Goal: Task Accomplishment & Management: Manage account settings

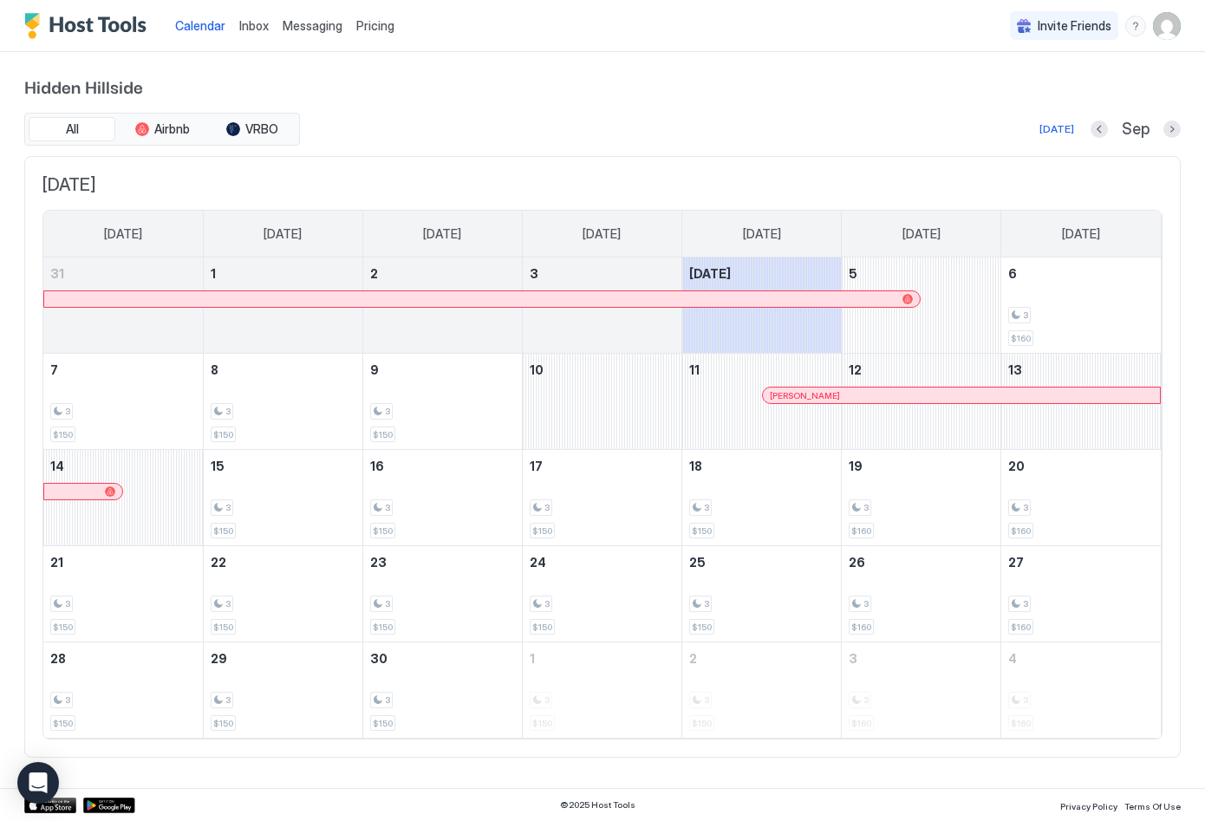
click at [188, 30] on span "Calendar" at bounding box center [200, 25] width 50 height 15
click at [1174, 134] on button "Next month" at bounding box center [1172, 129] width 17 height 17
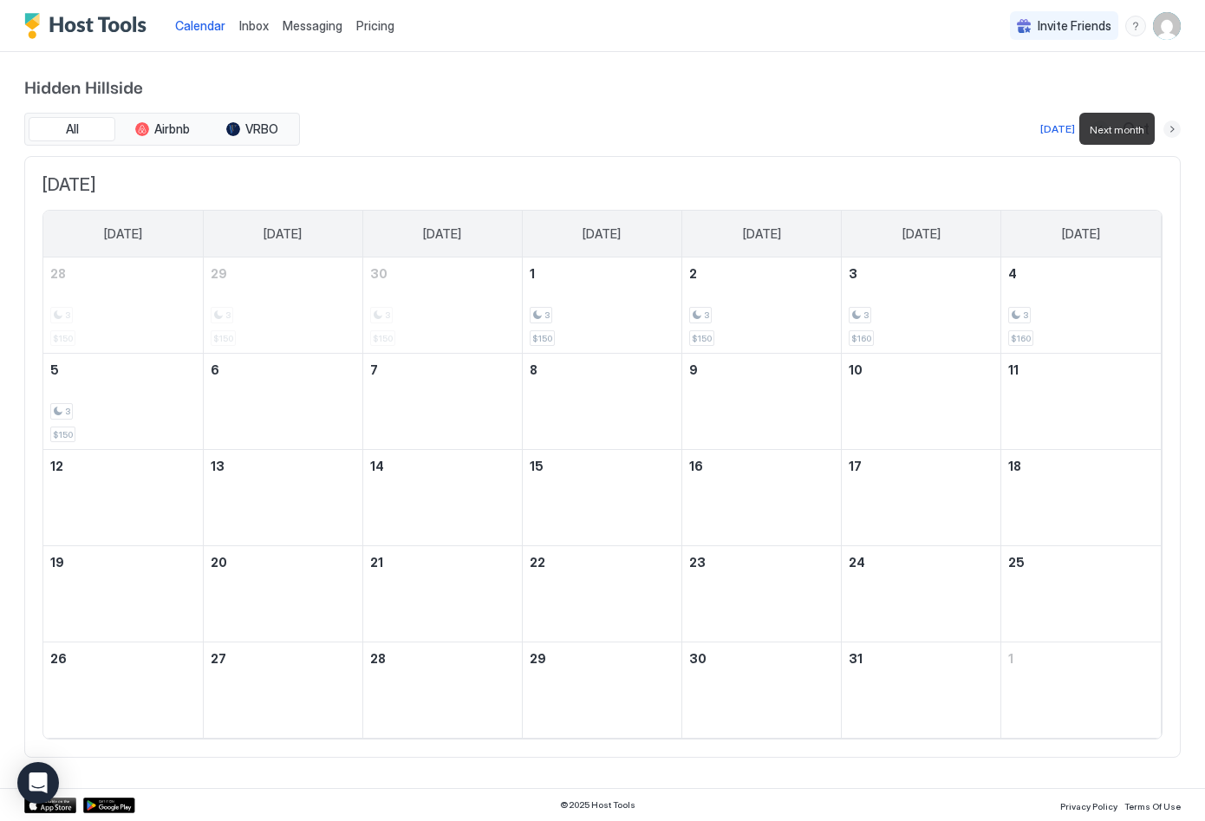
click at [1174, 134] on button "Next month" at bounding box center [1172, 129] width 17 height 17
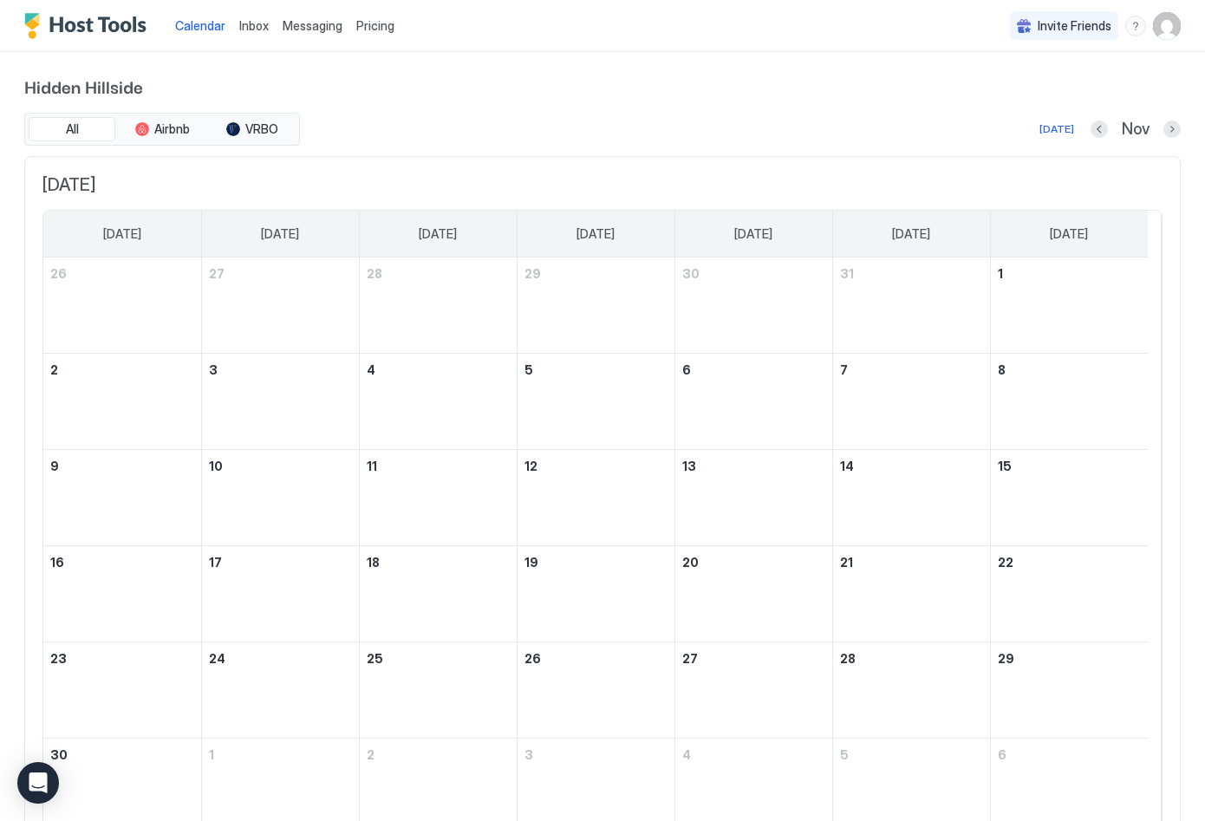
click at [1173, 134] on div "Hidden Hillside All Airbnb VRBO [DATE] Nov [DATE] [DATE] [DATE] [DATE] [DATE] […" at bounding box center [602, 463] width 1205 height 823
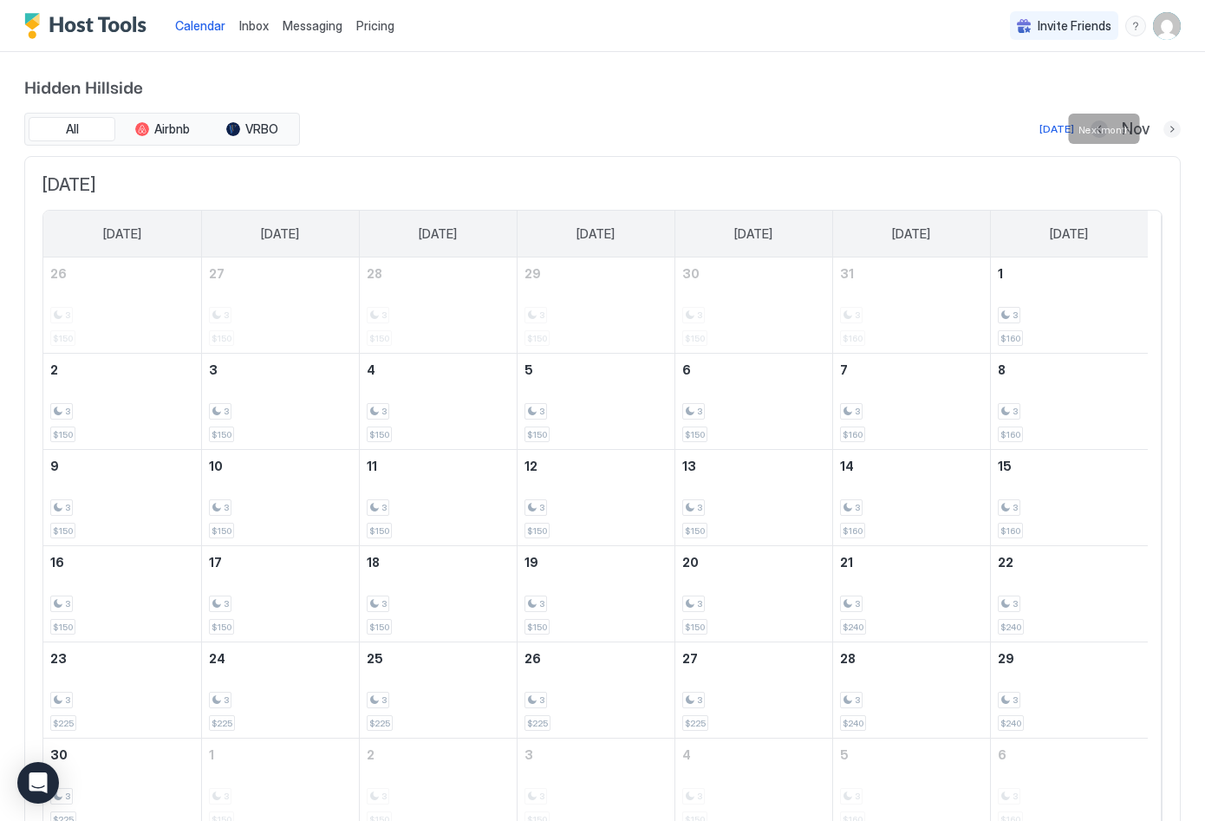
click at [1164, 128] on button "Next month" at bounding box center [1172, 129] width 17 height 17
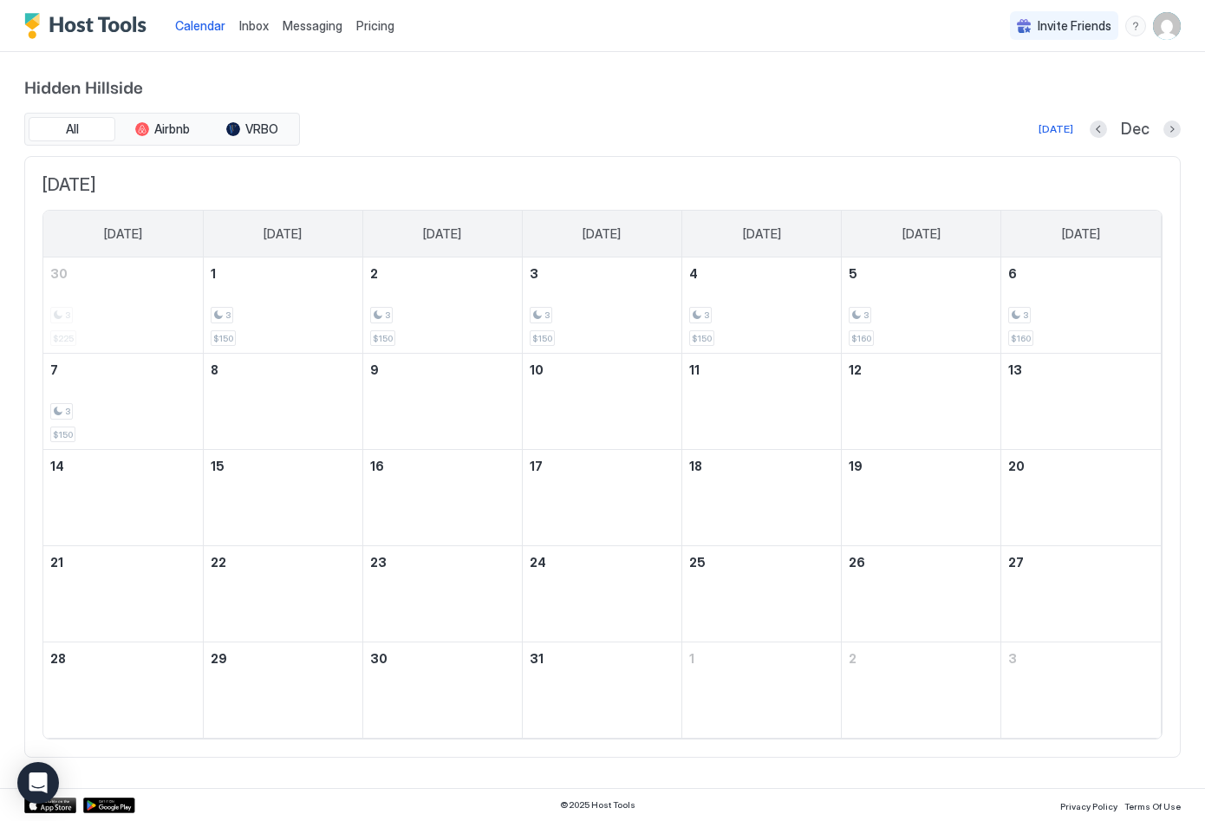
click at [1161, 128] on div "Dec" at bounding box center [1135, 130] width 91 height 20
click at [1170, 128] on button "Next month" at bounding box center [1172, 129] width 17 height 17
click at [1173, 133] on button "Next month" at bounding box center [1172, 129] width 17 height 17
click at [1172, 133] on button "Next month" at bounding box center [1172, 129] width 17 height 17
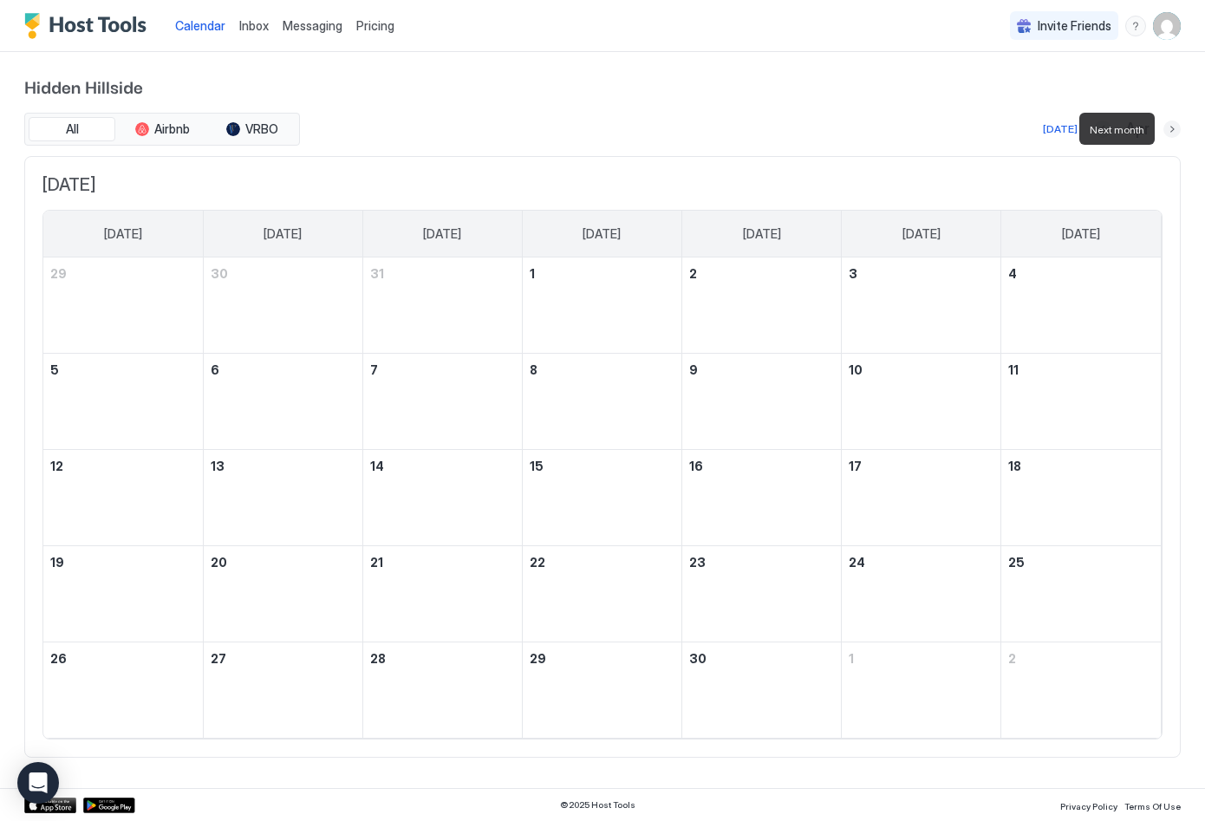
click at [1172, 134] on button "Next month" at bounding box center [1172, 129] width 17 height 17
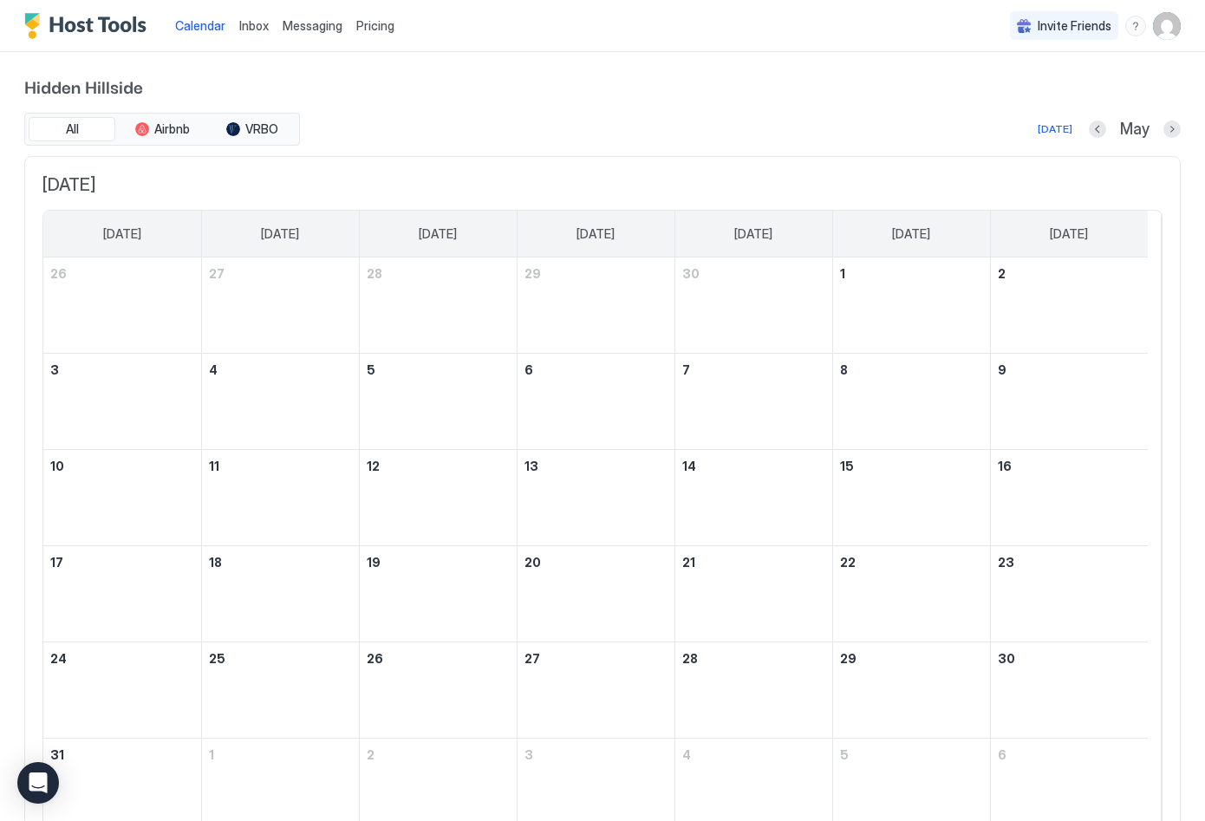
click at [1172, 134] on div "Hidden Hillside All Airbnb VRBO [DATE] May [DATE] [DATE] [DATE] [DATE] [DATE] […" at bounding box center [602, 463] width 1205 height 823
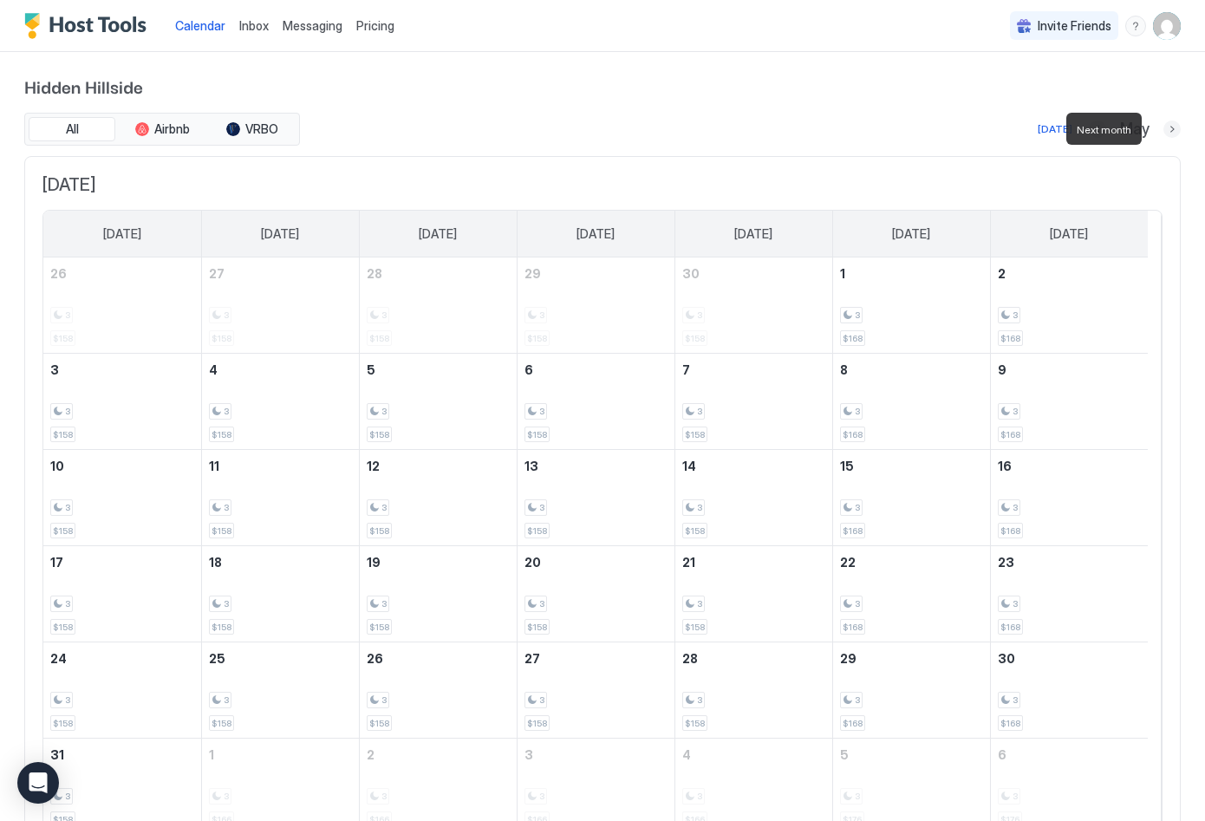
click at [1164, 132] on button "Next month" at bounding box center [1172, 129] width 17 height 17
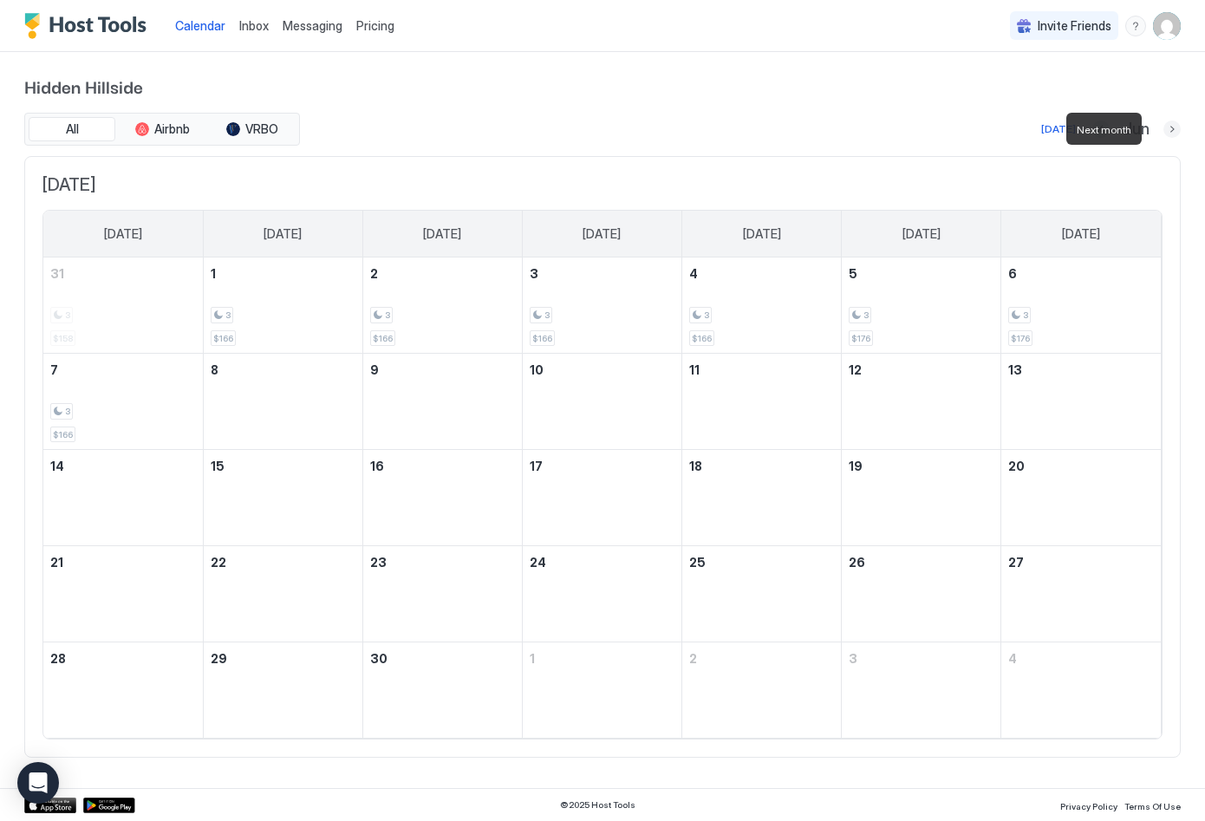
click at [1164, 132] on button "Next month" at bounding box center [1172, 129] width 17 height 17
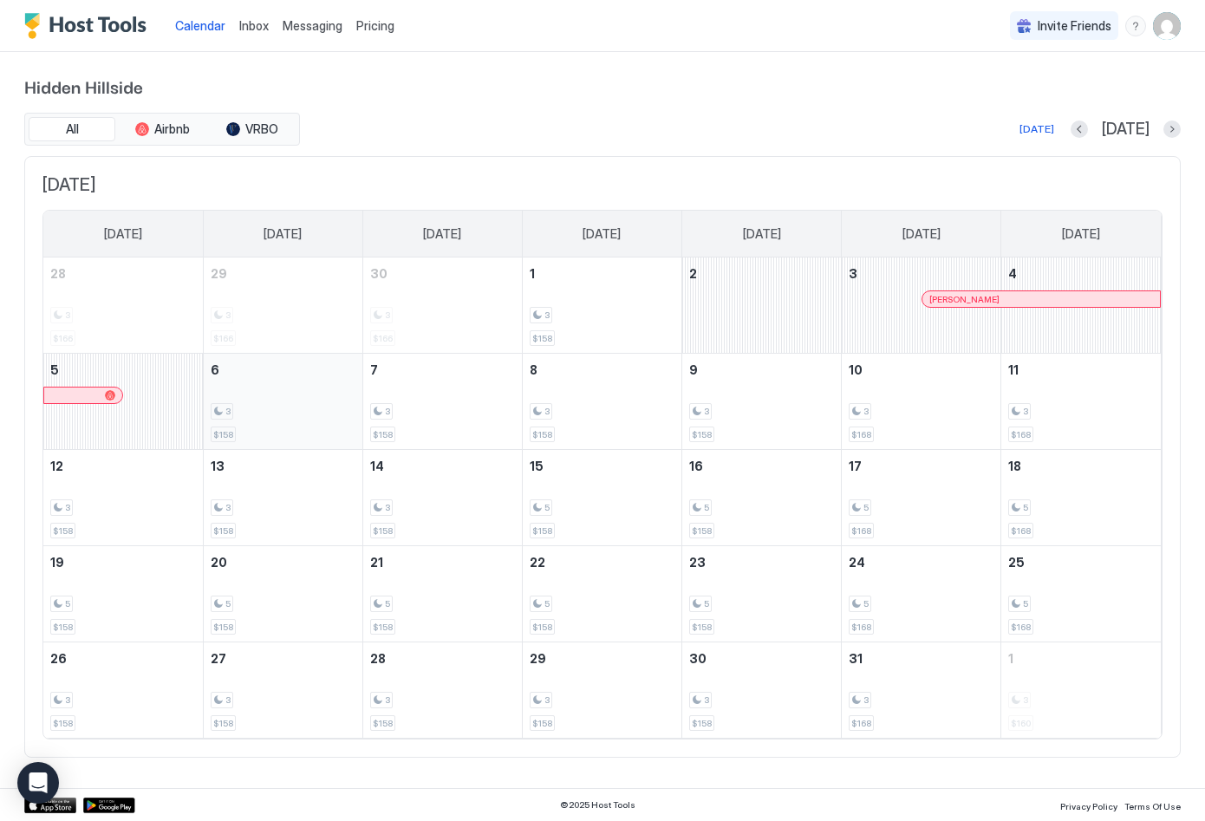
click at [313, 398] on div "3 $158" at bounding box center [283, 402] width 145 height 82
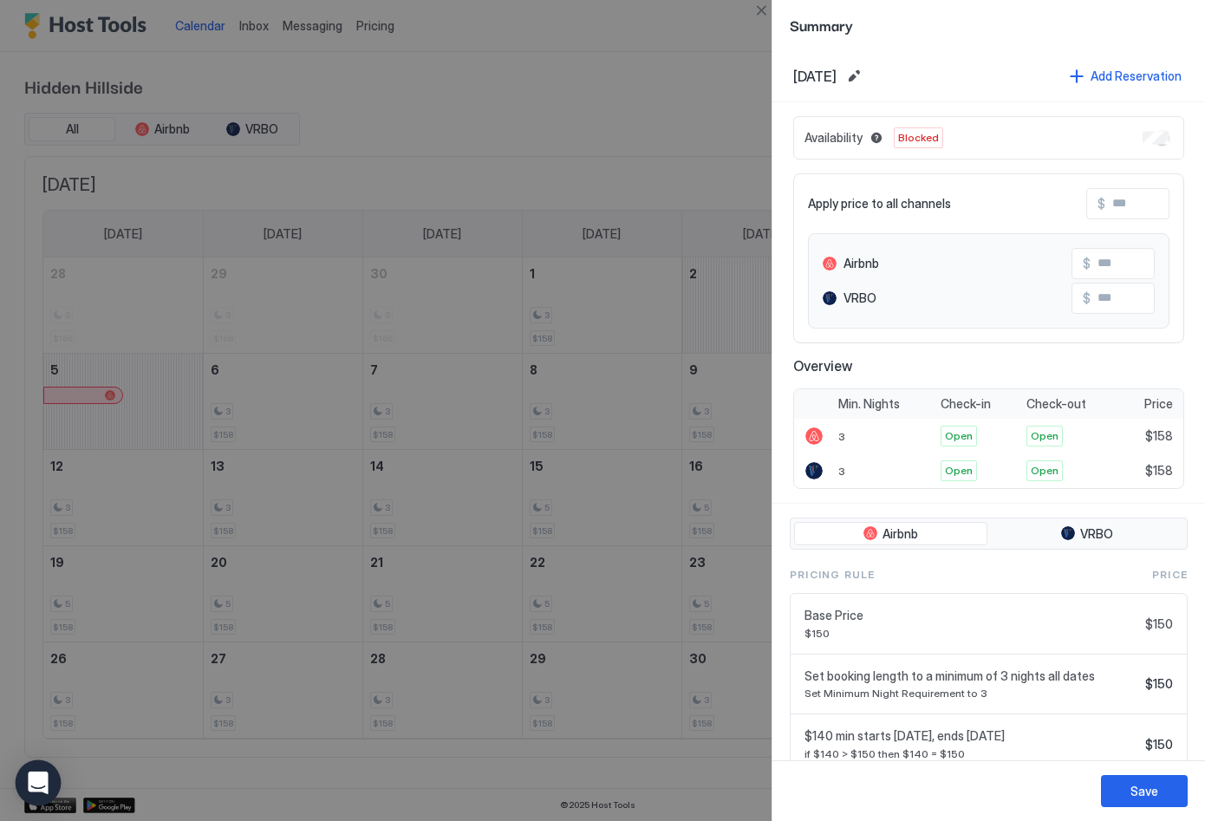
click at [39, 781] on icon "Open Intercom Messenger" at bounding box center [38, 783] width 20 height 23
click at [669, 134] on div at bounding box center [602, 410] width 1205 height 821
click at [1135, 793] on div "Save" at bounding box center [1145, 791] width 28 height 18
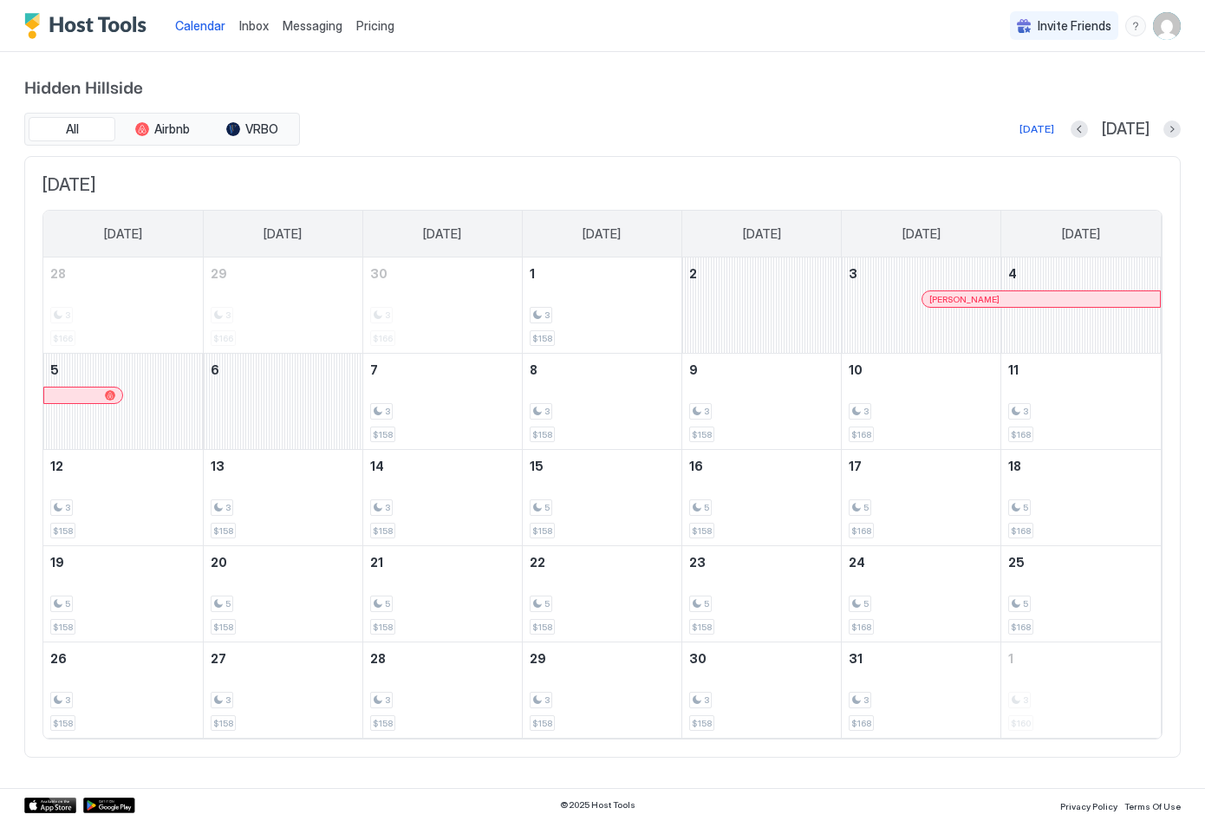
drag, startPoint x: 373, startPoint y: 27, endPoint x: 381, endPoint y: 36, distance: 11.7
click at [381, 36] on div "Pricing" at bounding box center [375, 25] width 52 height 29
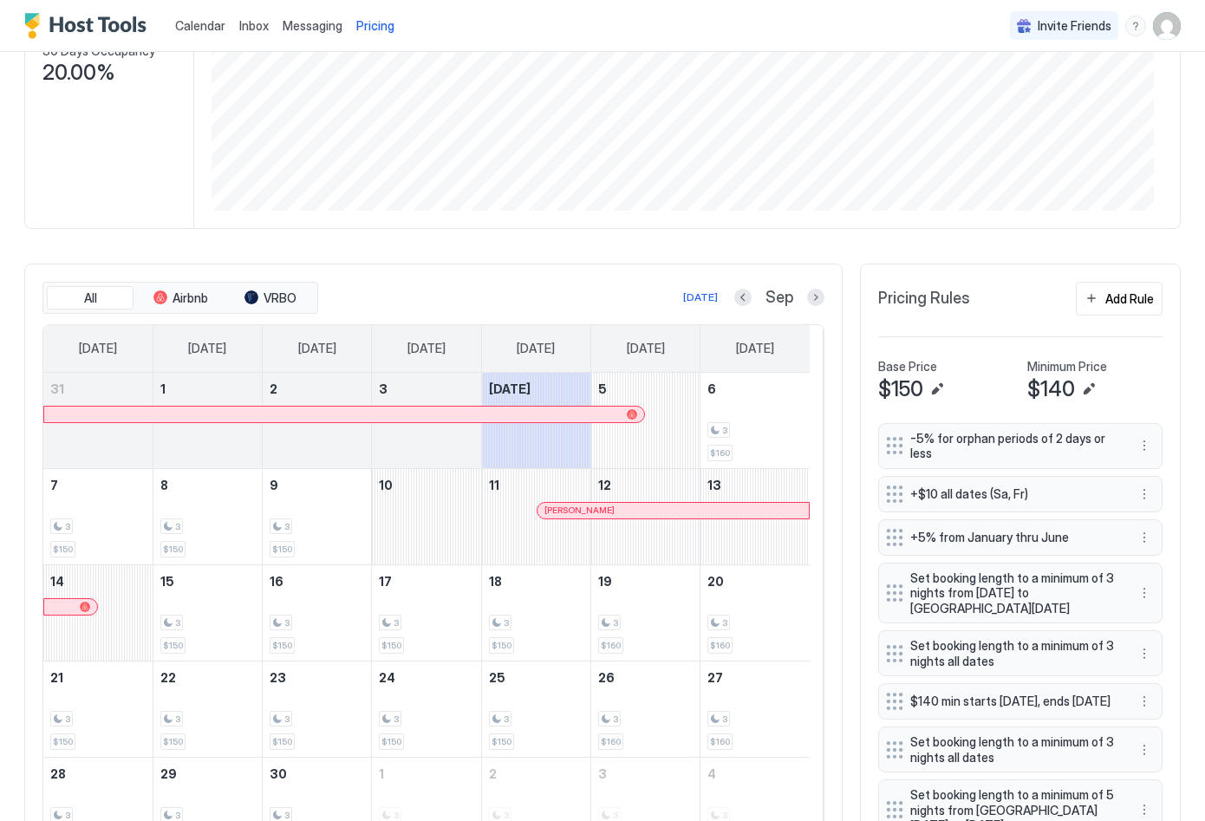
scroll to position [463, 0]
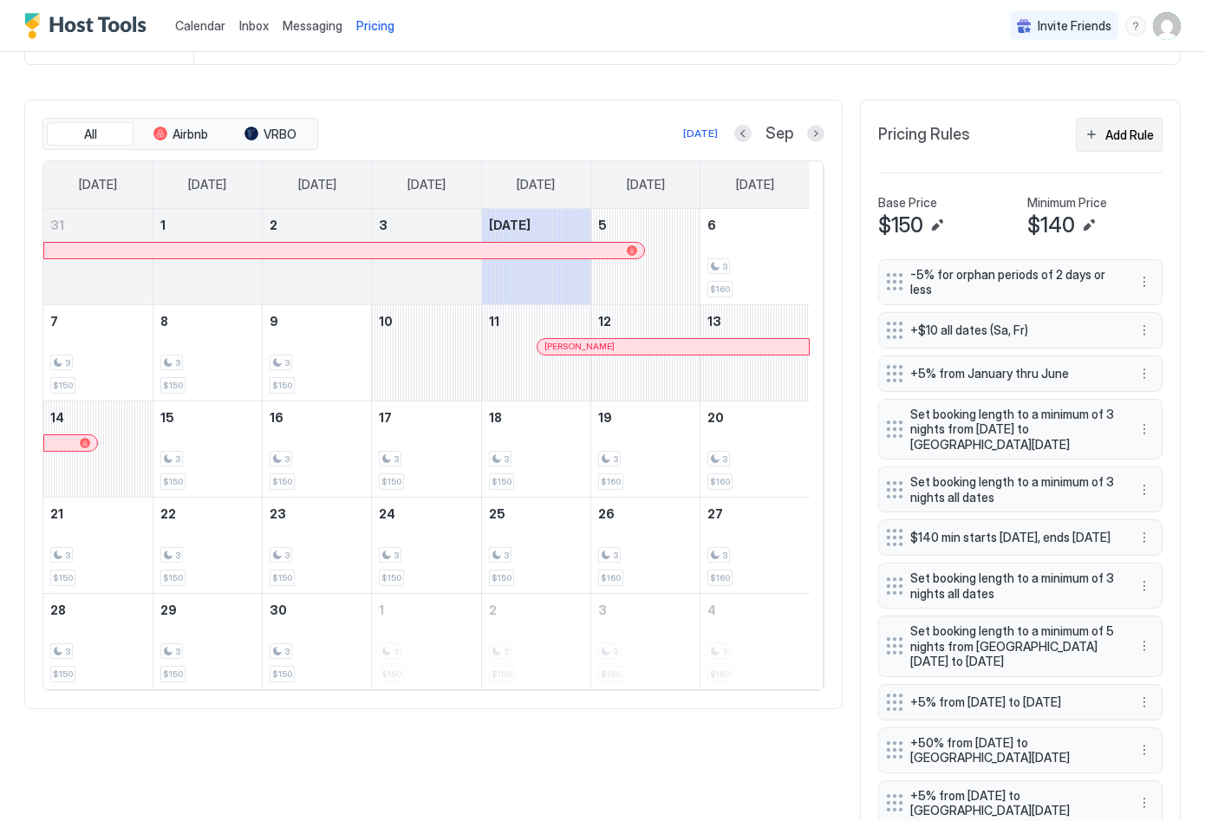
click at [1131, 144] on div "Add Rule" at bounding box center [1129, 135] width 49 height 18
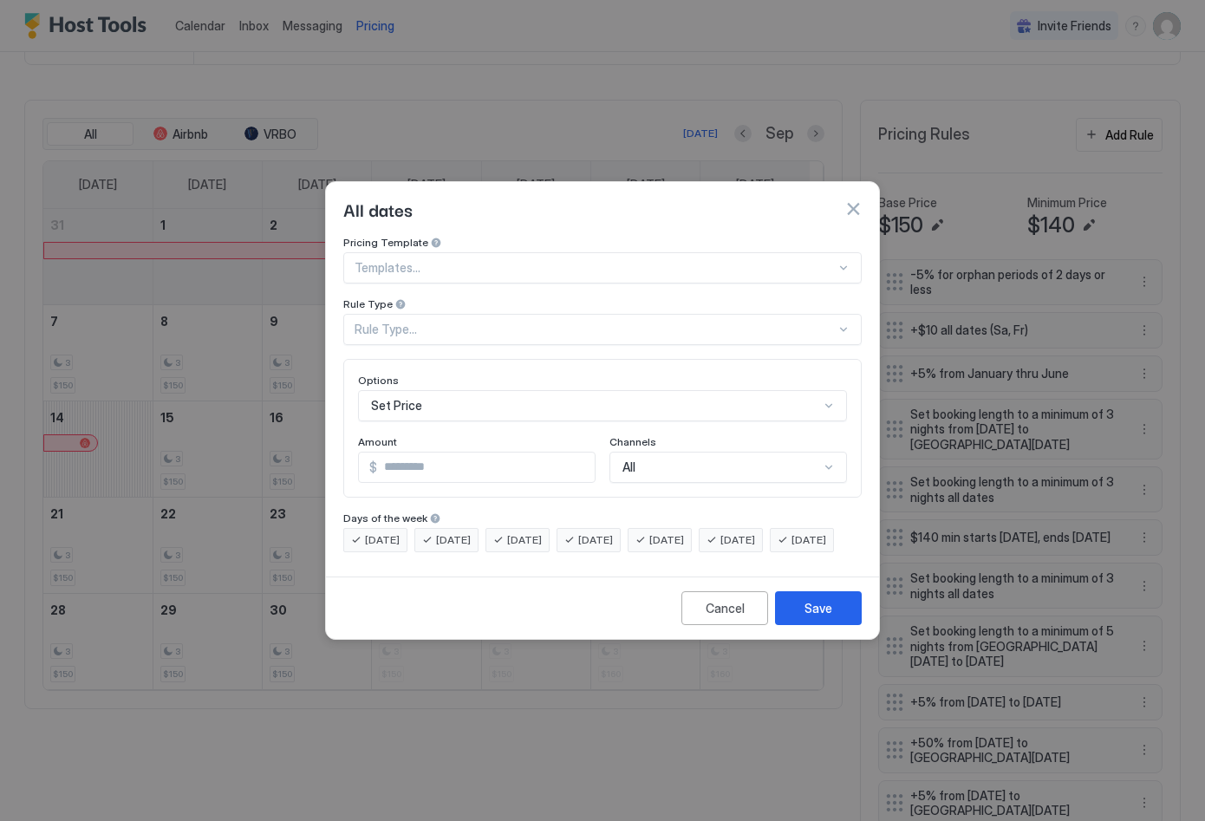
click at [740, 260] on div at bounding box center [595, 268] width 481 height 16
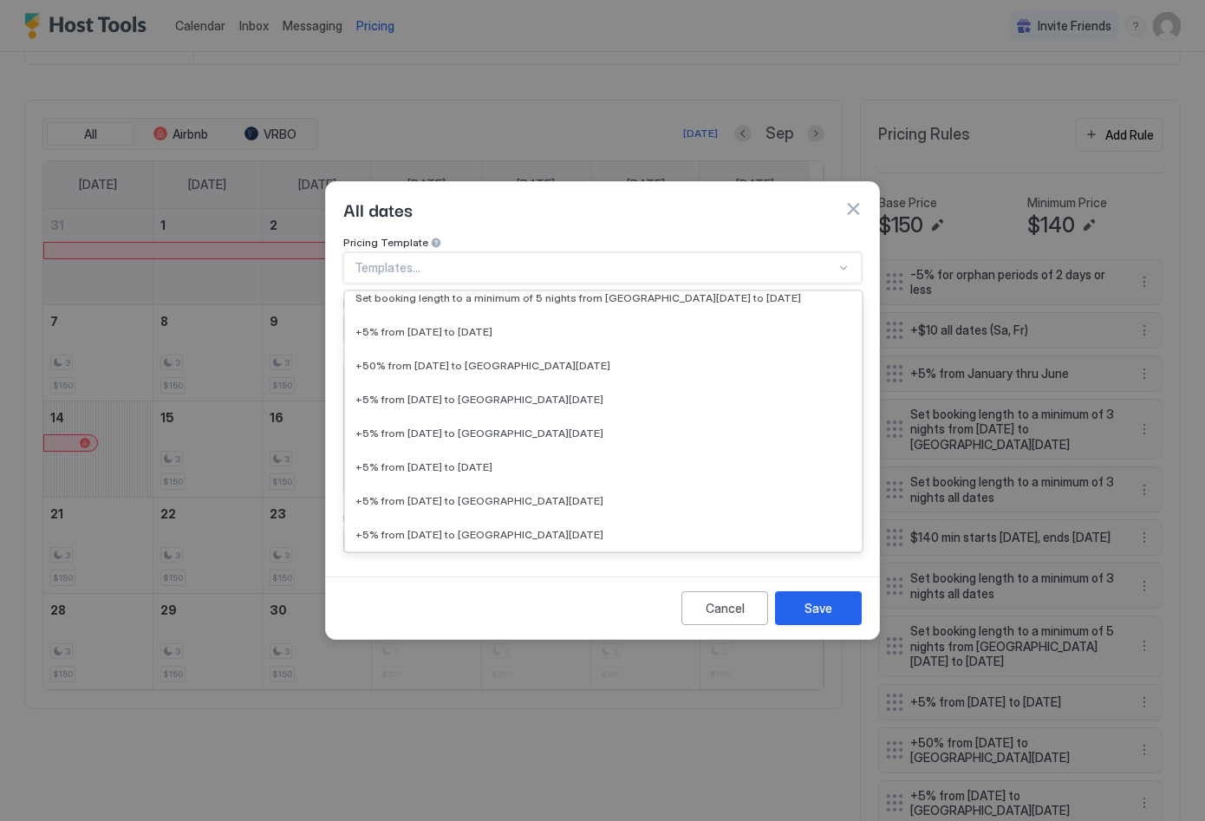
scroll to position [510, 0]
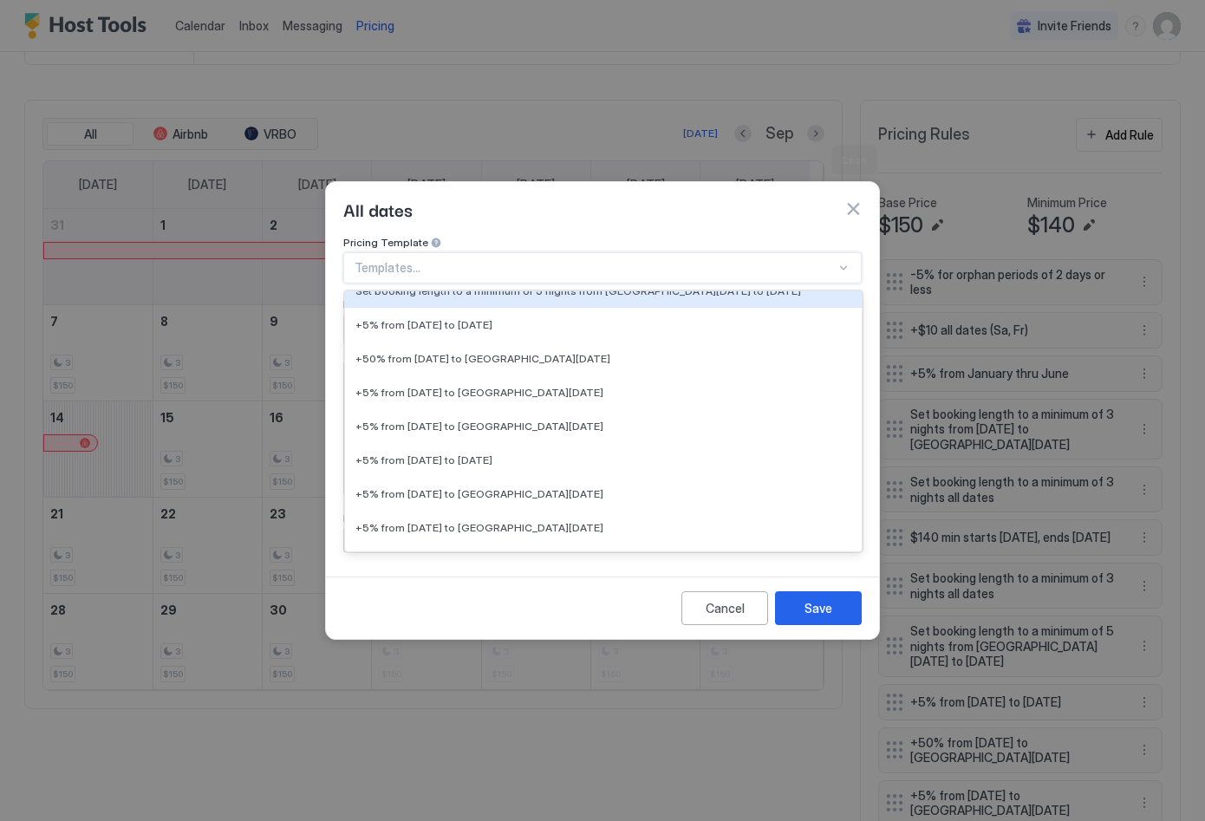
click at [854, 200] on button "button" at bounding box center [852, 208] width 17 height 17
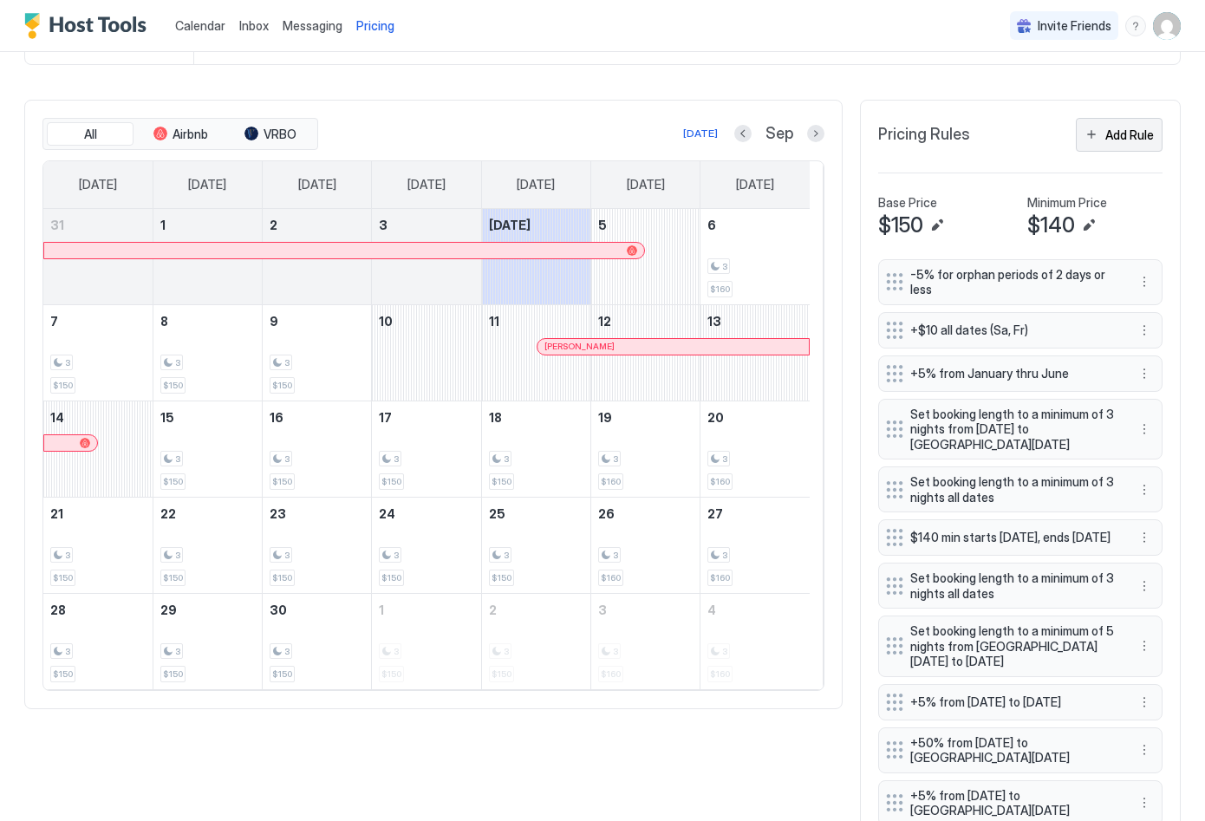
click at [1116, 144] on div "Add Rule" at bounding box center [1129, 135] width 49 height 18
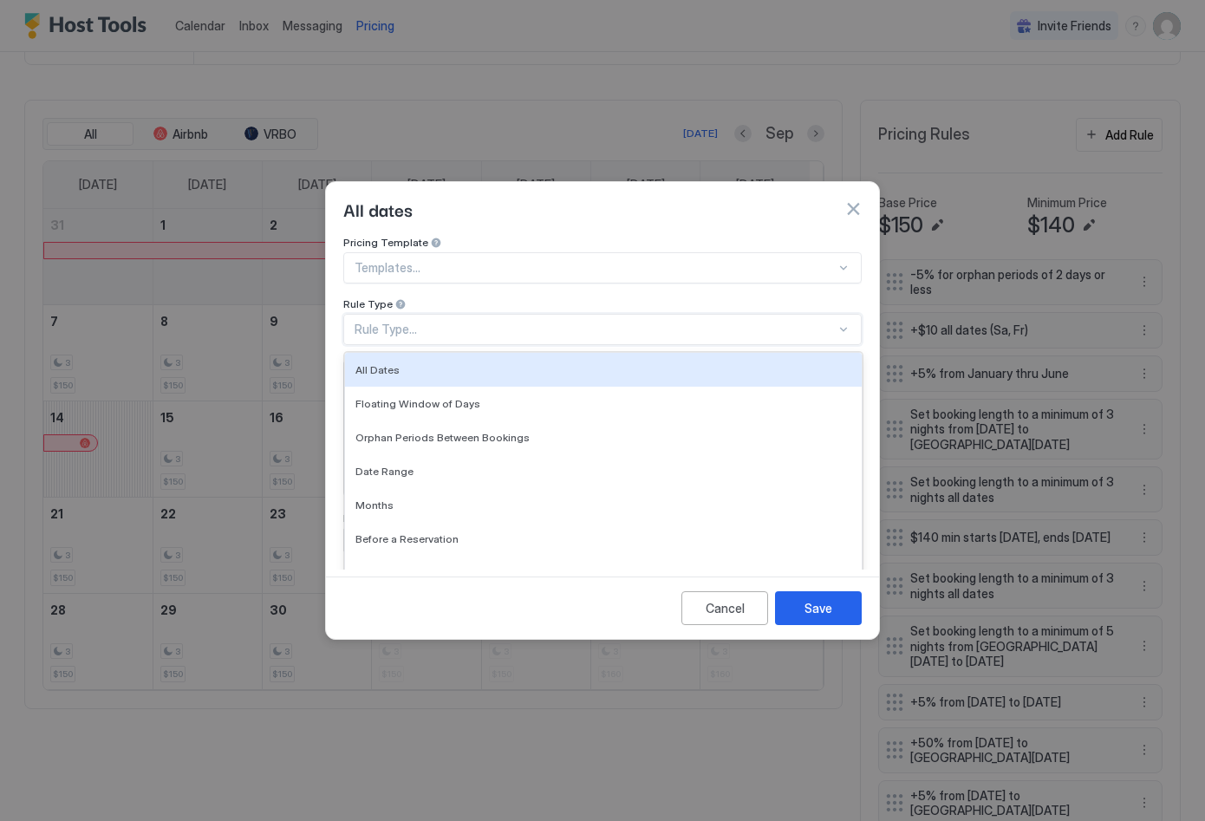
click at [839, 323] on div at bounding box center [844, 330] width 14 height 14
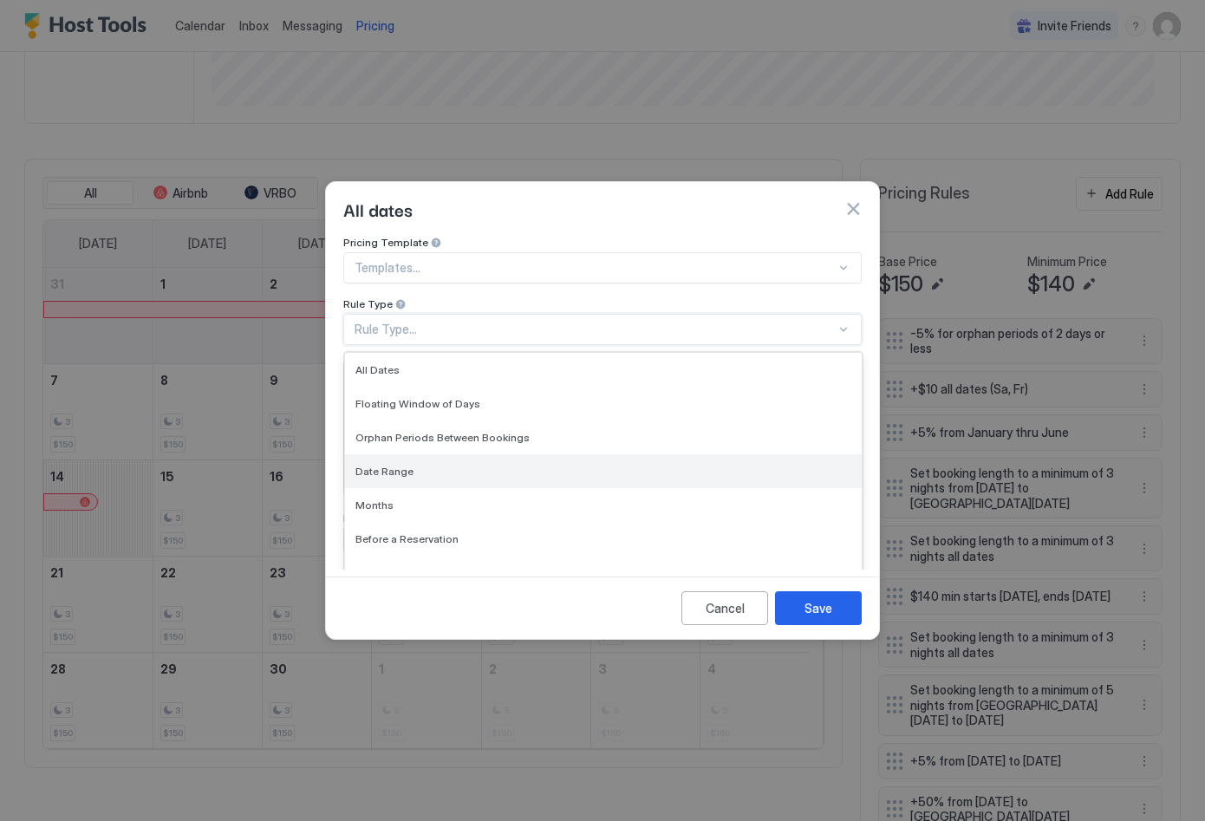
scroll to position [522, 0]
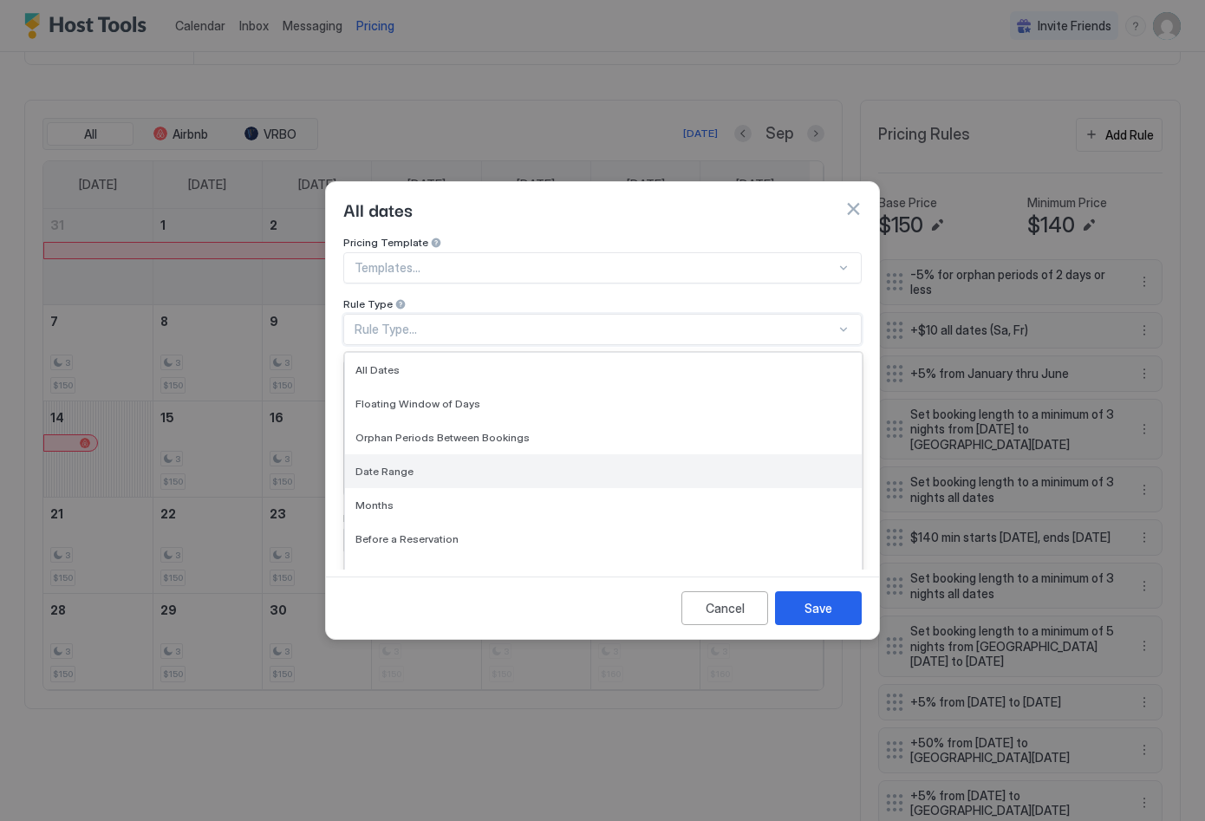
click at [722, 469] on div "Date Range" at bounding box center [603, 471] width 517 height 34
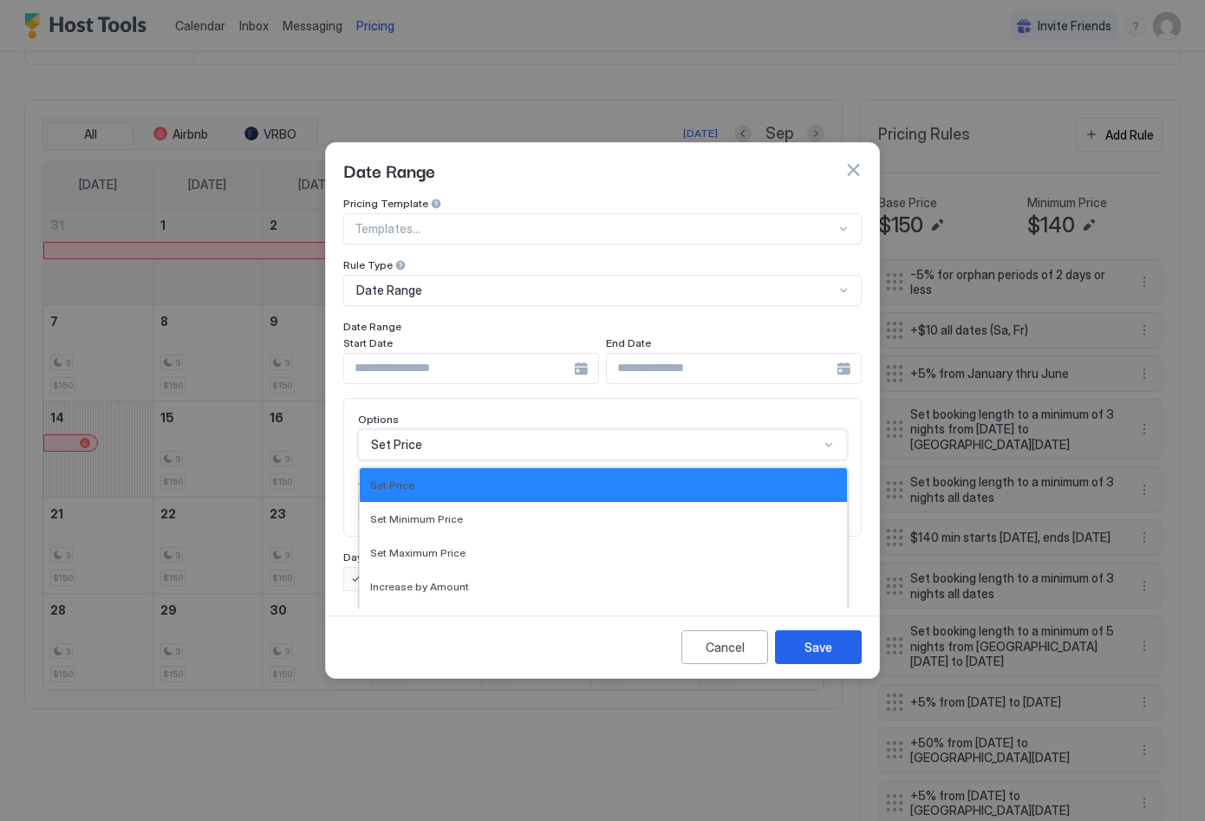
scroll to position [89, 0]
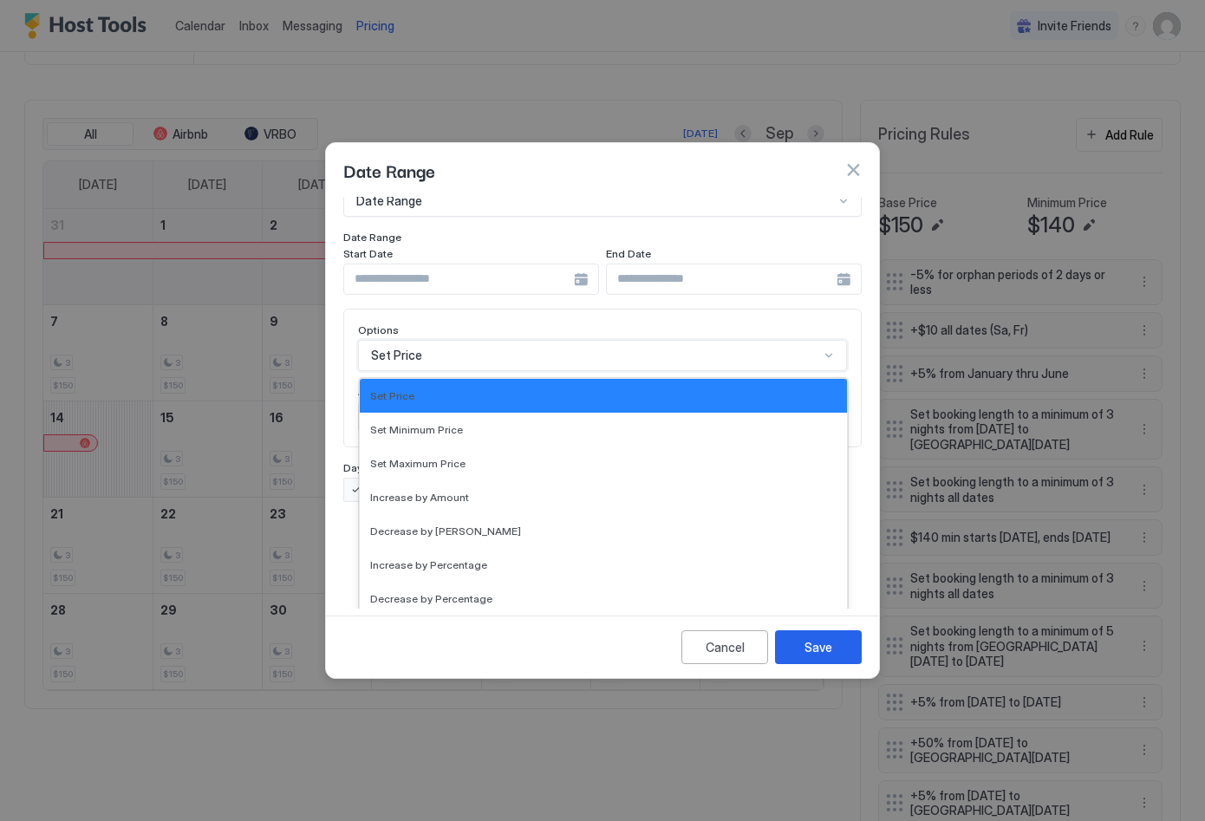
click at [824, 371] on div "Set Price selected, 1 of 17. 17 results available. Use Up and Down to choose op…" at bounding box center [602, 355] width 489 height 31
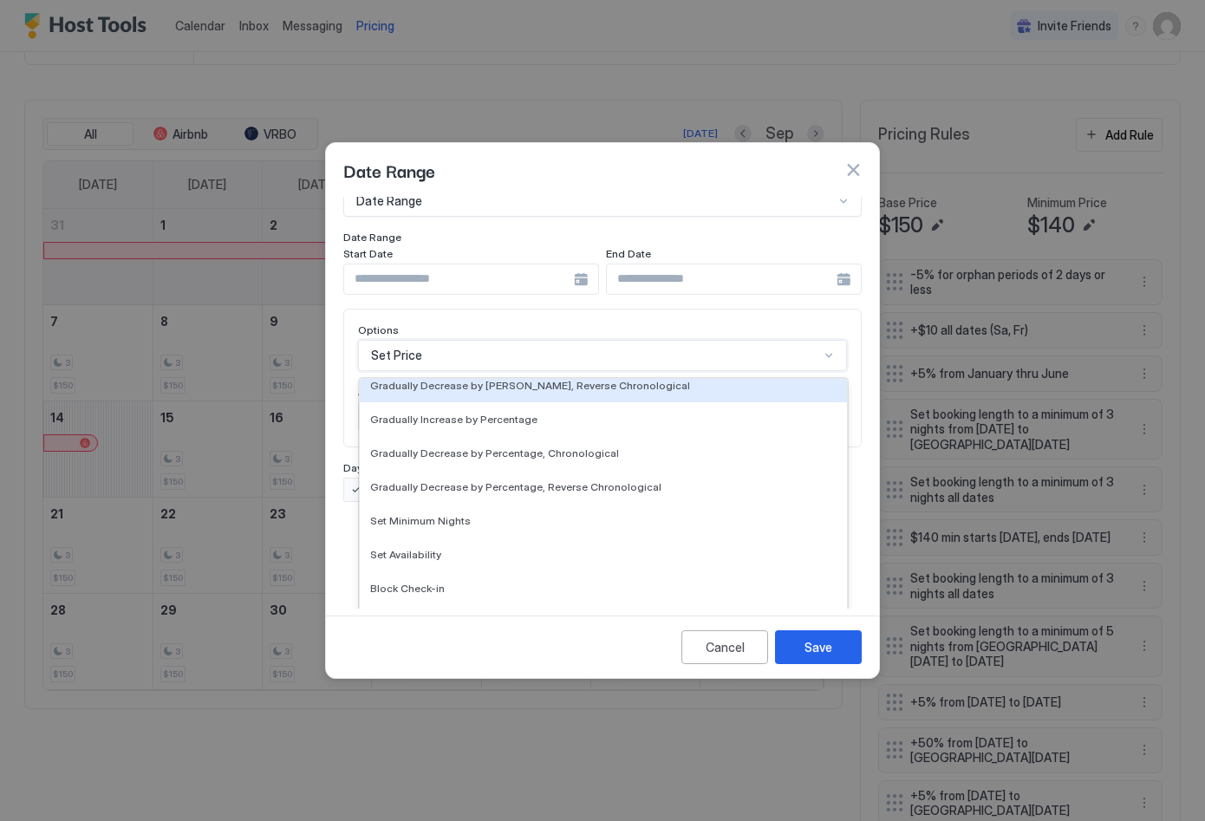
scroll to position [0, 0]
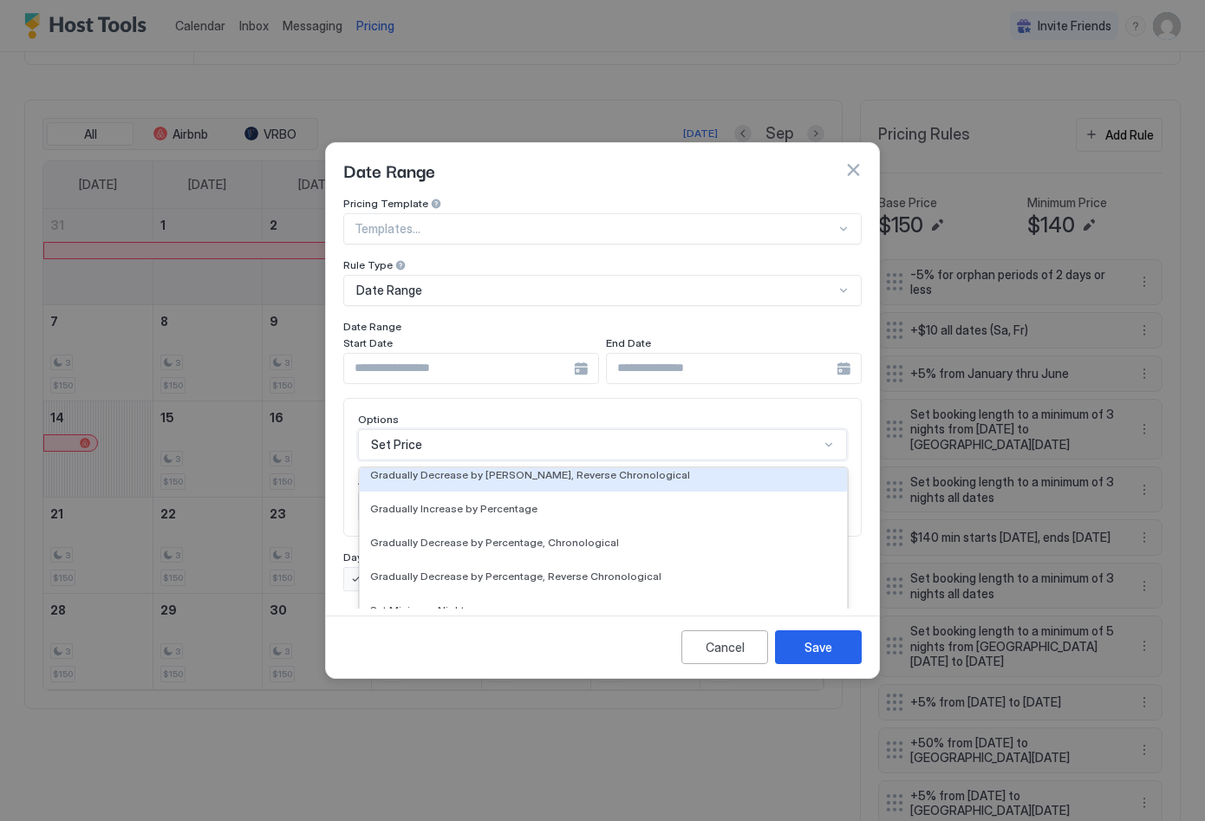
click at [675, 337] on div "Pricing Template Templates... Rule Type Date Range Date Range Start Date End Da…" at bounding box center [602, 394] width 518 height 395
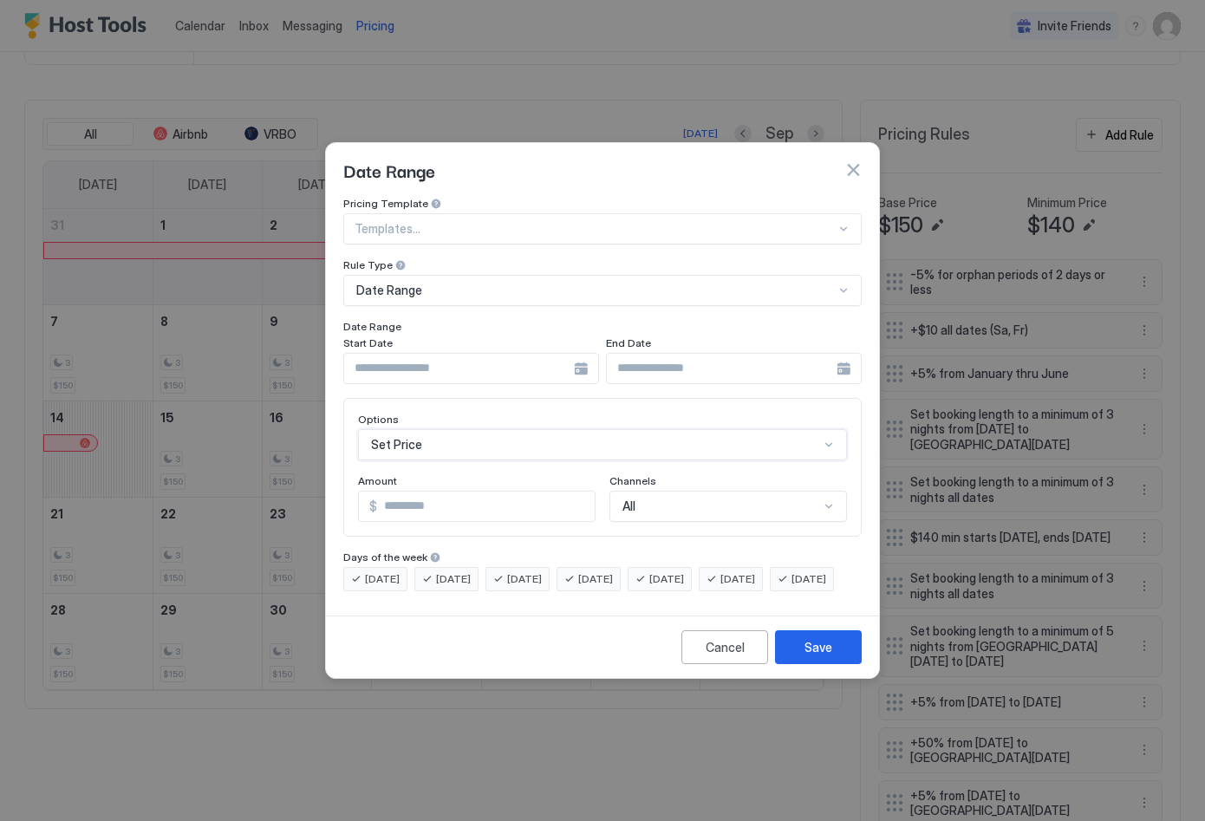
click at [753, 433] on div "Set Price" at bounding box center [602, 444] width 489 height 31
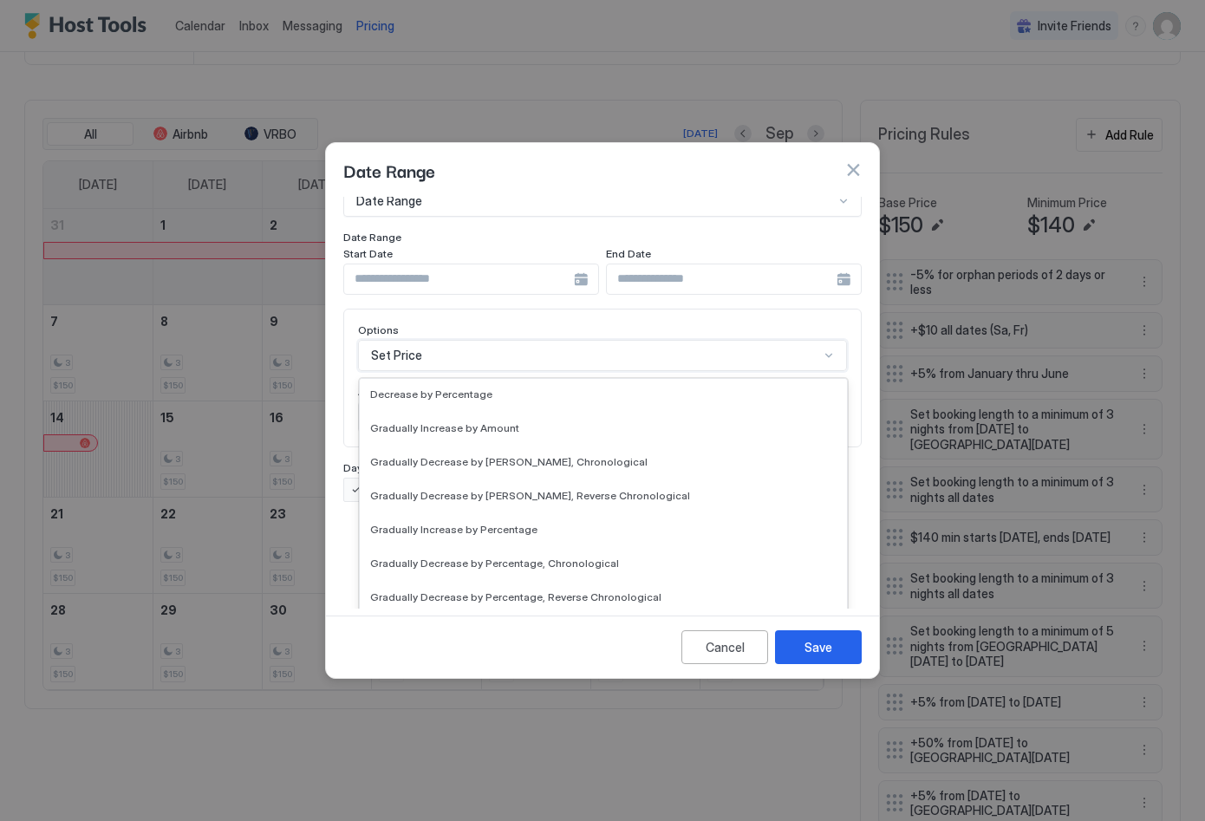
scroll to position [315, 0]
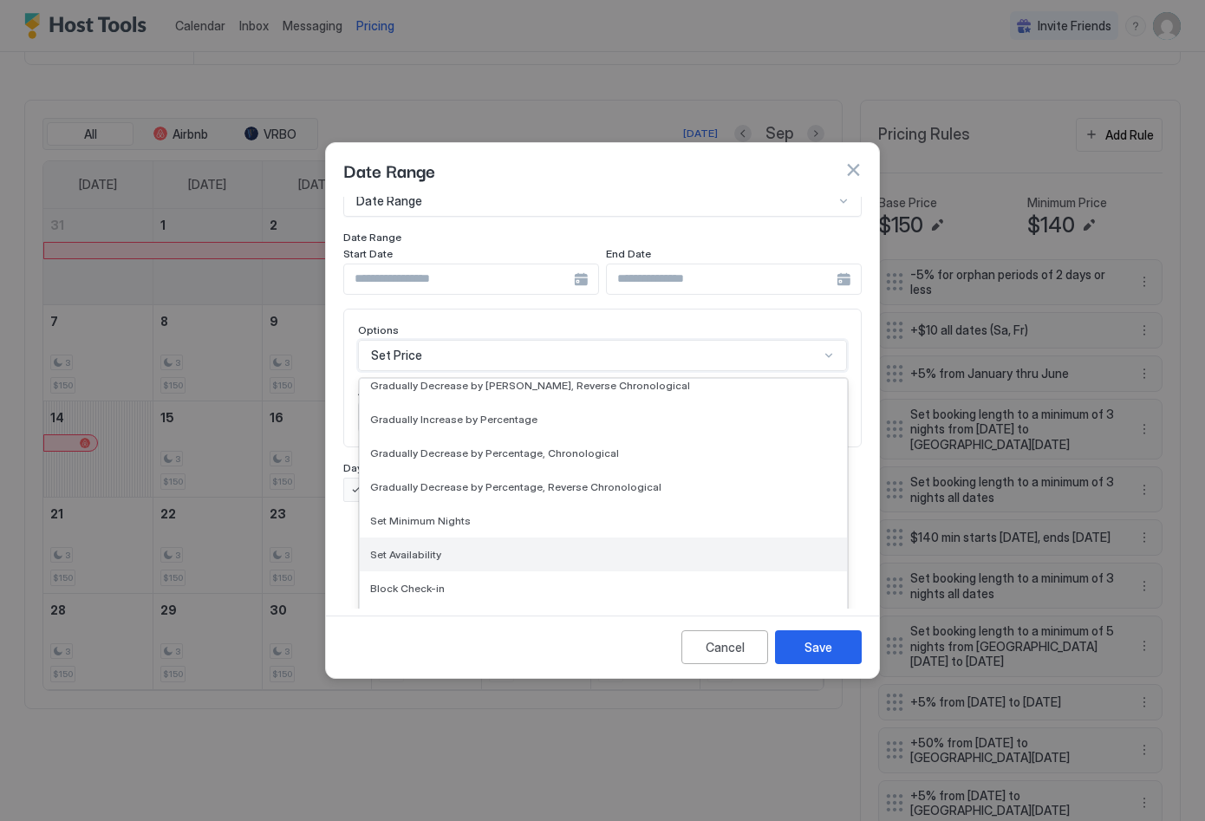
click at [561, 548] on div "Set Availability" at bounding box center [603, 554] width 466 height 13
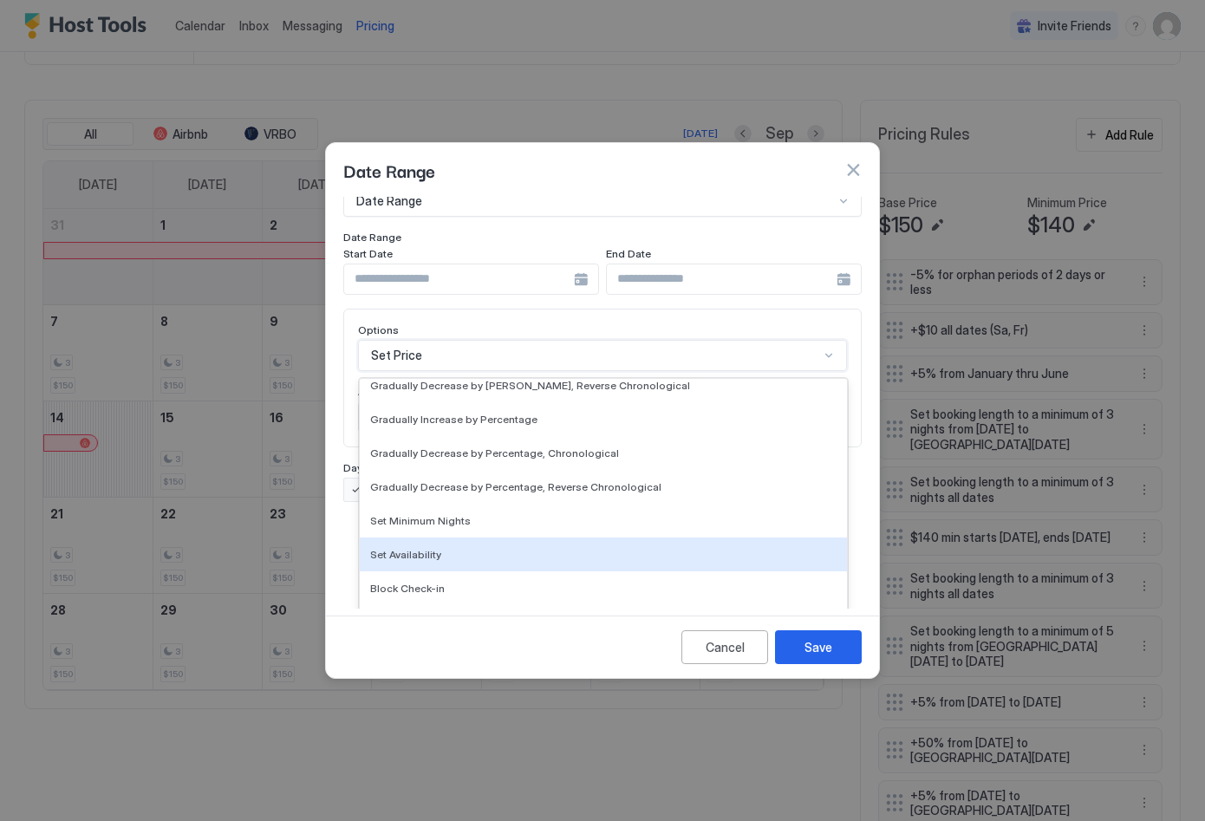
scroll to position [0, 0]
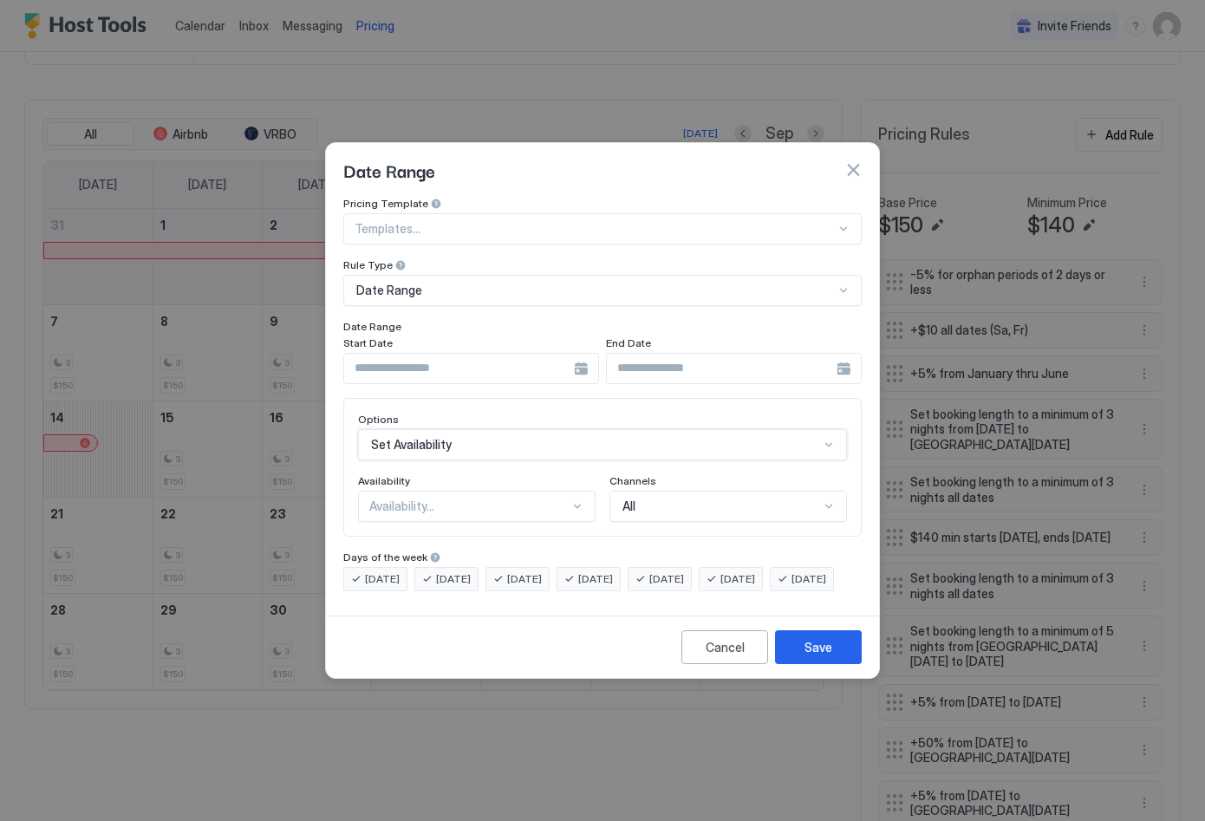
click at [584, 357] on div at bounding box center [471, 368] width 256 height 31
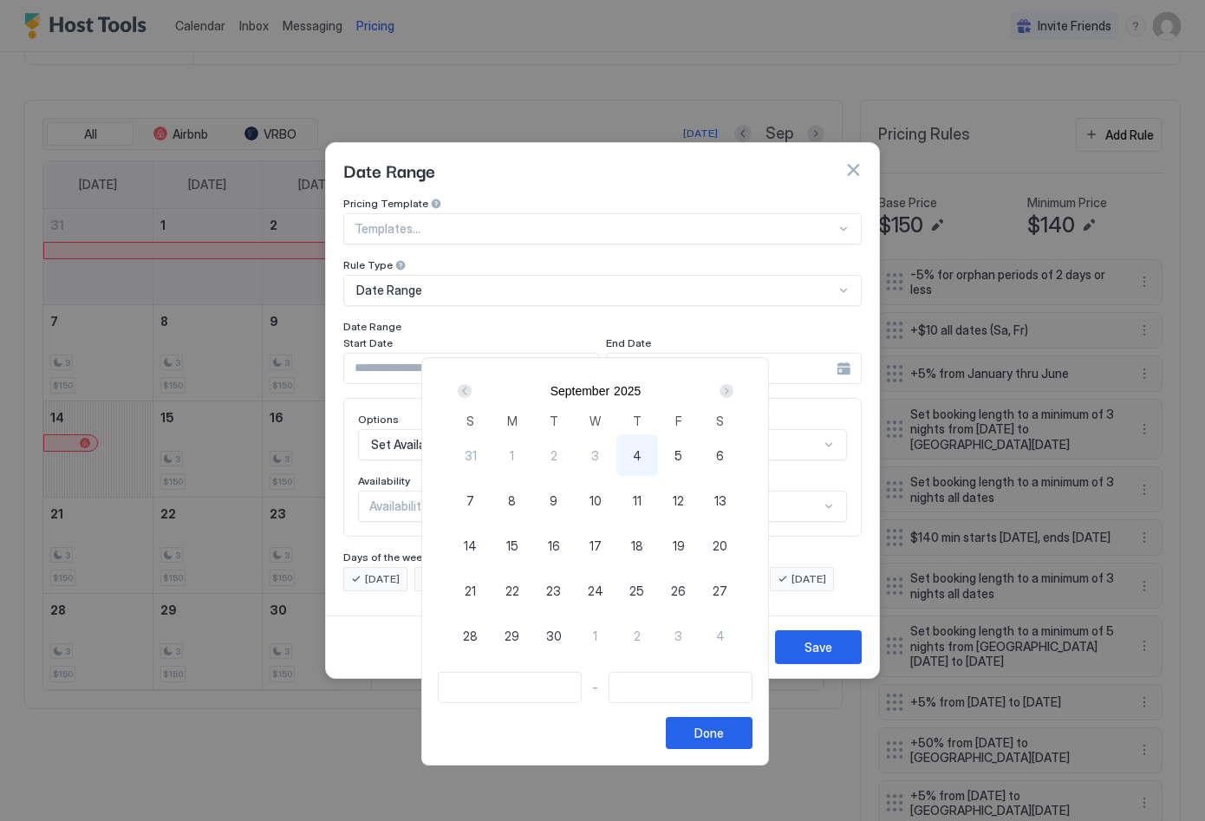
click at [734, 391] on div "Next" at bounding box center [727, 391] width 14 height 14
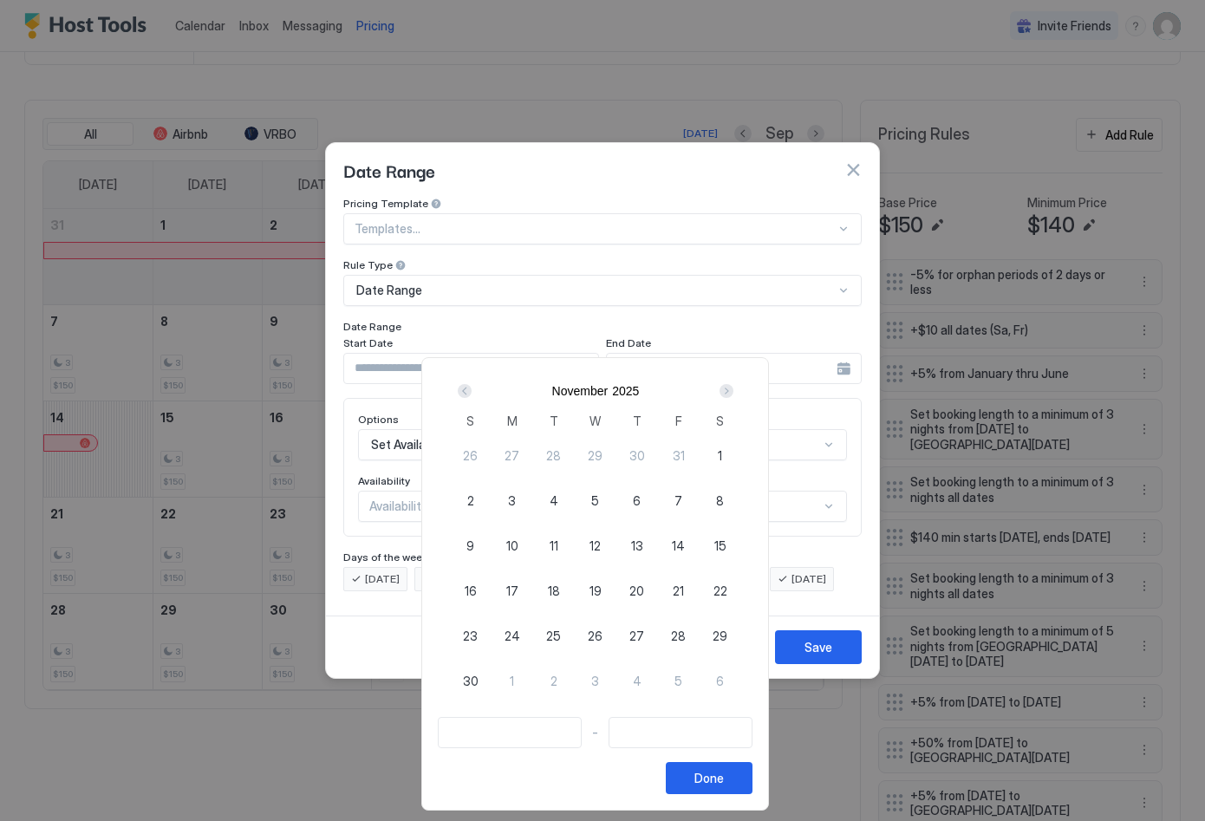
click at [734, 391] on div "Next" at bounding box center [727, 391] width 14 height 14
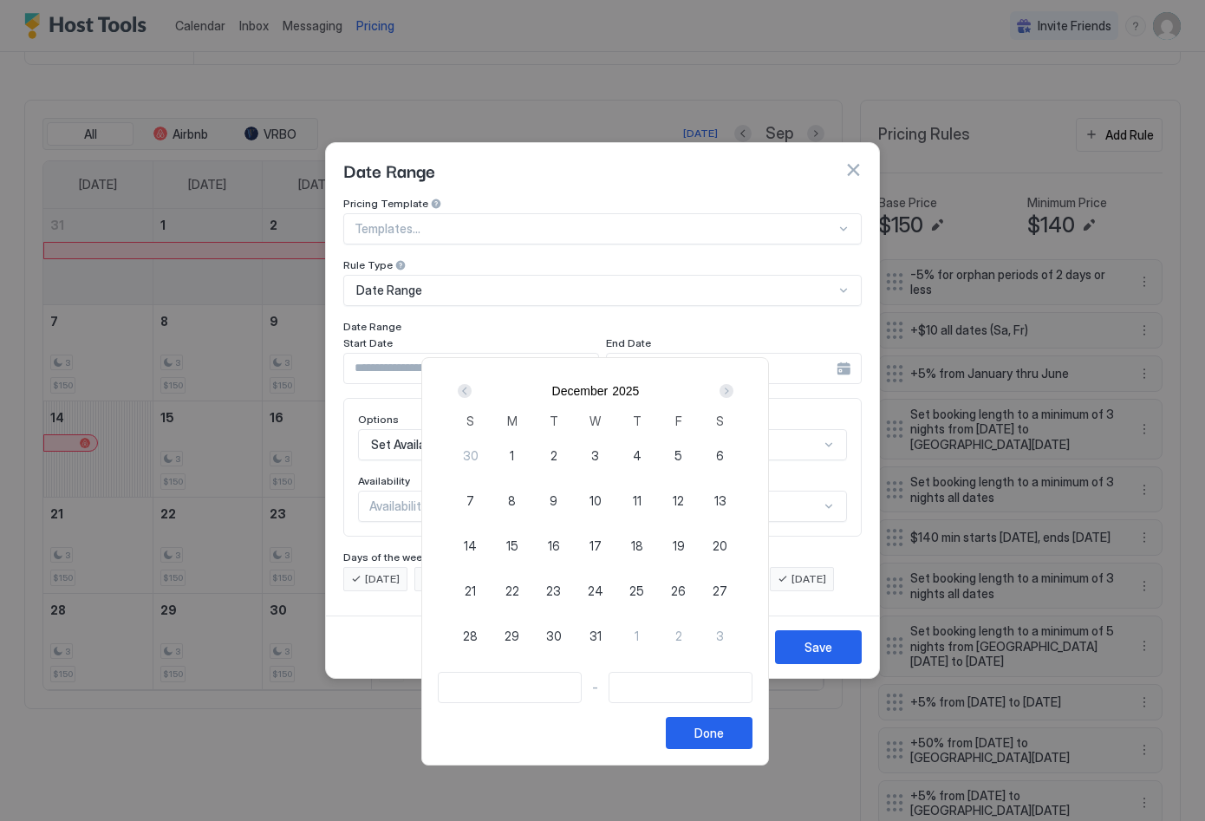
click at [734, 391] on div "Next" at bounding box center [727, 391] width 14 height 14
click at [734, 392] on div "Next" at bounding box center [727, 391] width 14 height 14
click at [734, 394] on div "Next" at bounding box center [727, 391] width 14 height 14
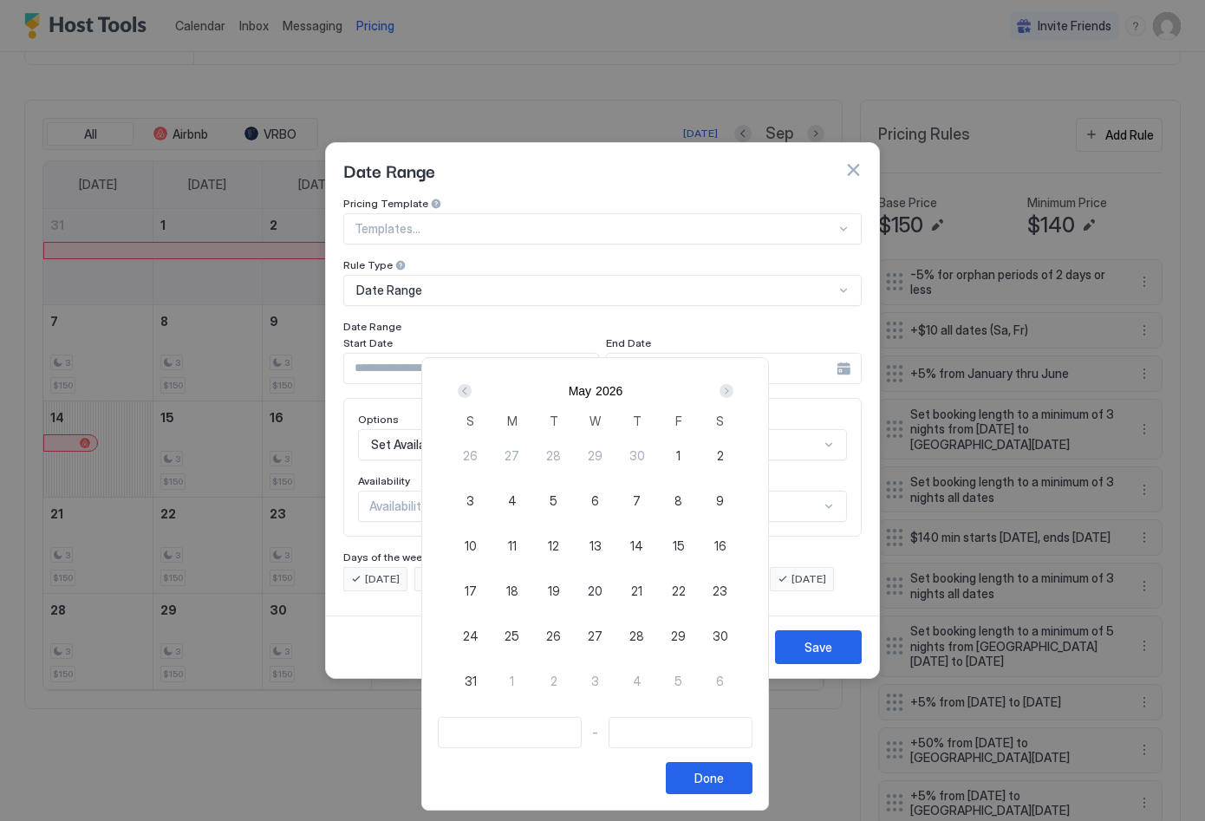
click at [734, 394] on div "Next" at bounding box center [727, 391] width 14 height 14
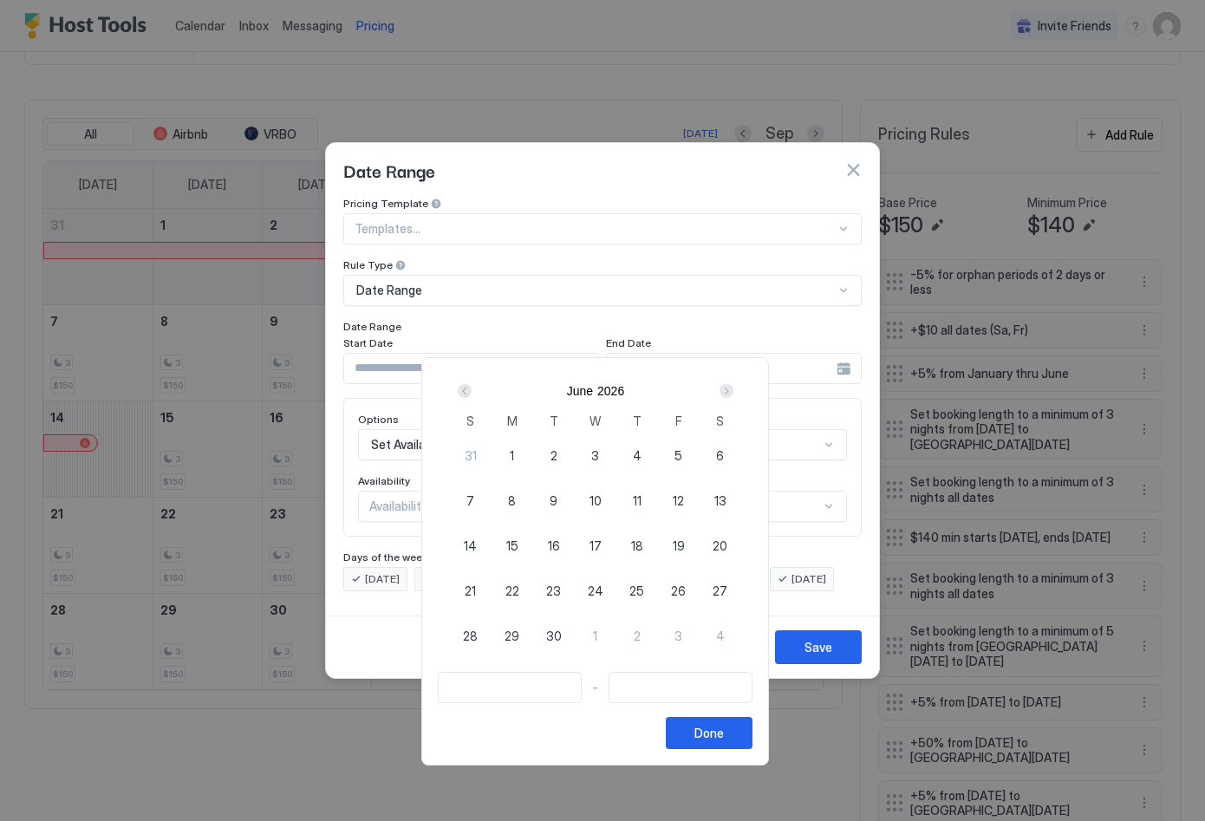
click at [734, 394] on div "Next" at bounding box center [727, 391] width 14 height 14
click at [524, 497] on div "6" at bounding box center [513, 500] width 42 height 42
type input "**********"
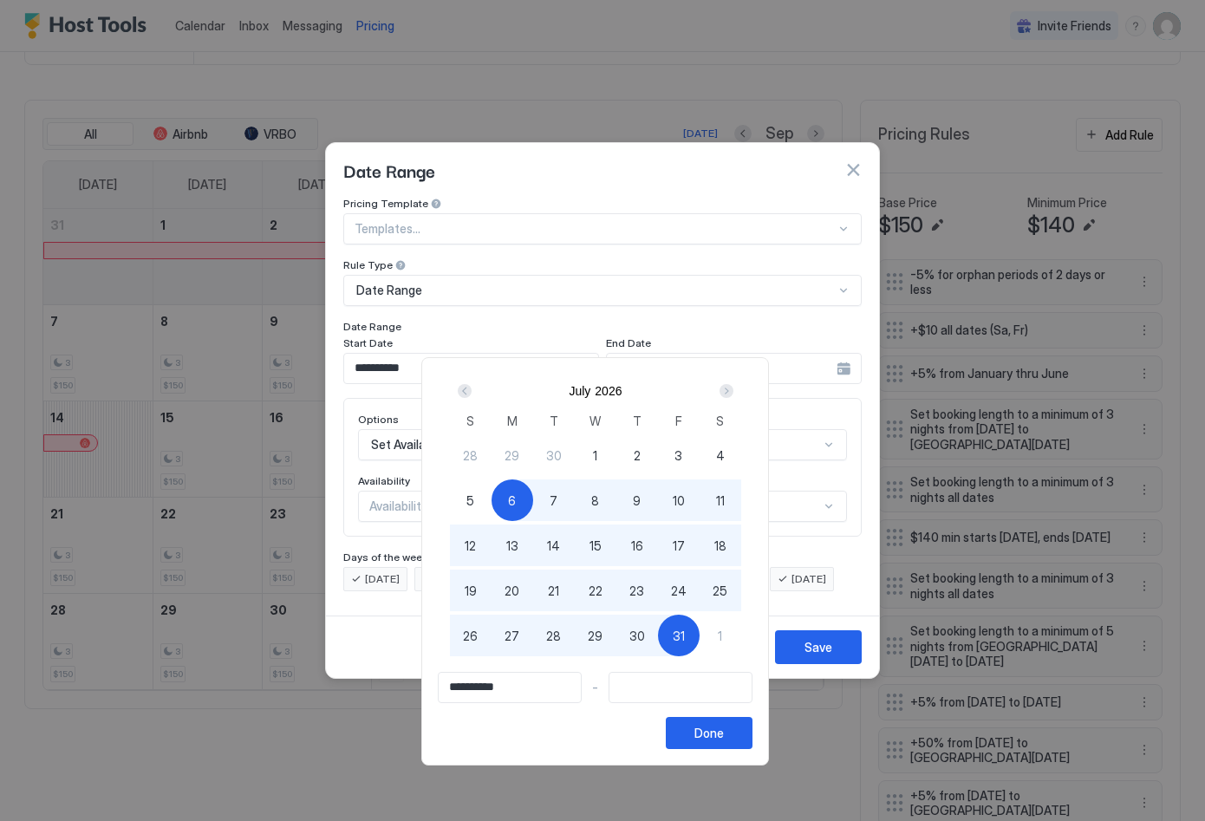
type input "**********"
click at [718, 632] on div "1" at bounding box center [721, 636] width 42 height 42
type input "**********"
click at [724, 731] on div "Done" at bounding box center [709, 733] width 29 height 18
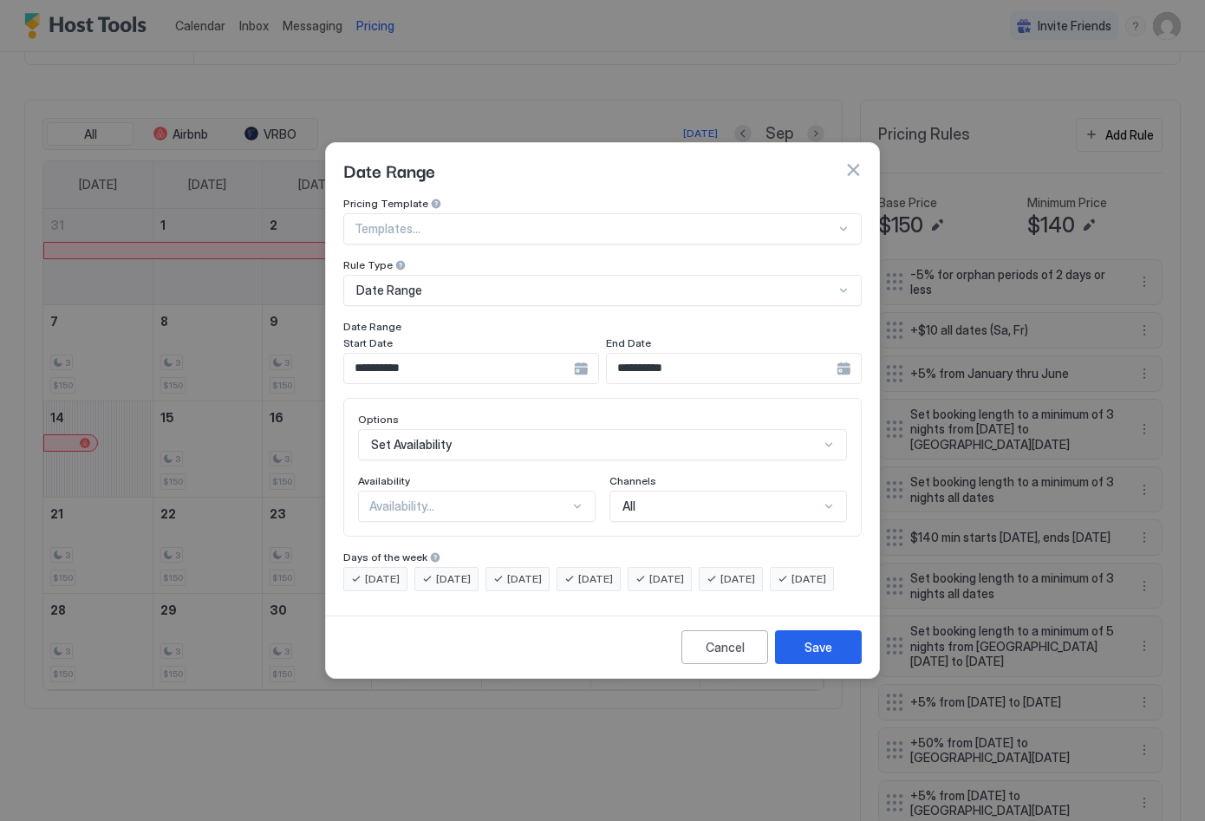
click at [577, 499] on div at bounding box center [578, 506] width 14 height 14
click at [538, 574] on div "Blocked" at bounding box center [477, 580] width 215 height 13
click at [821, 656] on div "Save" at bounding box center [819, 647] width 28 height 18
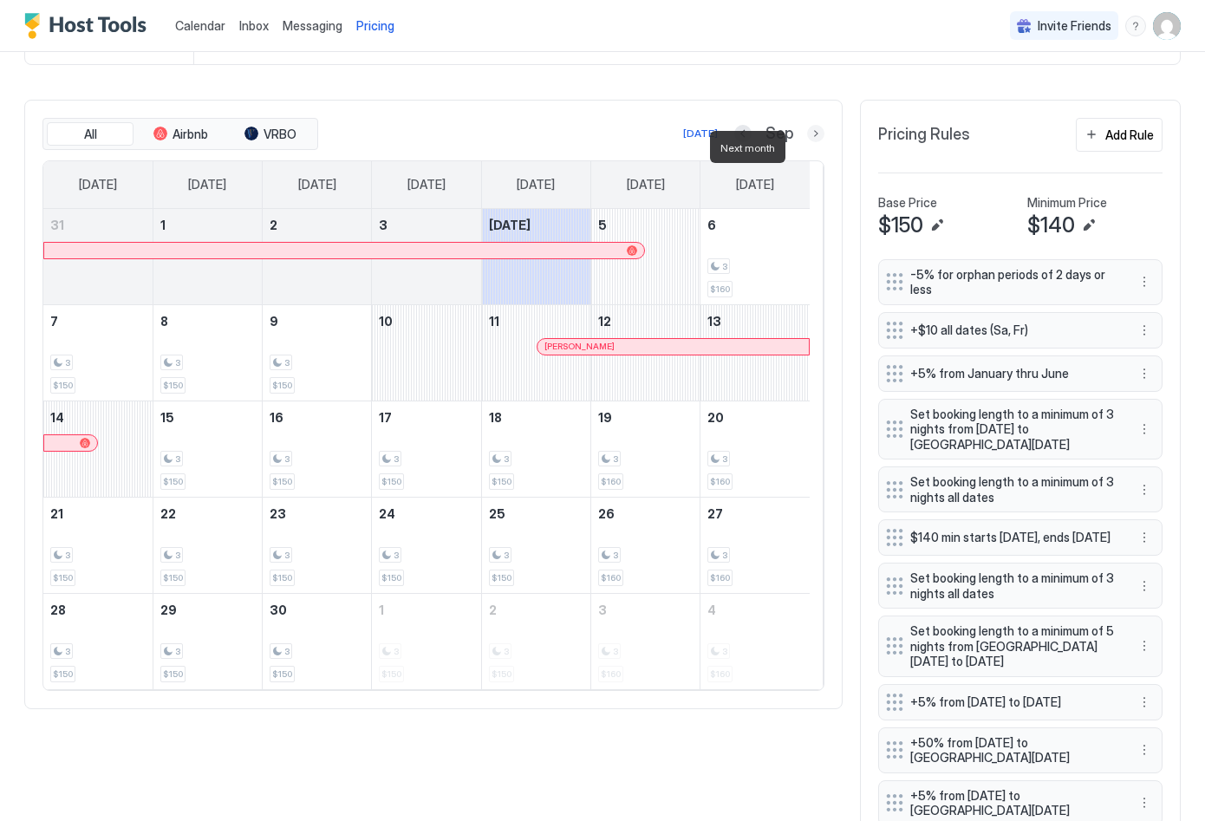
click at [807, 142] on button "Next month" at bounding box center [815, 133] width 17 height 17
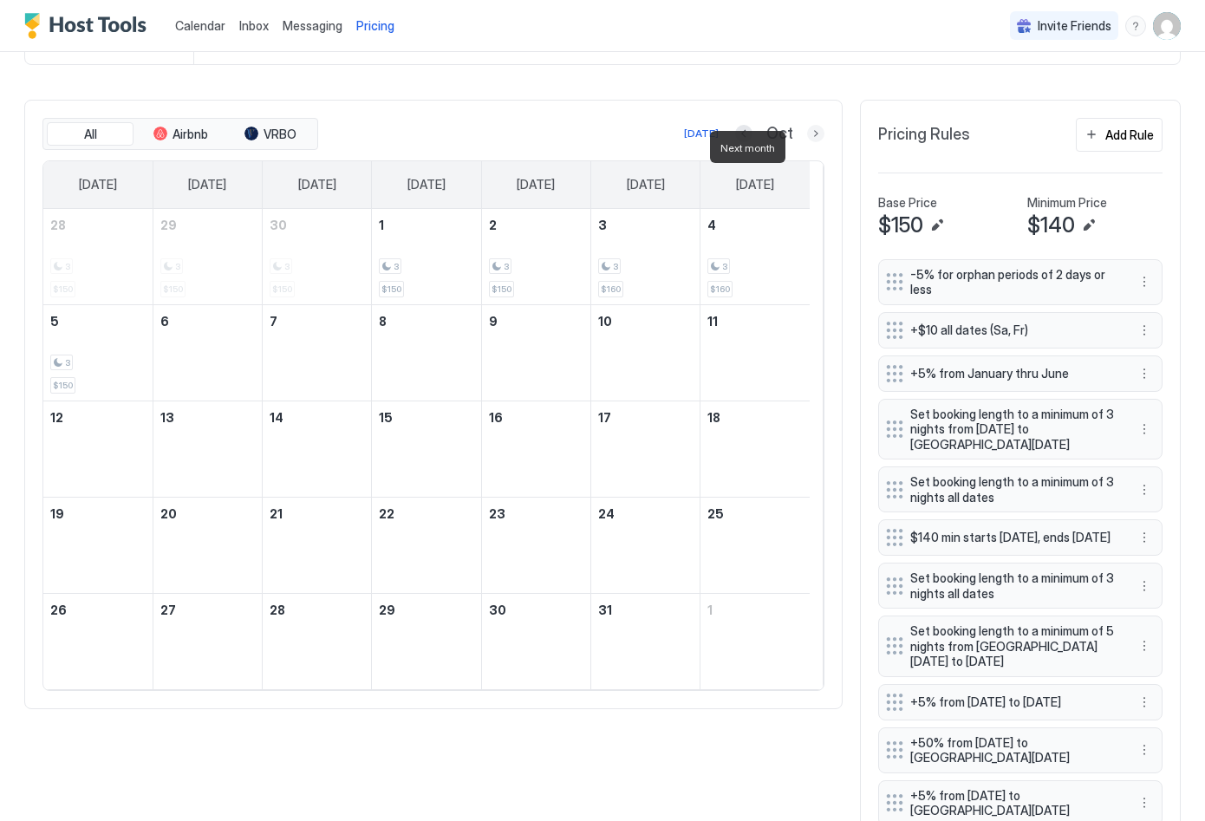
click at [807, 142] on button "Next month" at bounding box center [815, 133] width 17 height 17
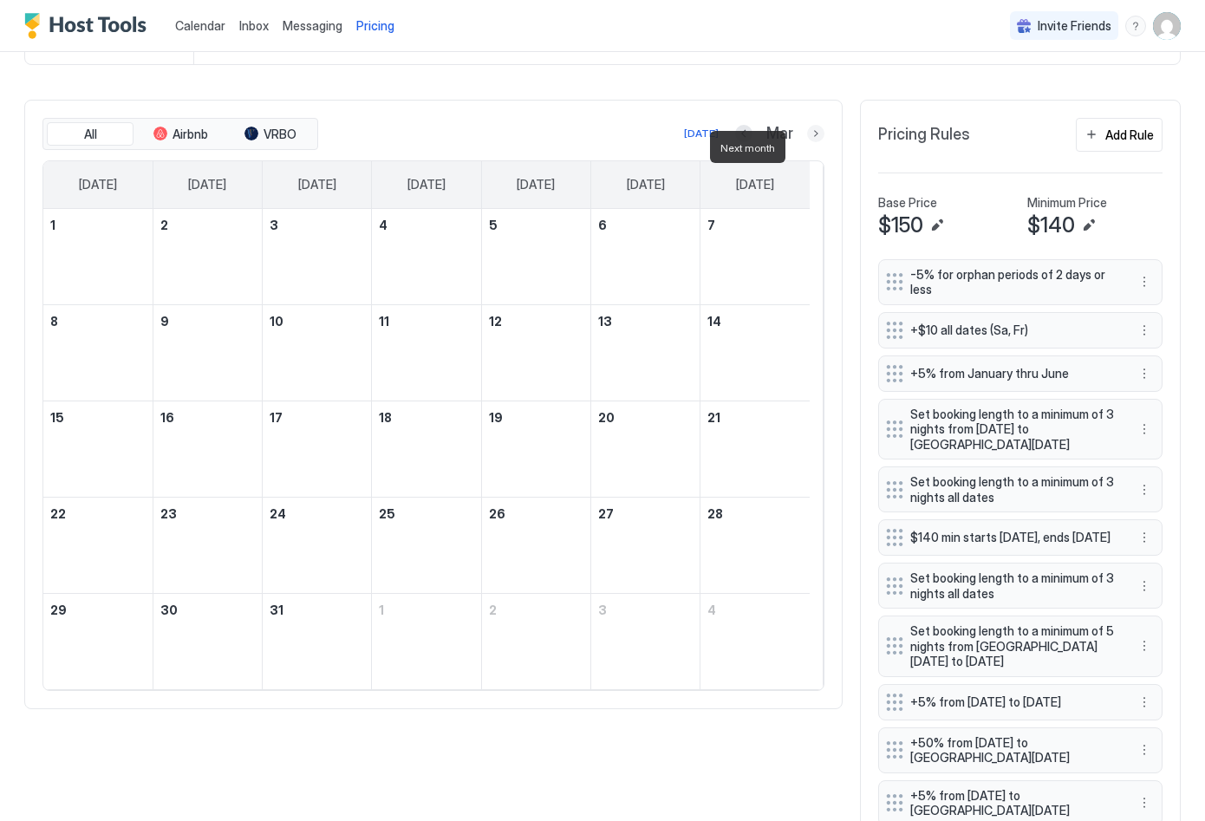
click at [807, 142] on button "Next month" at bounding box center [815, 133] width 17 height 17
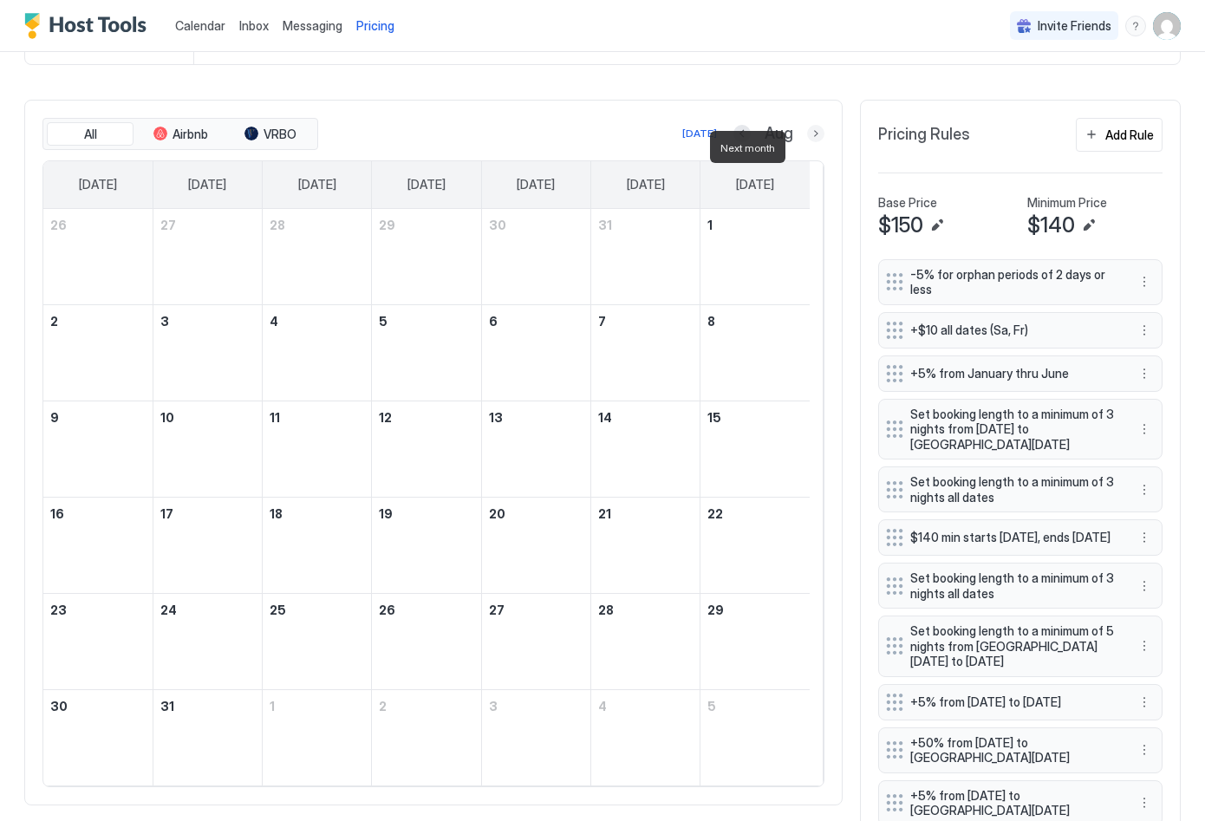
click at [807, 142] on button "Next month" at bounding box center [815, 133] width 17 height 17
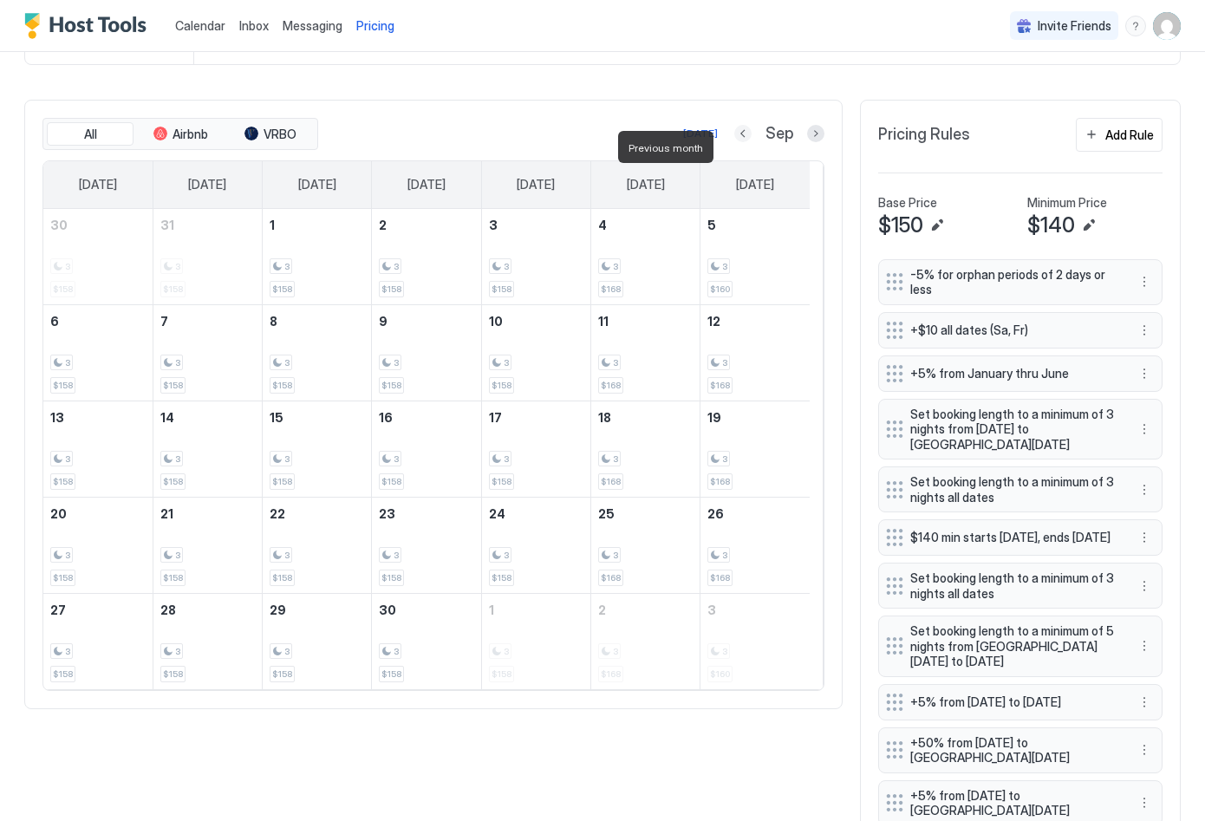
click at [734, 142] on button "Previous month" at bounding box center [742, 133] width 17 height 17
click at [745, 268] on div "3 $160" at bounding box center [755, 257] width 95 height 82
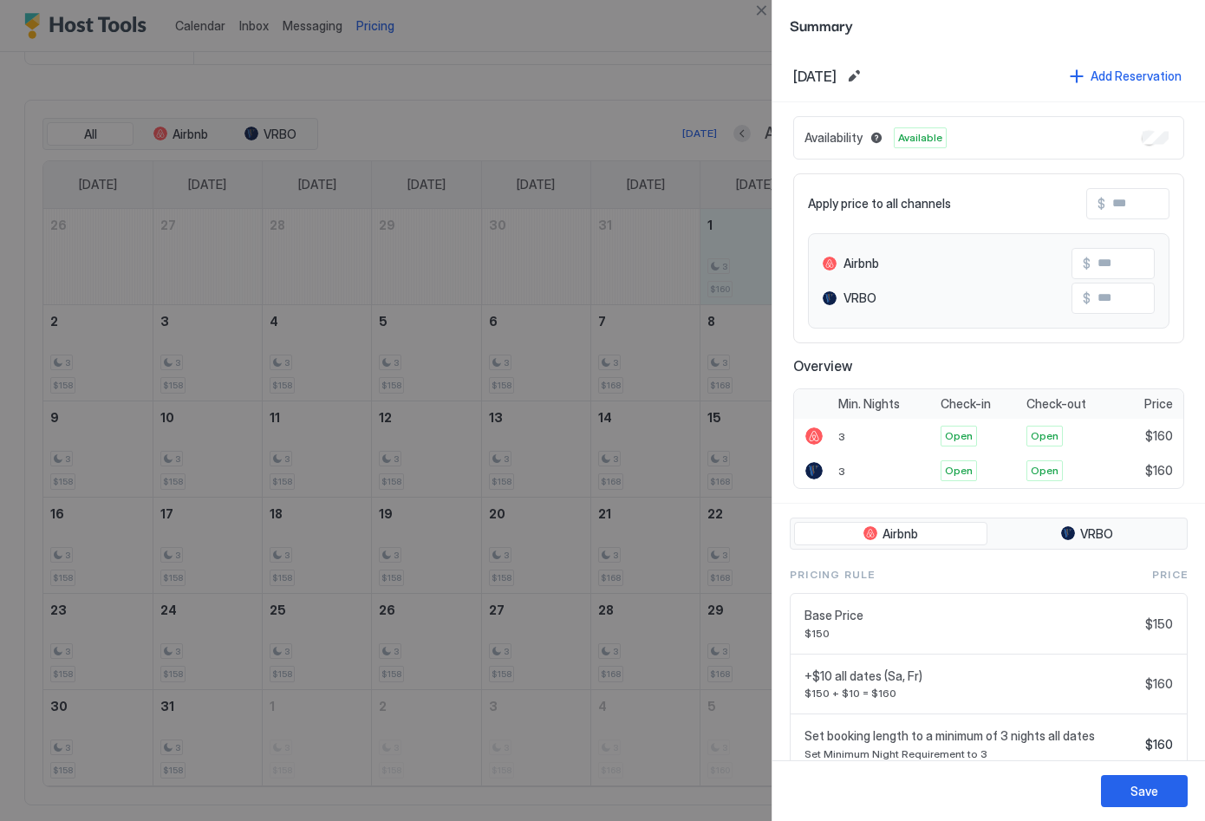
click at [629, 114] on div at bounding box center [602, 410] width 1205 height 821
click at [990, 96] on div "[DATE] Add Reservation" at bounding box center [989, 76] width 433 height 52
click at [675, 58] on div at bounding box center [602, 410] width 1205 height 821
click at [655, 785] on div at bounding box center [602, 410] width 1205 height 821
click at [1132, 788] on div "Save" at bounding box center [1145, 791] width 28 height 18
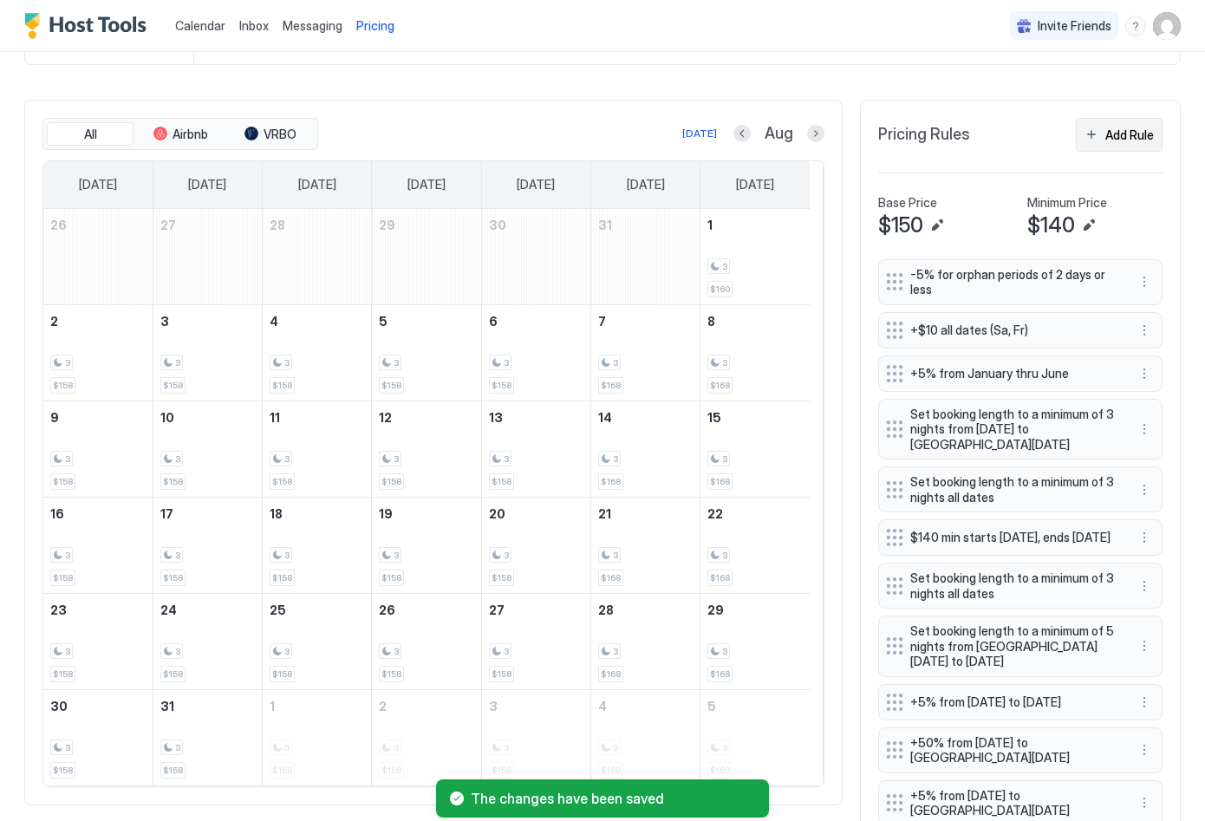
click at [1081, 138] on button "Add Rule" at bounding box center [1119, 135] width 87 height 34
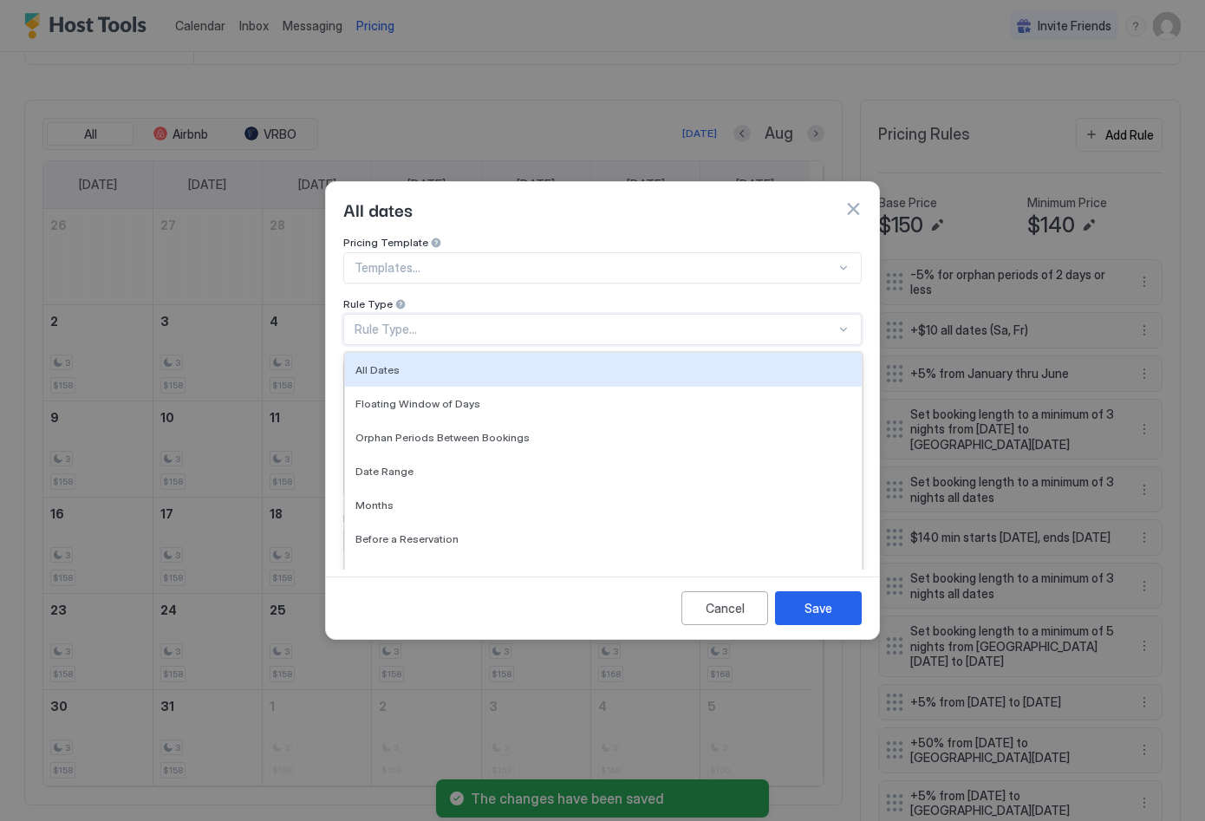
click at [567, 322] on div "Rule Type..." at bounding box center [595, 330] width 481 height 16
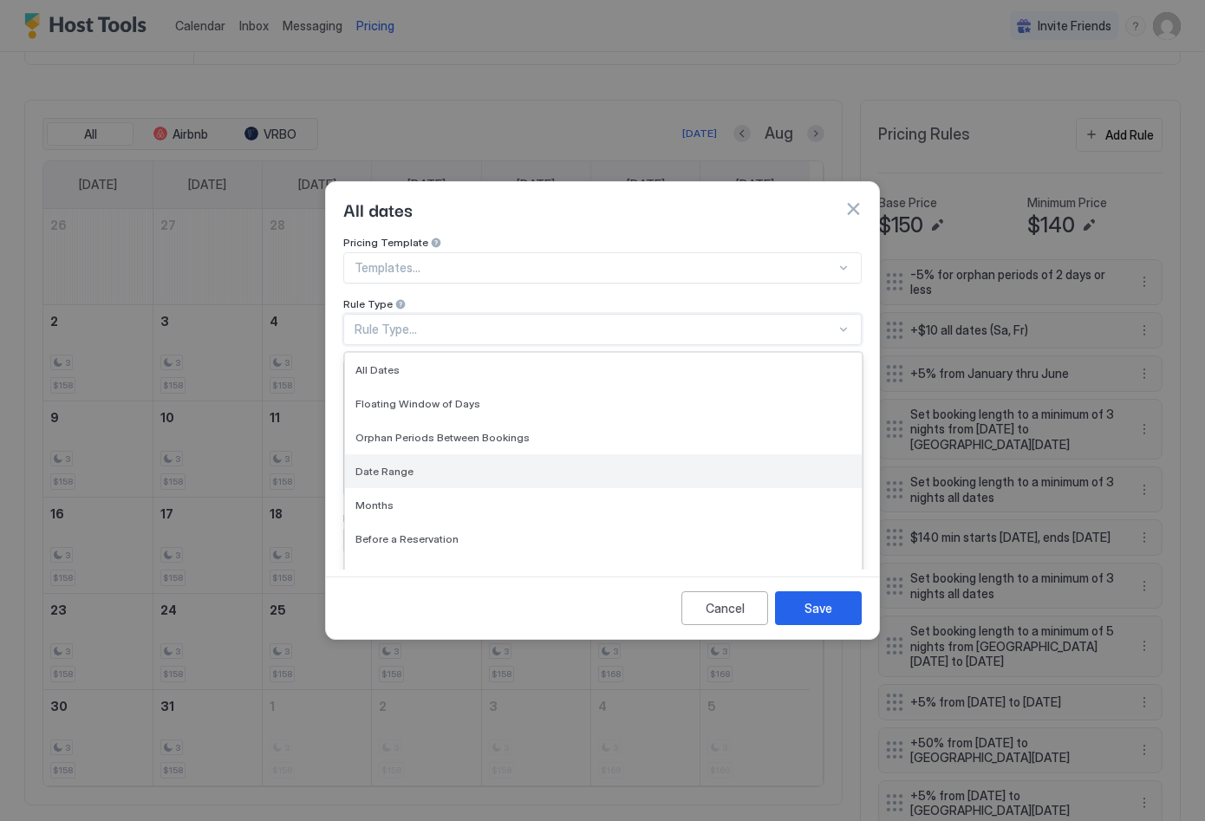
click at [391, 465] on span "Date Range" at bounding box center [384, 471] width 58 height 13
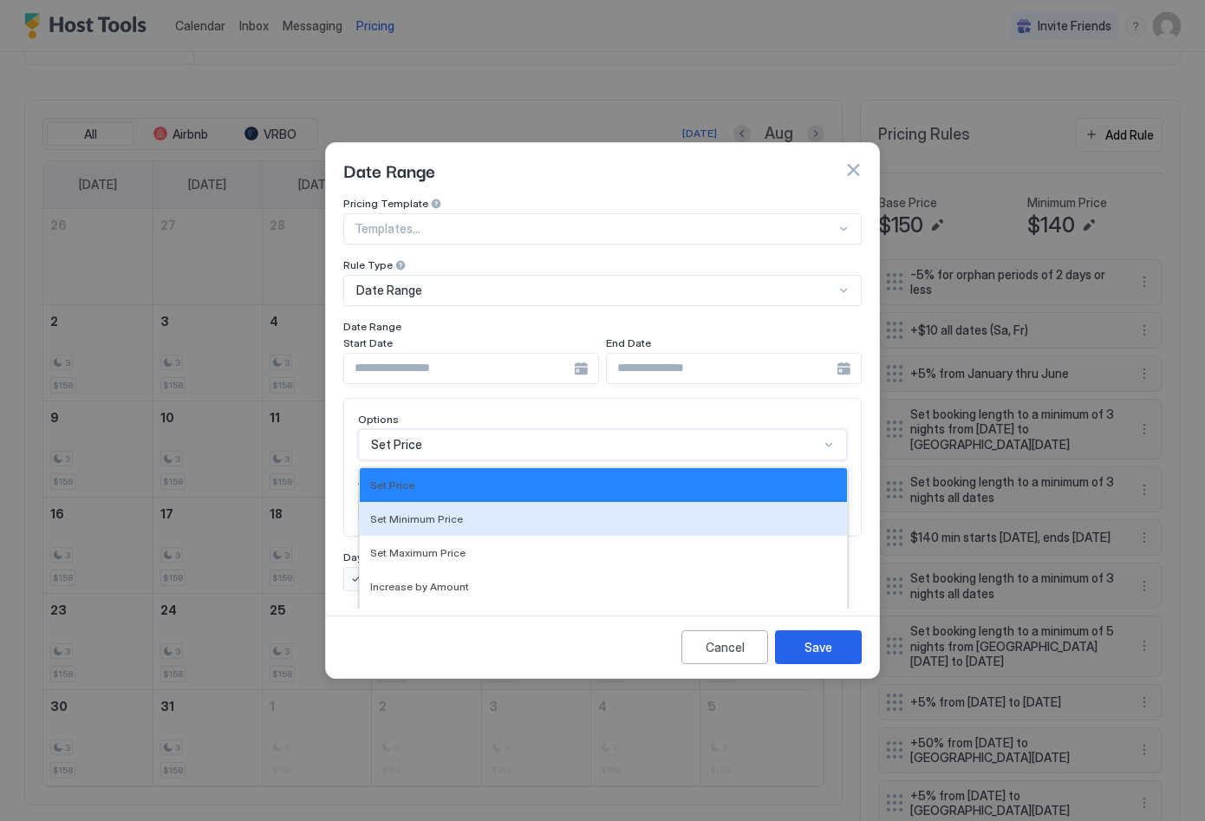
scroll to position [89, 0]
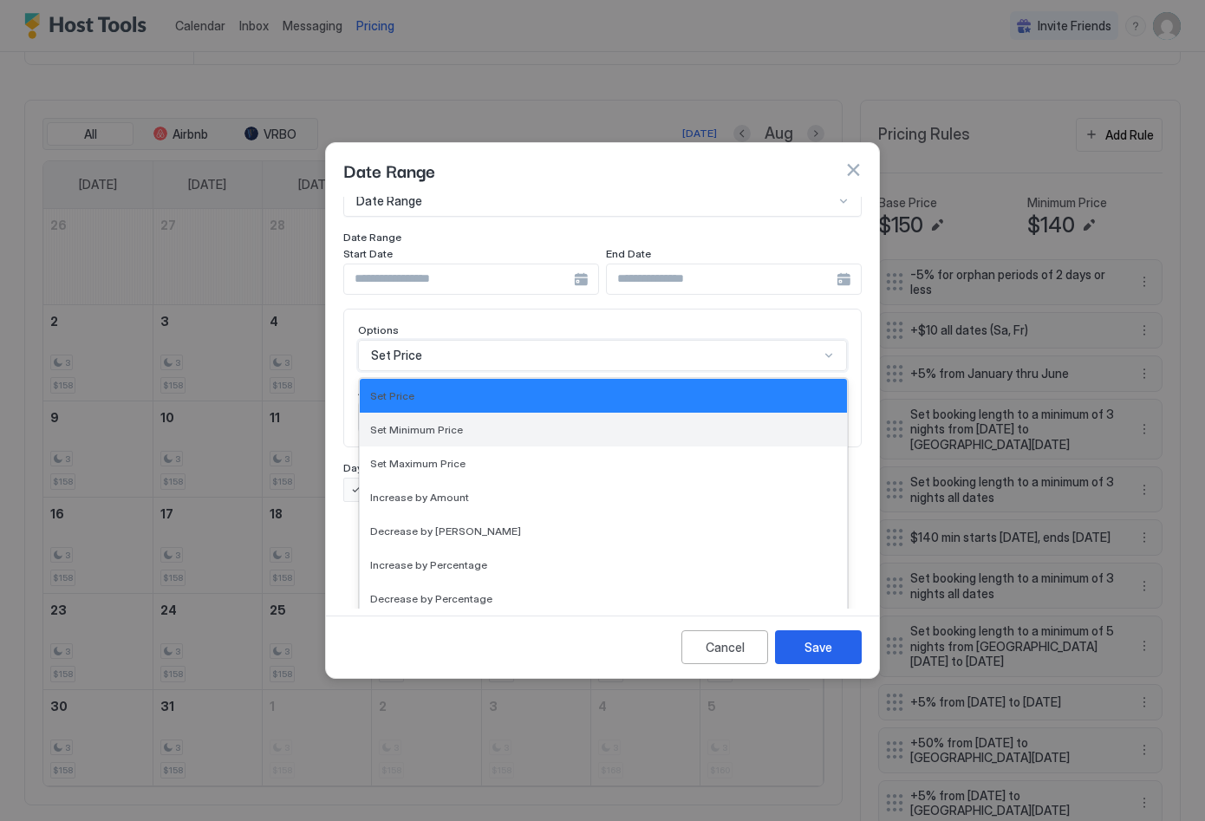
click at [397, 371] on div "Set Minimum Price, 2 of 17. 17 results available. Use Up and Down to choose opt…" at bounding box center [602, 355] width 489 height 31
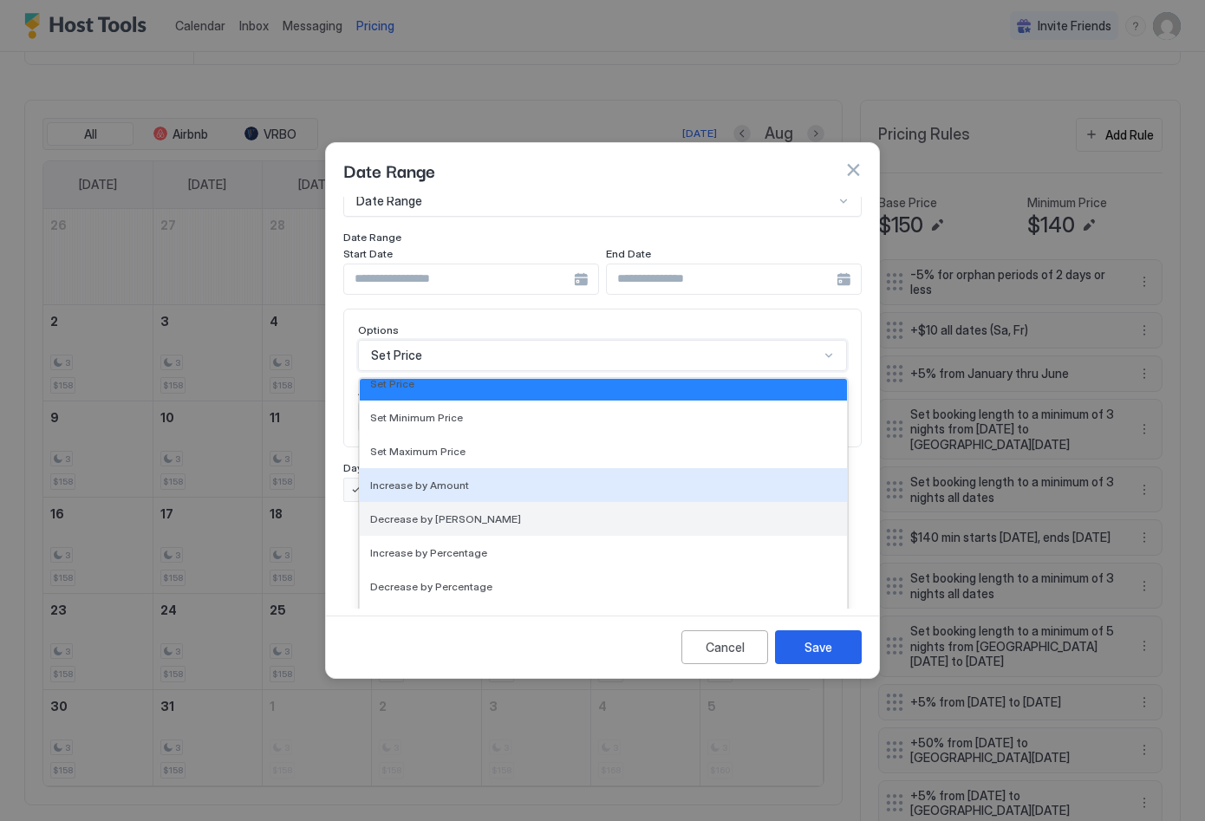
scroll to position [315, 0]
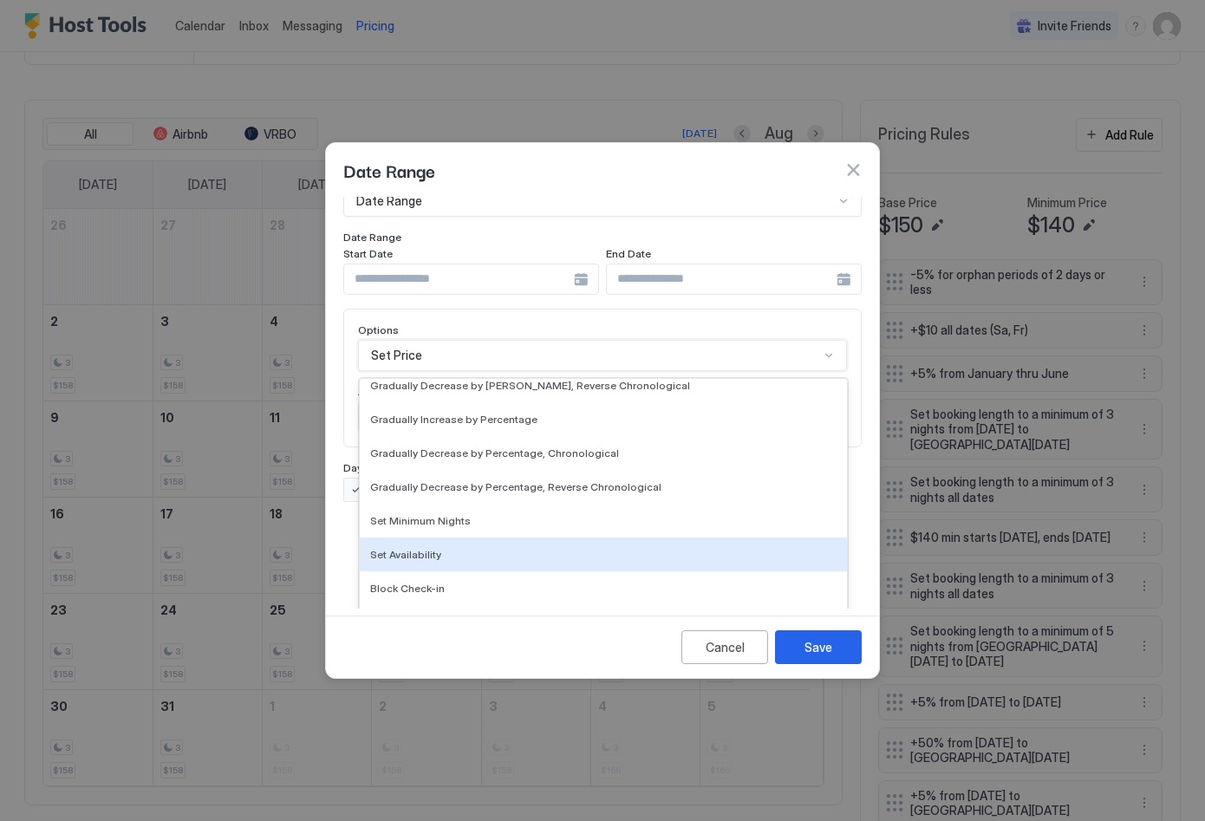
click at [481, 548] on div "Set Availability" at bounding box center [603, 554] width 466 height 13
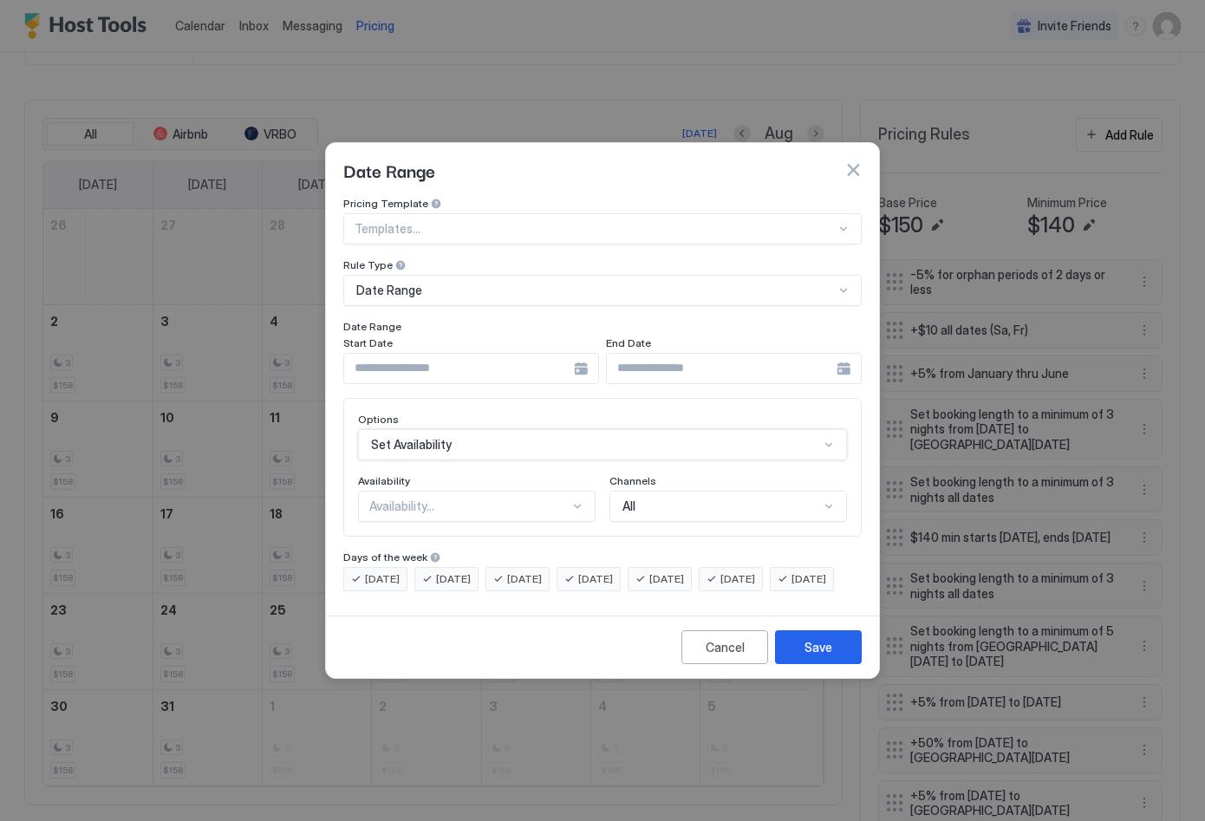
scroll to position [0, 0]
click at [581, 353] on div at bounding box center [471, 368] width 256 height 31
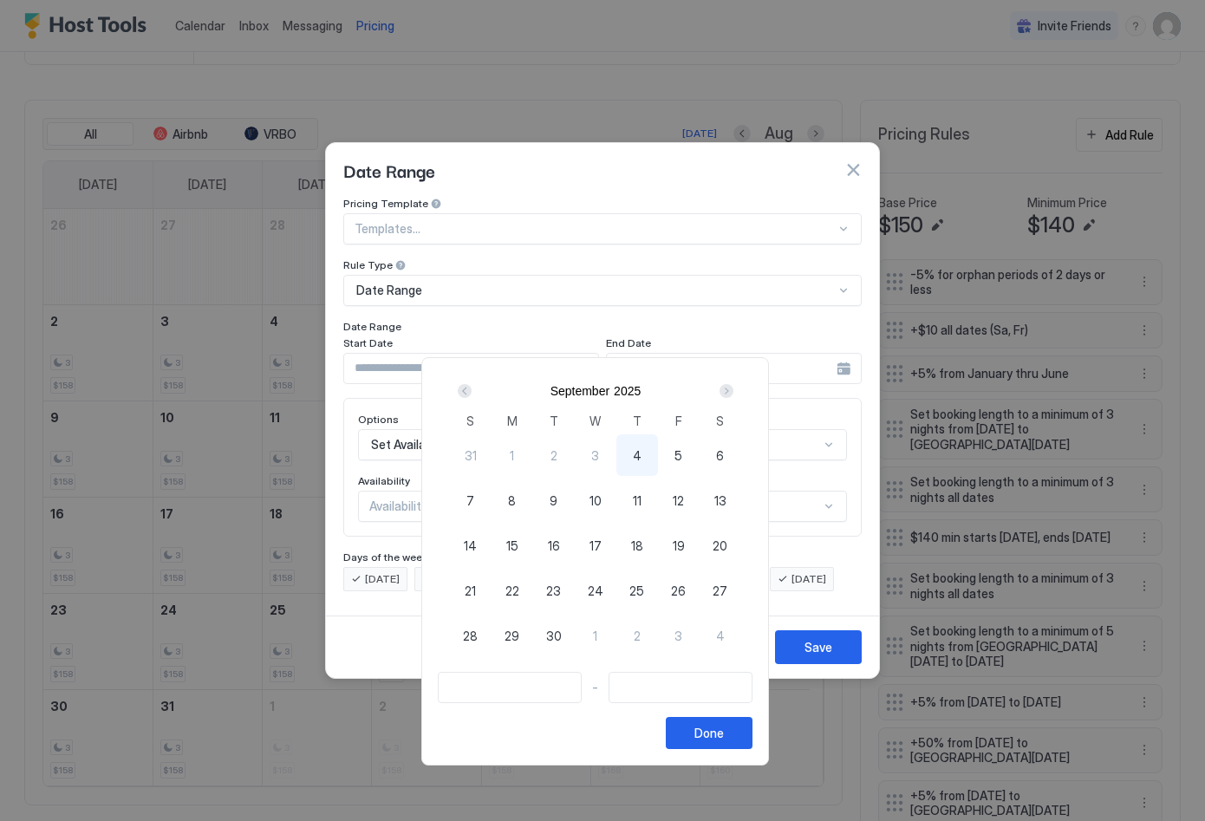
click at [734, 389] on div "Next" at bounding box center [727, 391] width 14 height 14
click at [734, 390] on div "Next" at bounding box center [727, 391] width 14 height 14
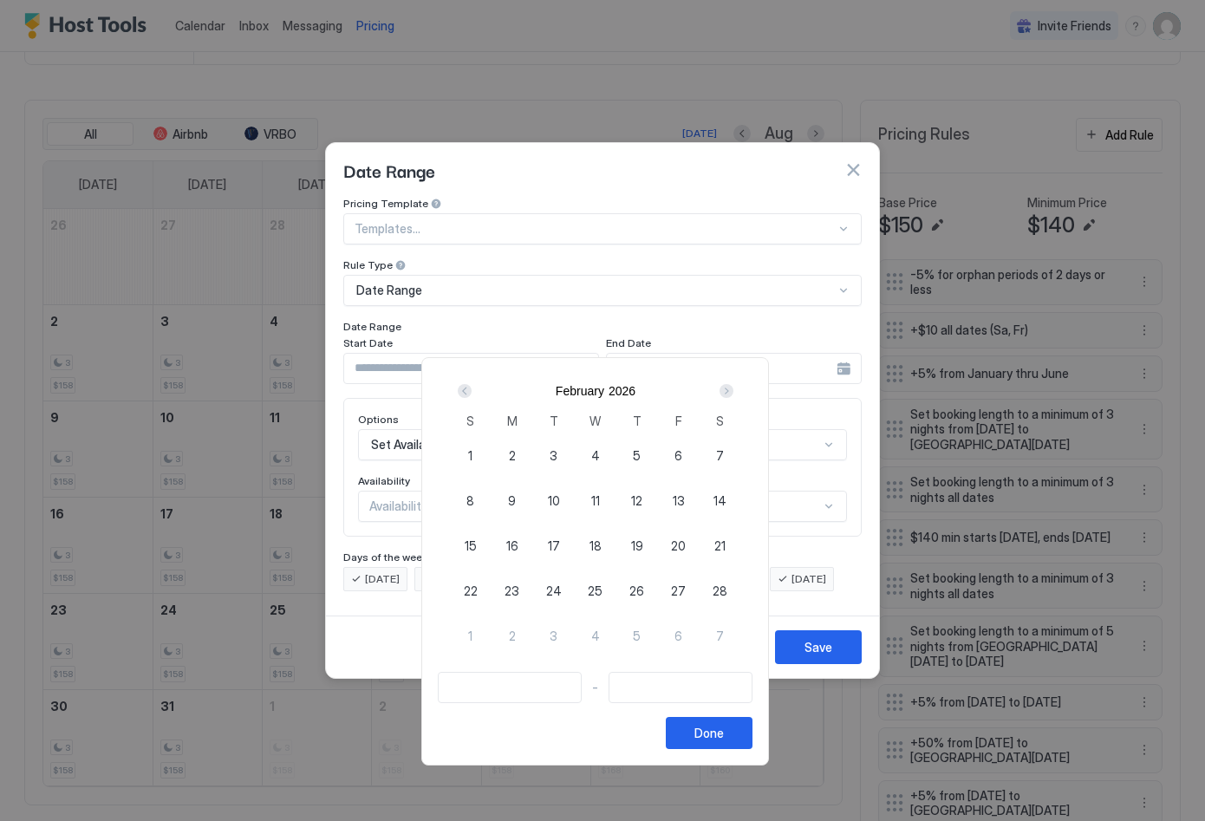
click at [734, 390] on div "Next" at bounding box center [727, 391] width 14 height 14
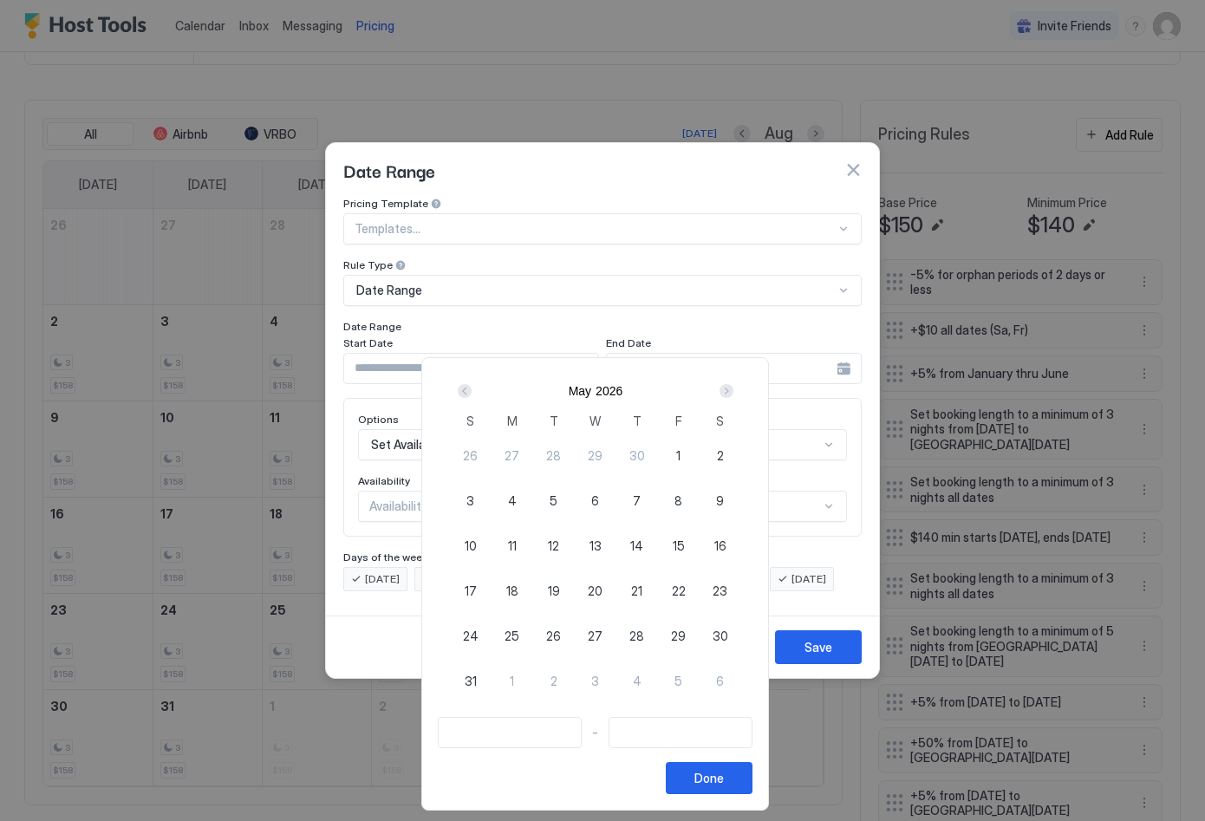
click at [734, 393] on div "Next" at bounding box center [727, 391] width 14 height 14
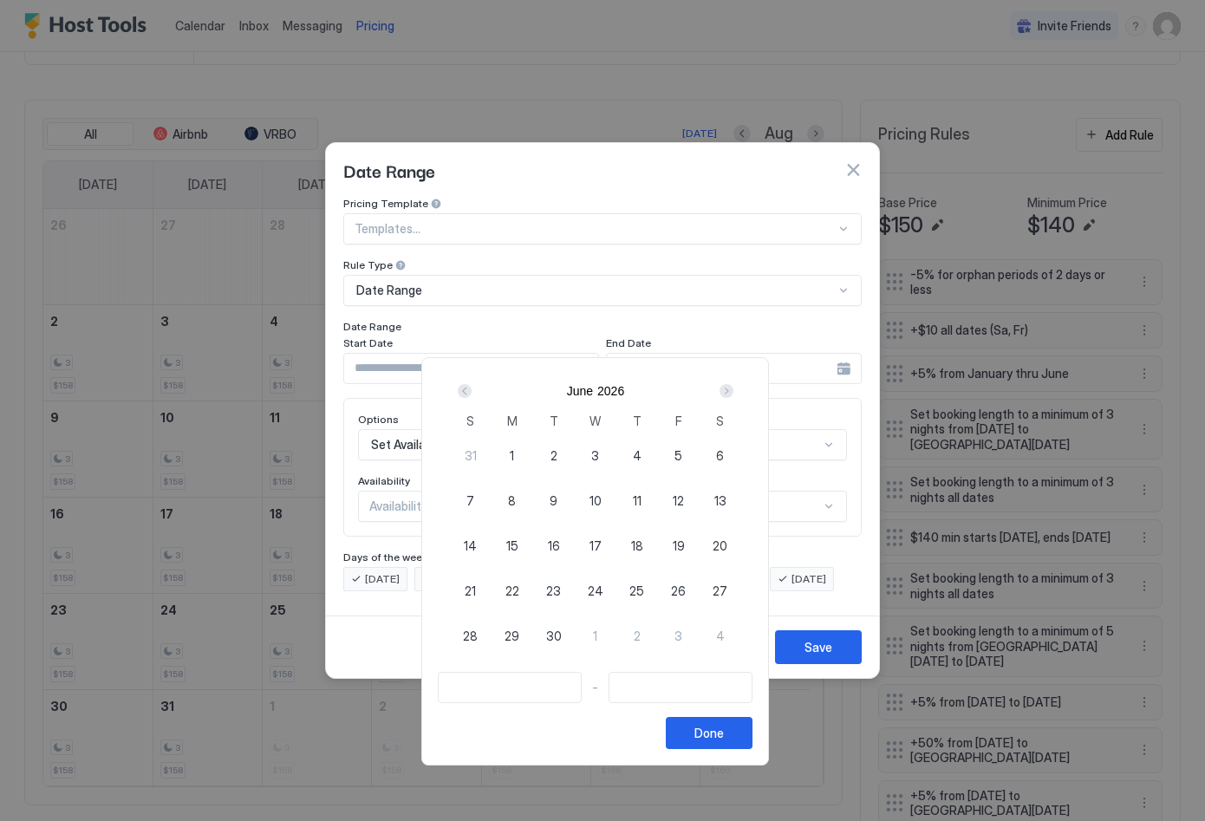
click at [734, 393] on div "Next" at bounding box center [727, 391] width 14 height 14
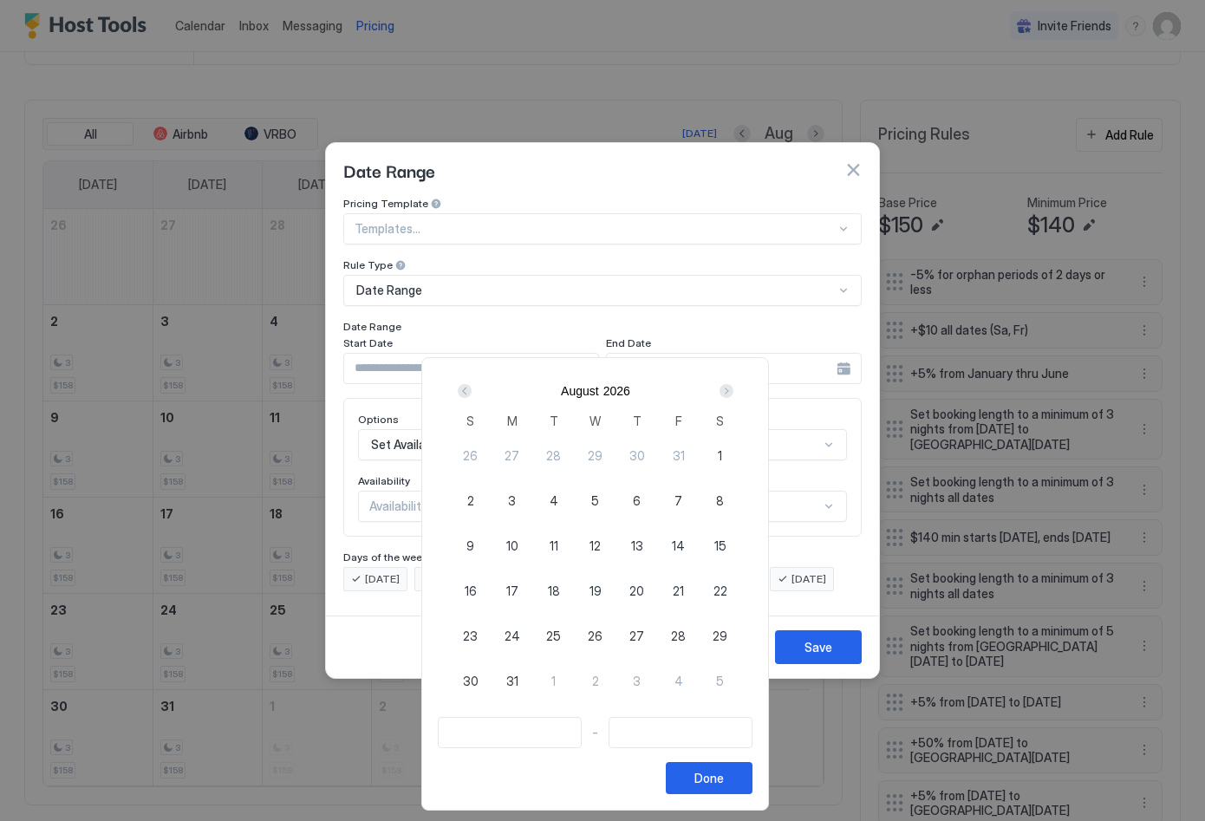
click at [734, 455] on div "1" at bounding box center [721, 455] width 42 height 42
type input "**********"
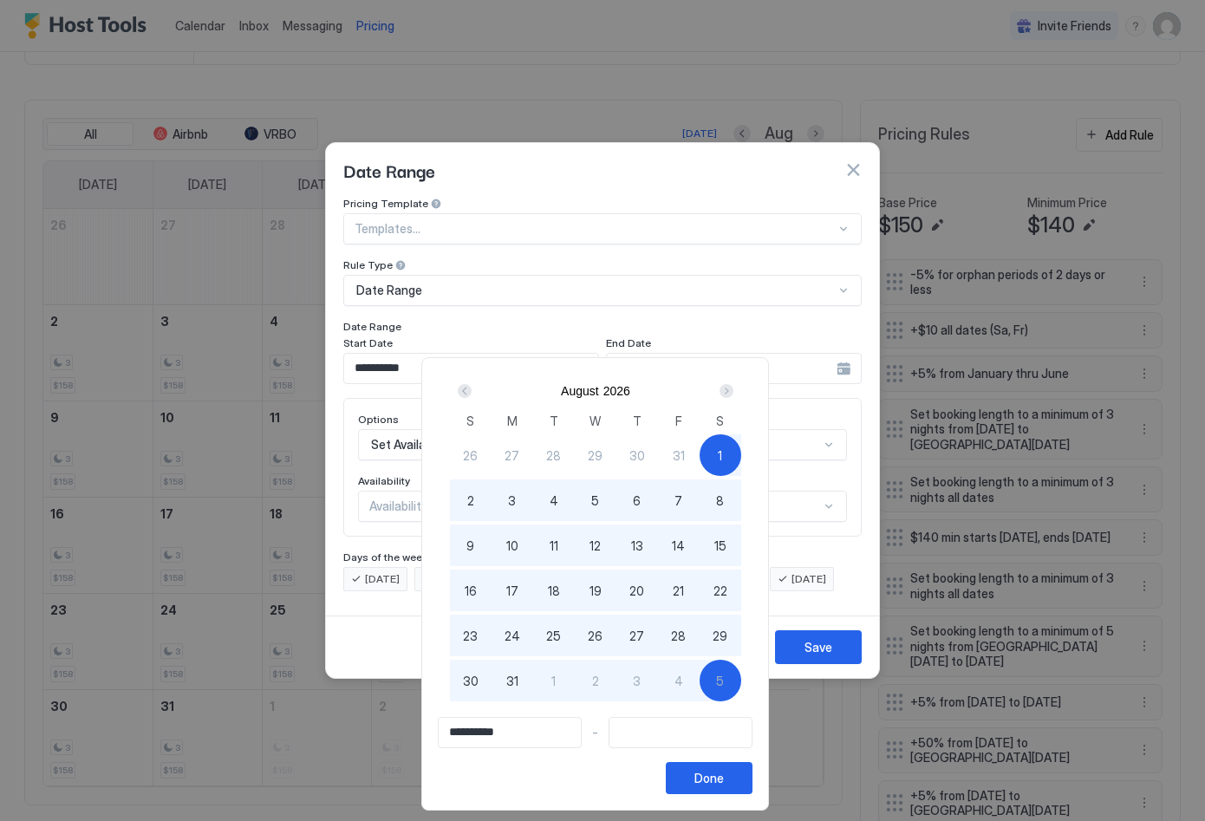
click at [732, 689] on div "5" at bounding box center [721, 681] width 42 height 42
type input "**********"
click at [741, 779] on button "Done" at bounding box center [709, 778] width 87 height 32
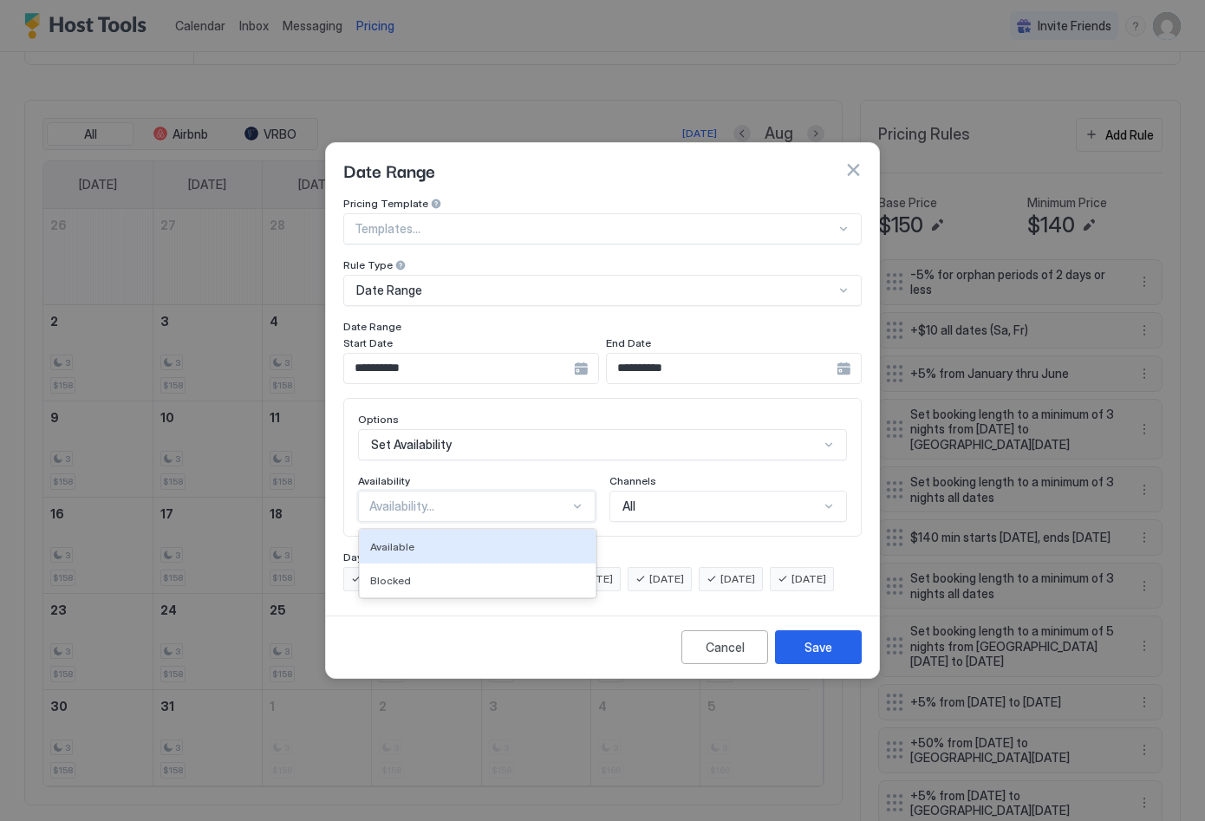
click at [516, 499] on div "Availability..." at bounding box center [469, 507] width 200 height 16
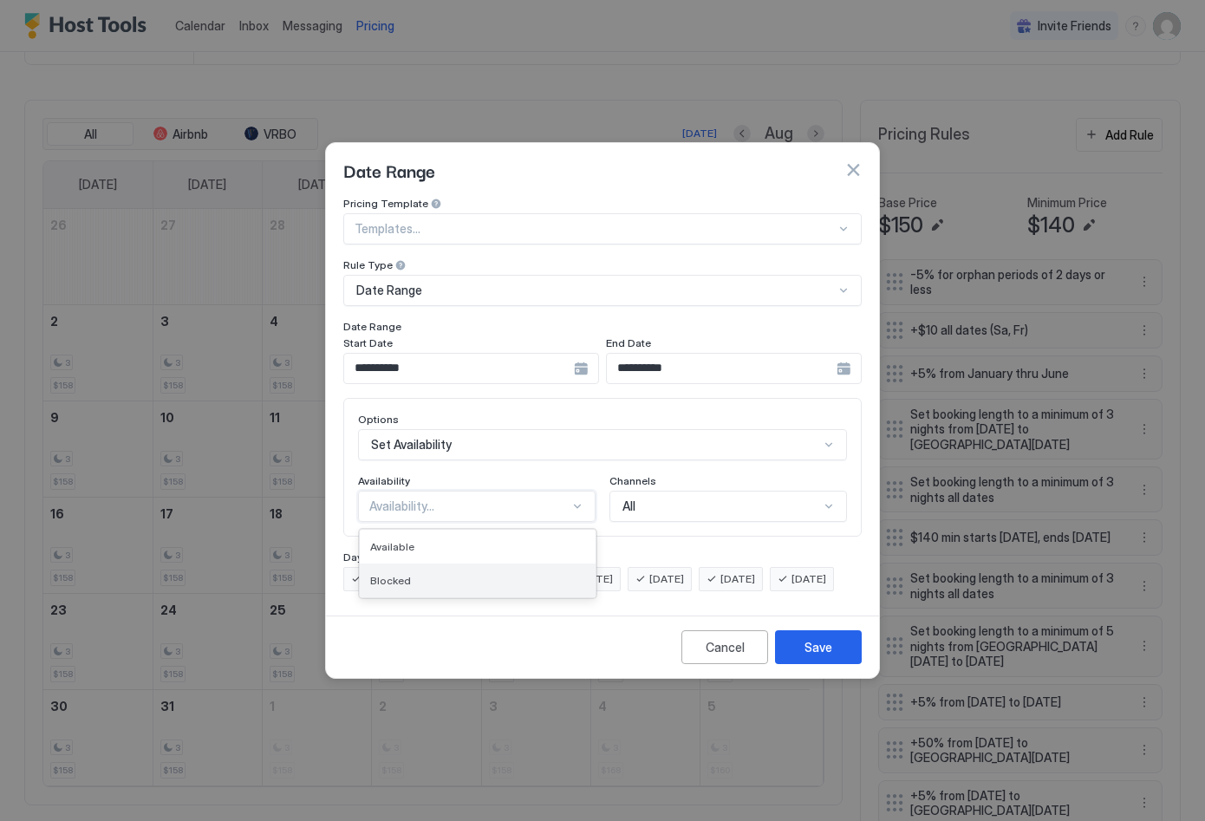
click at [518, 574] on div "Blocked" at bounding box center [477, 580] width 215 height 13
click at [828, 656] on div "Save" at bounding box center [819, 647] width 28 height 18
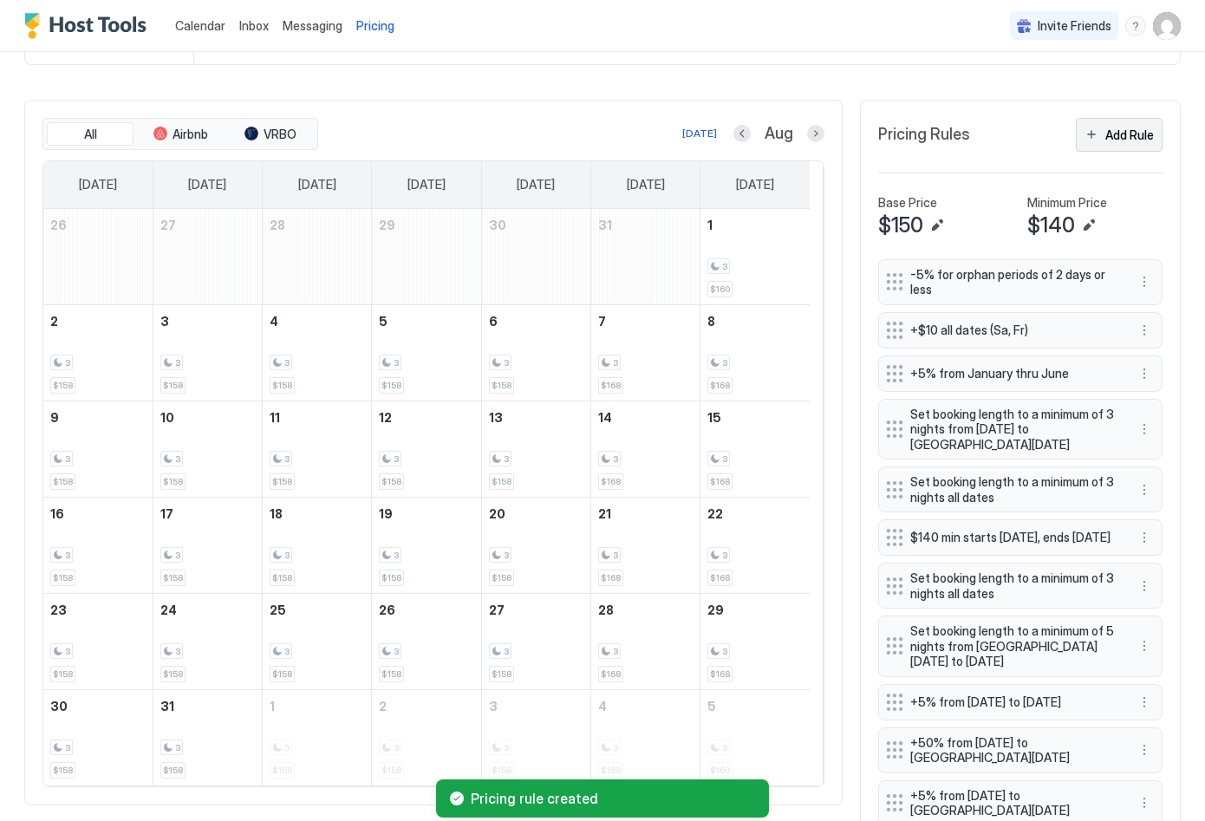
click at [1114, 144] on div "Add Rule" at bounding box center [1129, 135] width 49 height 18
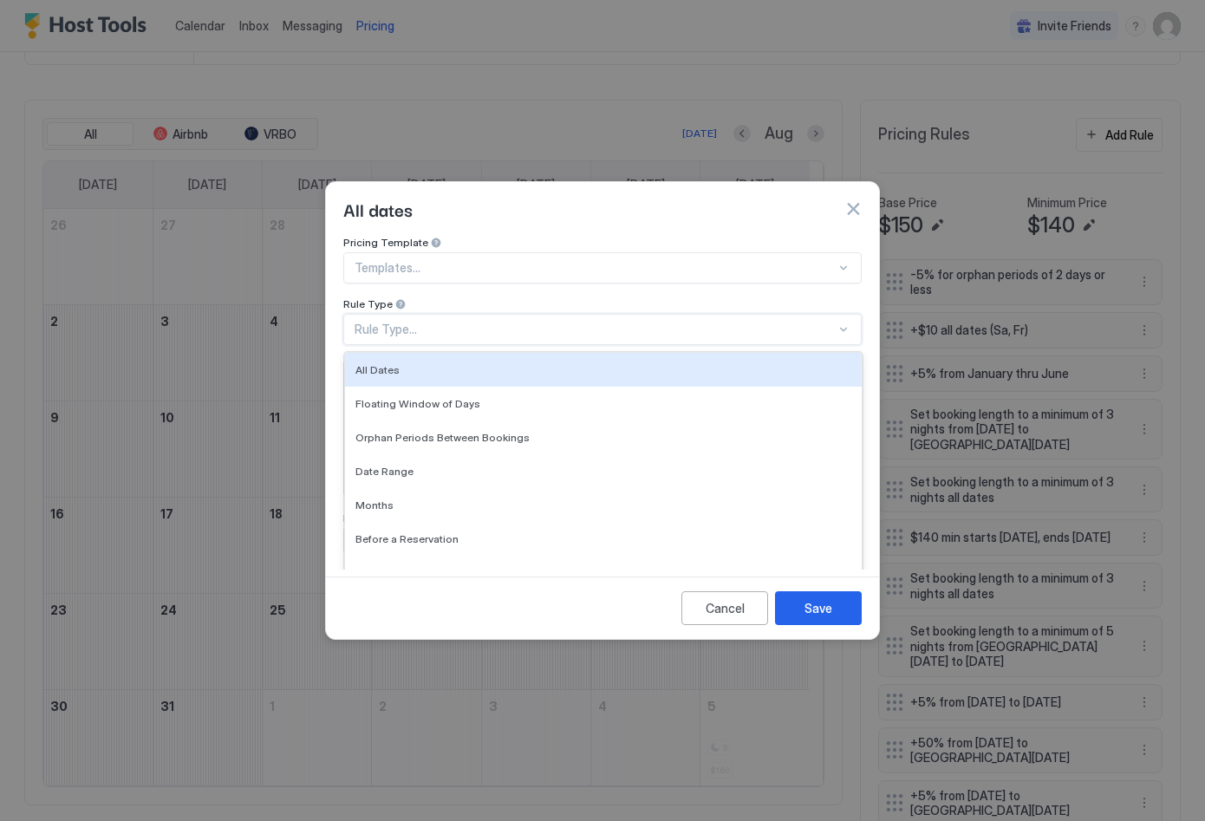
click at [552, 322] on div "Rule Type..." at bounding box center [595, 330] width 481 height 16
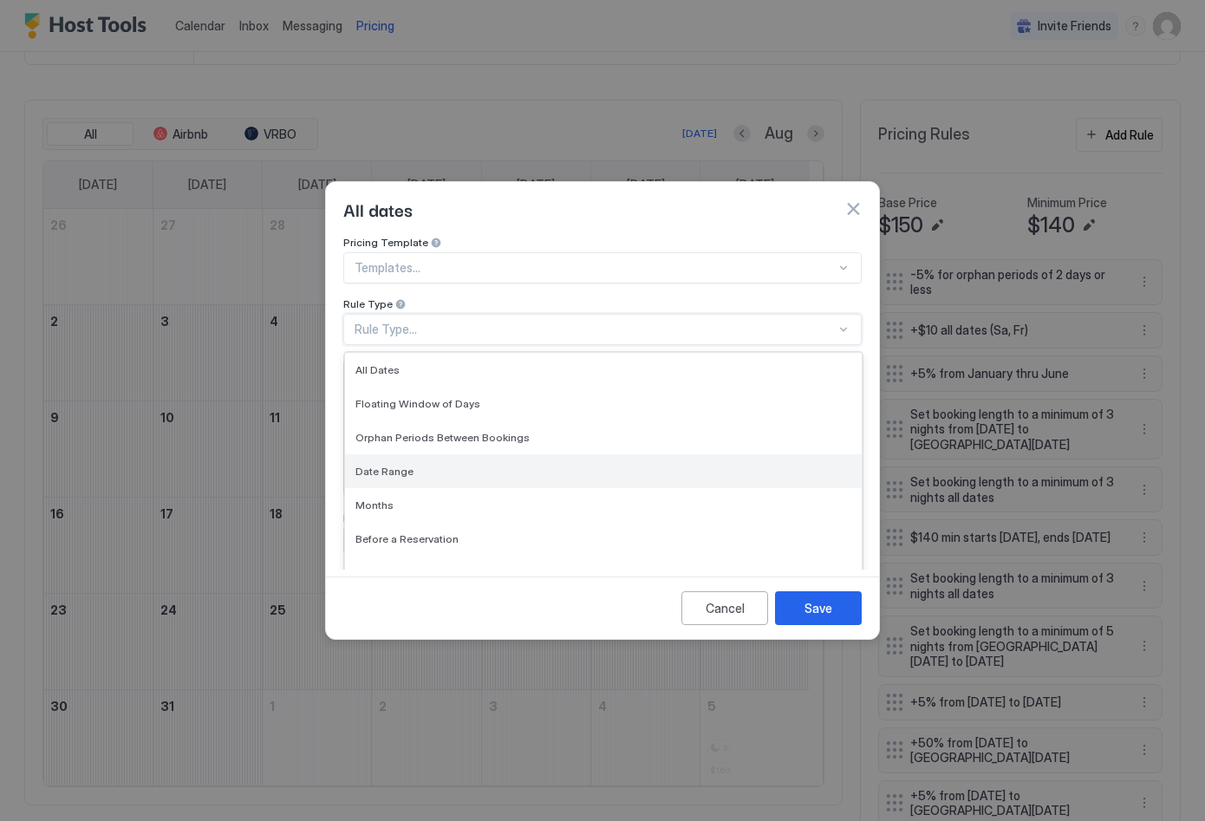
click at [408, 465] on span "Date Range" at bounding box center [384, 471] width 58 height 13
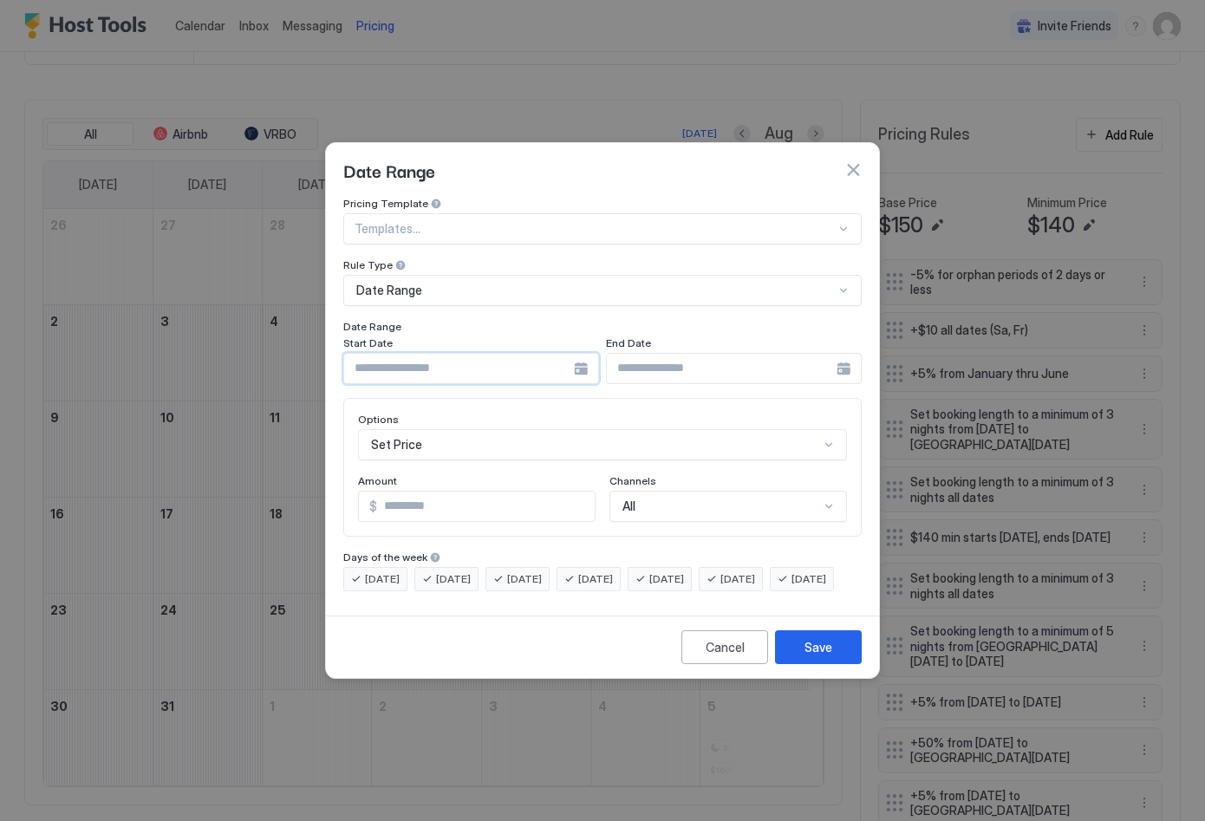
click at [462, 356] on input "Input Field" at bounding box center [459, 368] width 230 height 29
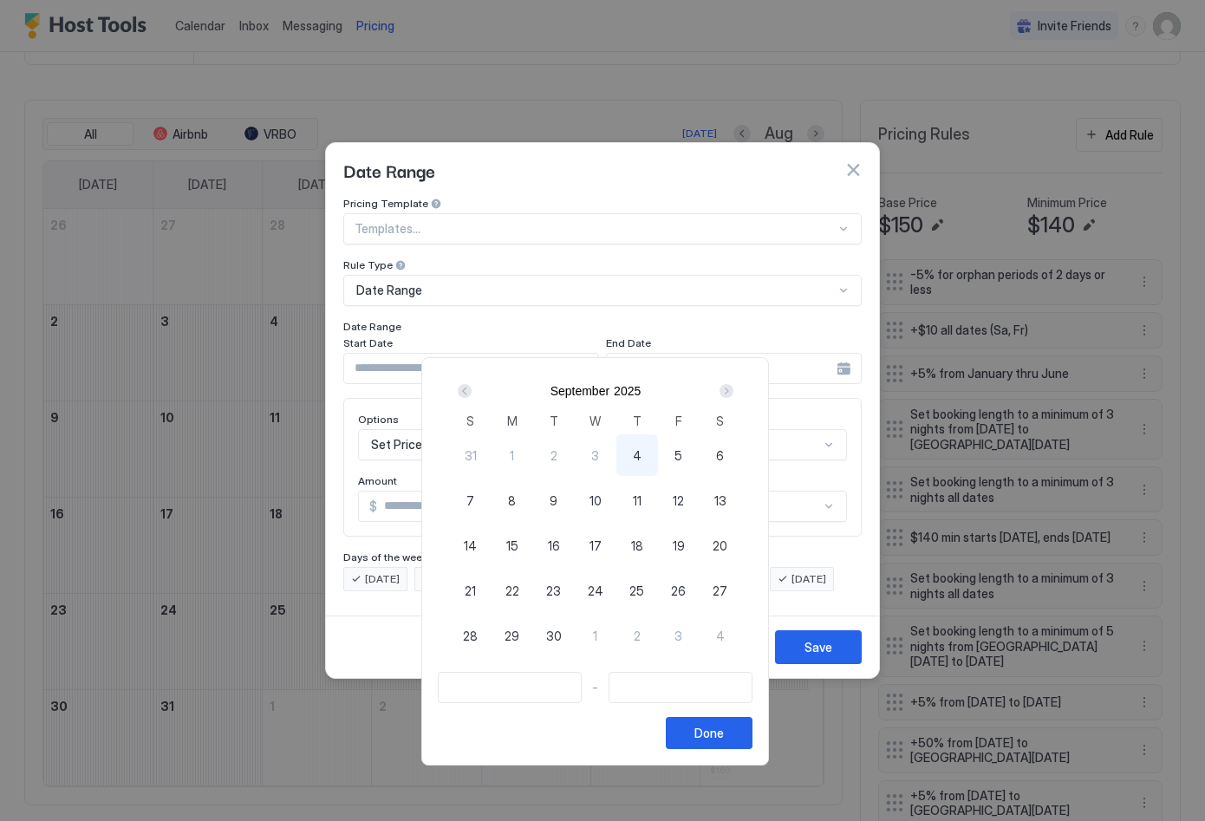
click at [737, 391] on div "Next" at bounding box center [726, 391] width 21 height 21
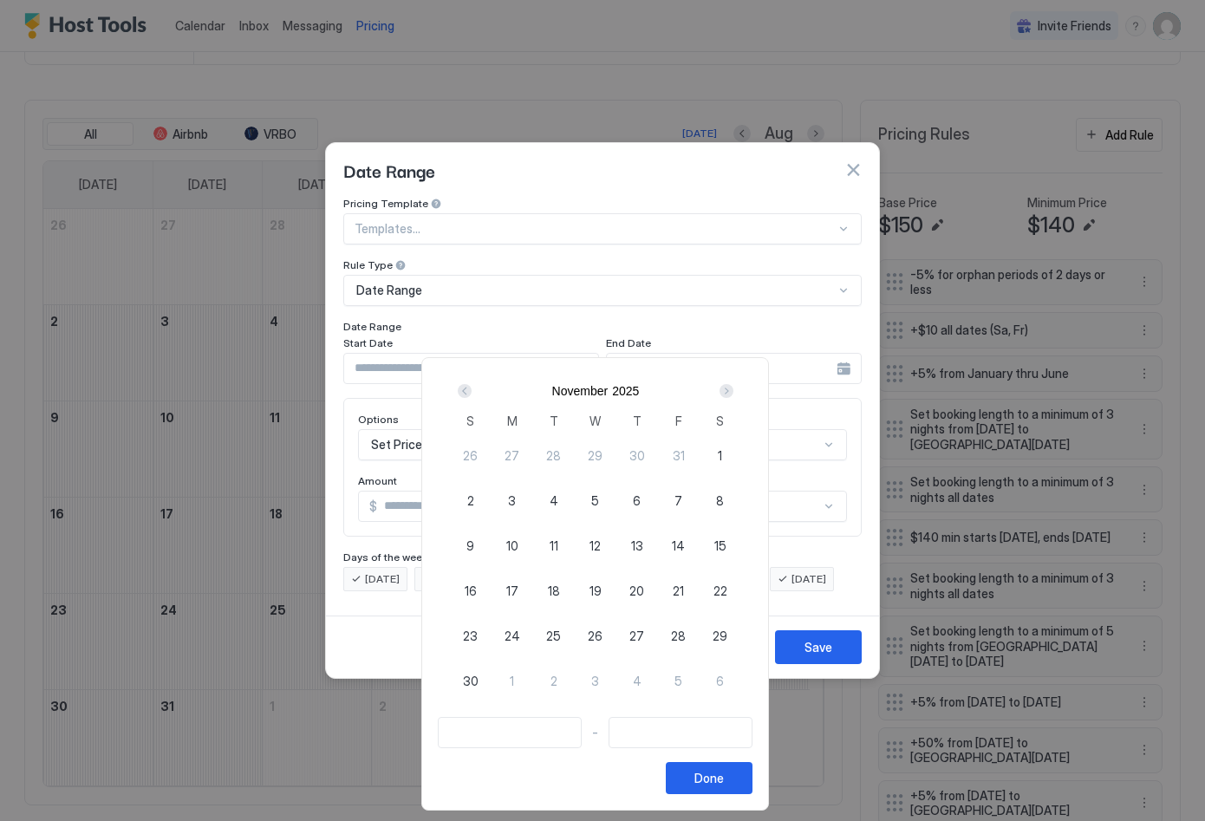
click at [737, 391] on div "Next" at bounding box center [726, 391] width 21 height 21
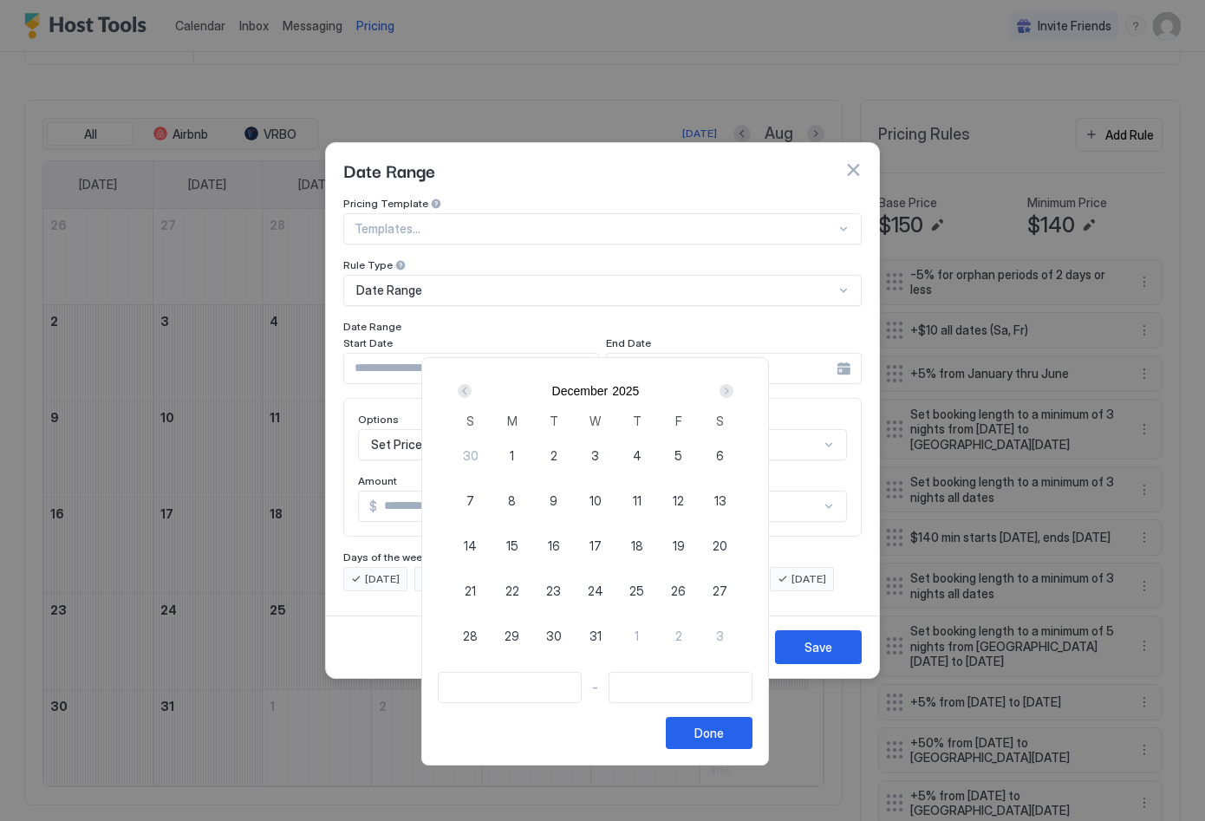
click at [737, 391] on div "Next" at bounding box center [726, 391] width 21 height 21
click at [734, 390] on div "Next" at bounding box center [727, 391] width 14 height 14
click at [734, 389] on div "Next" at bounding box center [727, 391] width 14 height 14
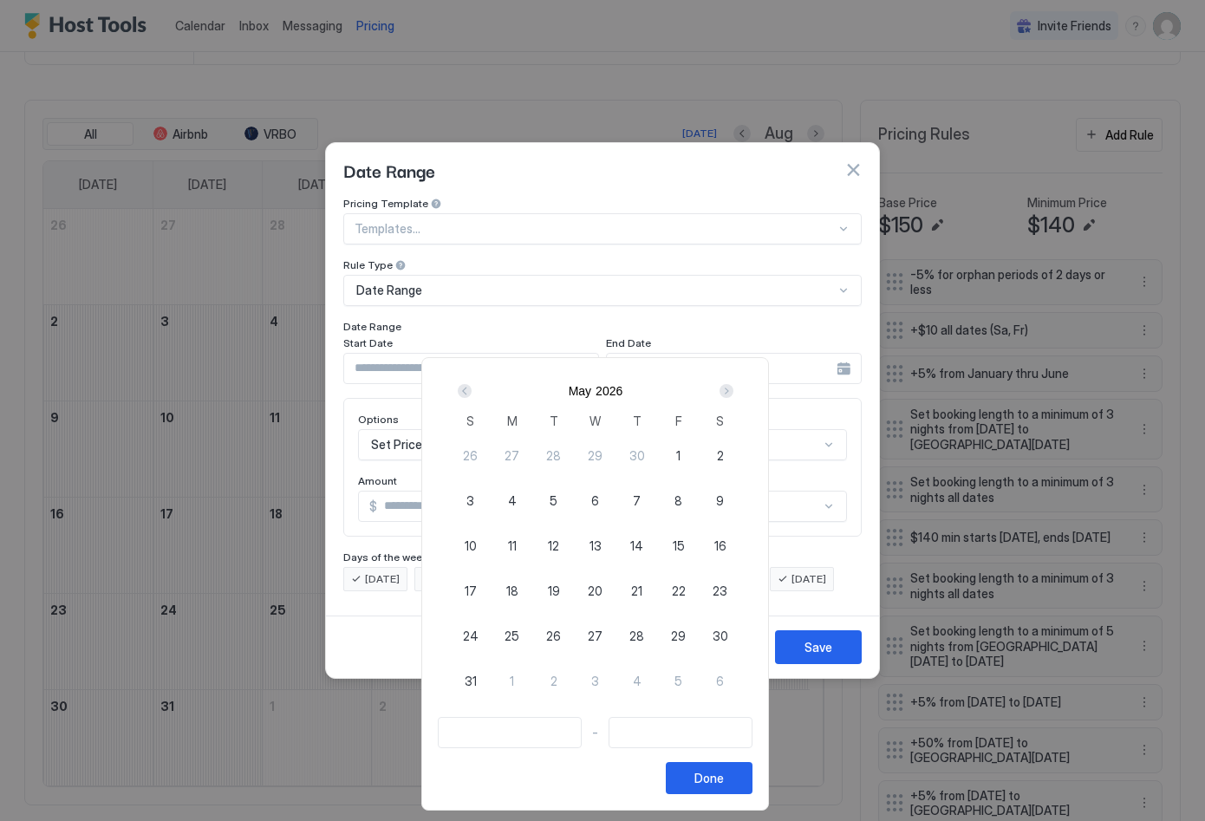
click at [734, 389] on div "Next" at bounding box center [727, 391] width 14 height 14
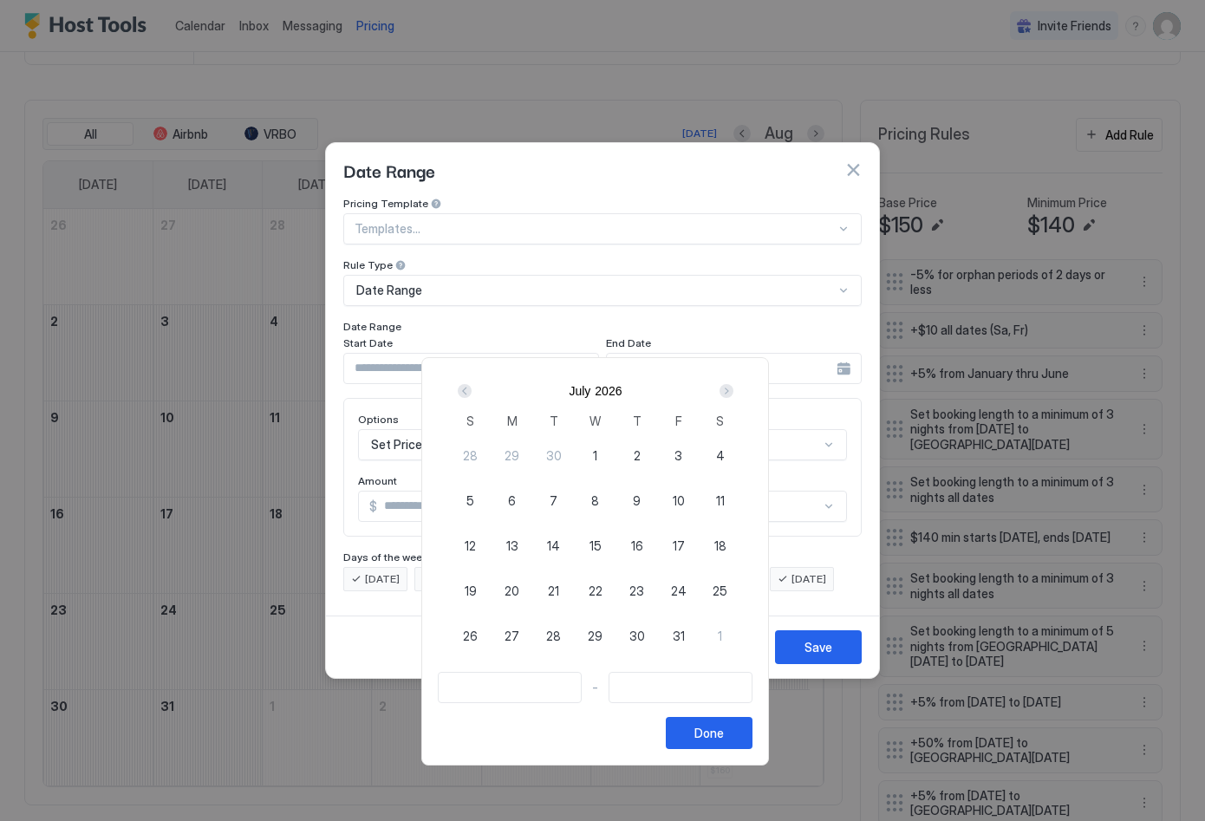
click at [734, 389] on div "Next" at bounding box center [727, 391] width 14 height 14
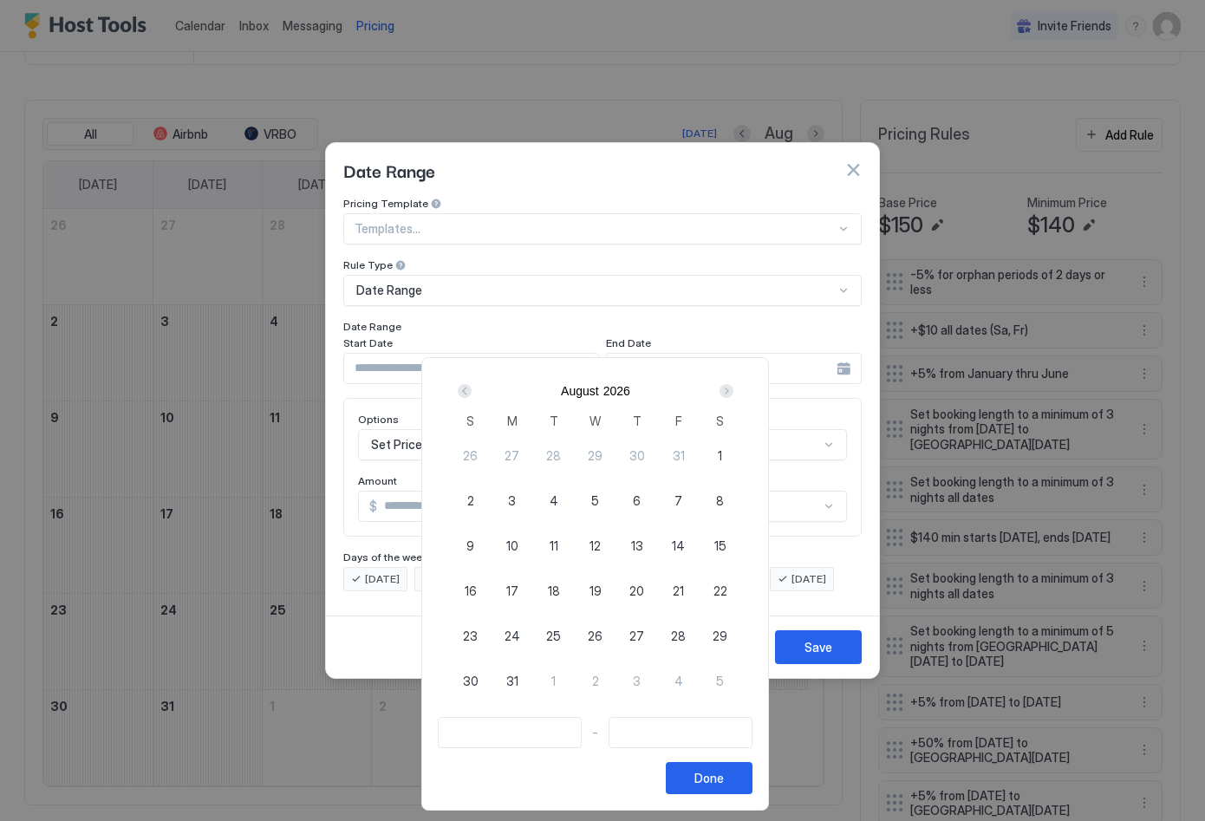
click at [734, 389] on div "Next" at bounding box center [727, 391] width 14 height 14
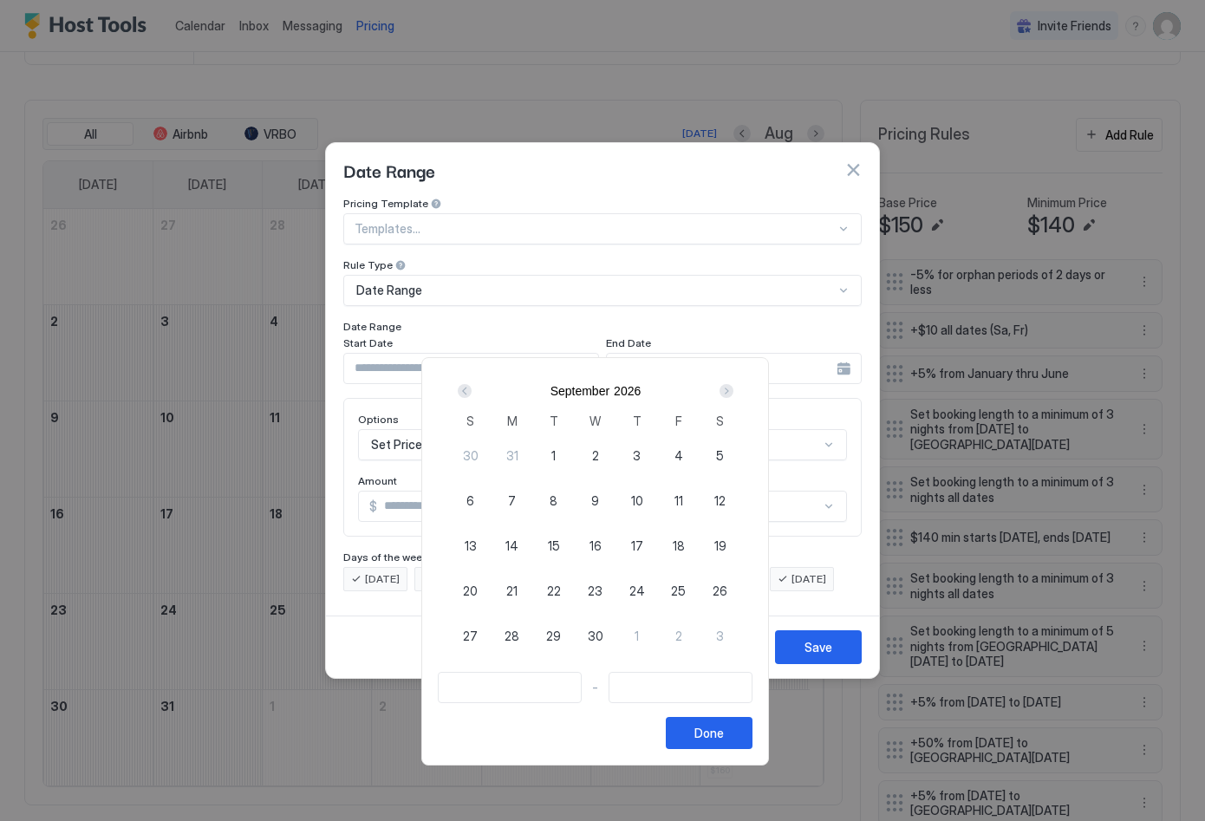
click at [724, 457] on span "5" at bounding box center [720, 456] width 8 height 18
type input "**********"
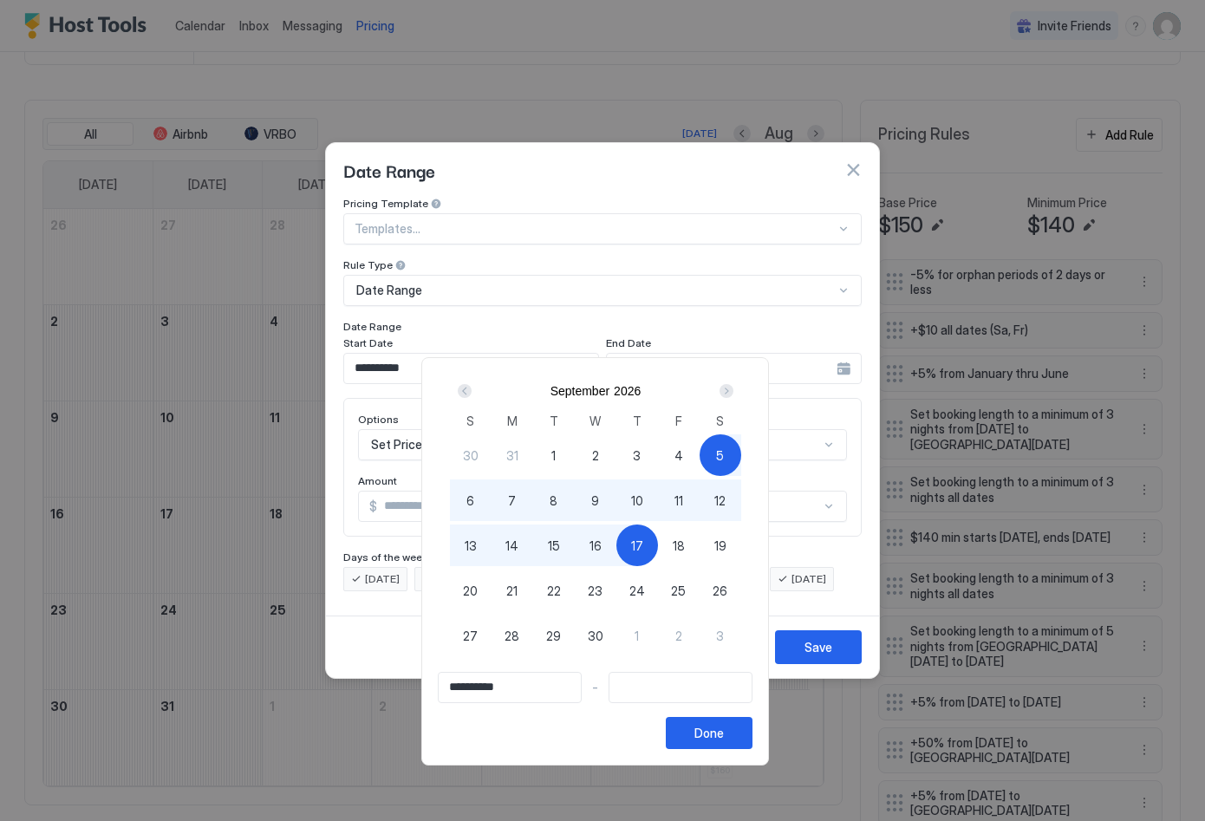
type input "**********"
click at [602, 542] on span "16" at bounding box center [596, 546] width 12 height 18
type input "**********"
click at [724, 734] on div "Done" at bounding box center [709, 733] width 29 height 18
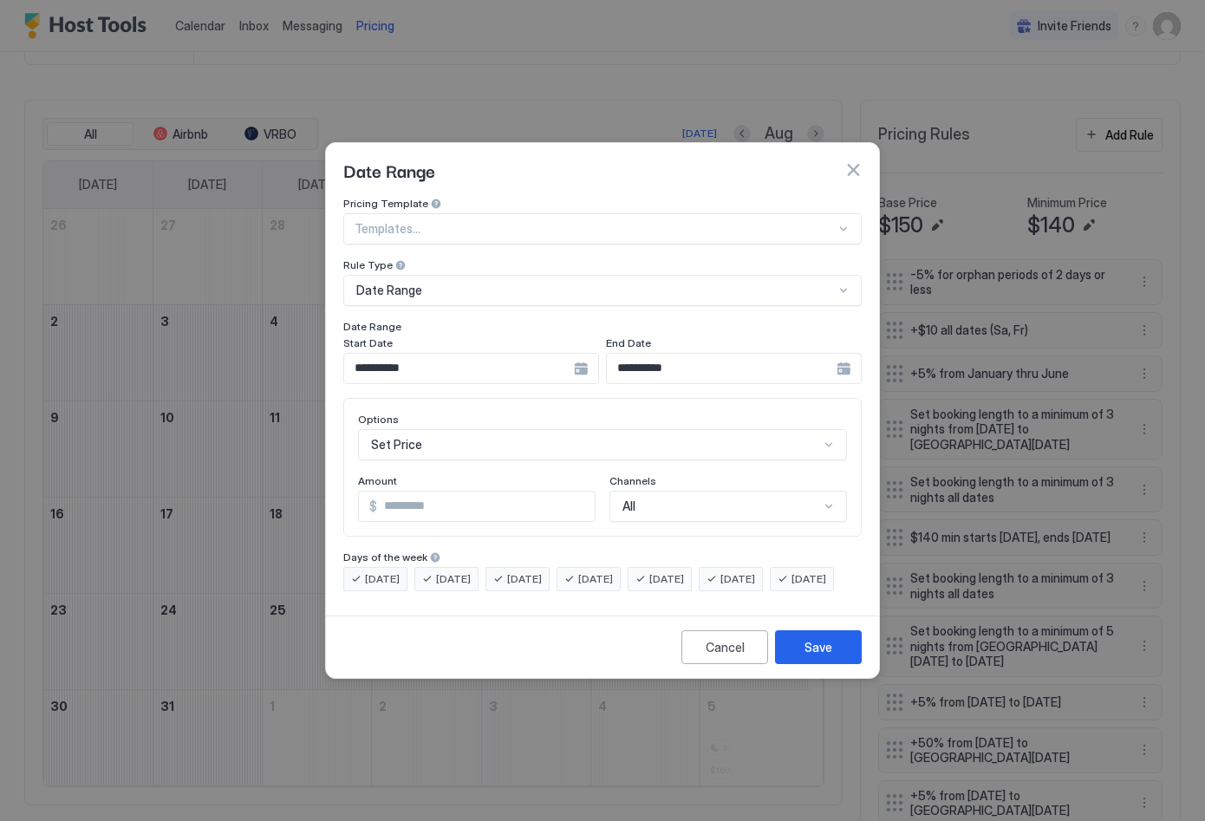
scroll to position [89, 0]
click at [438, 429] on div "Set Price" at bounding box center [602, 444] width 489 height 31
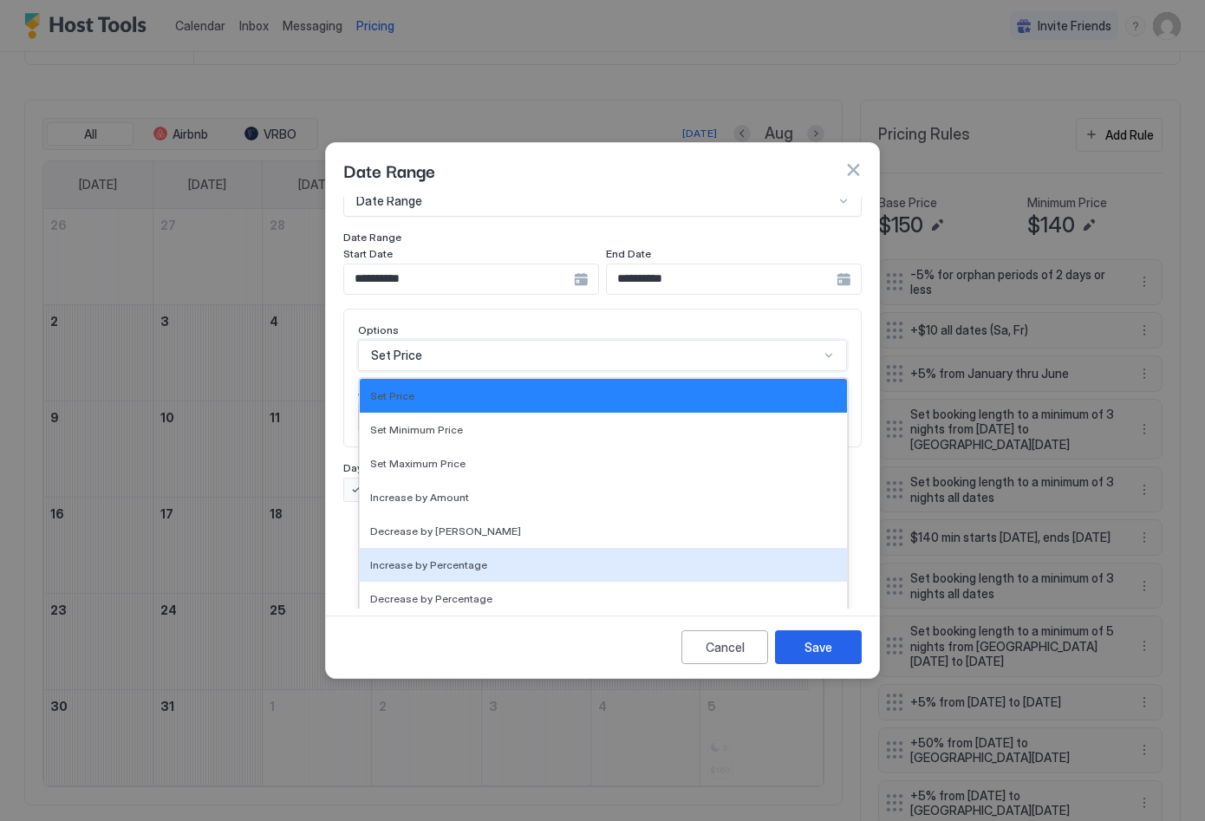
scroll to position [315, 0]
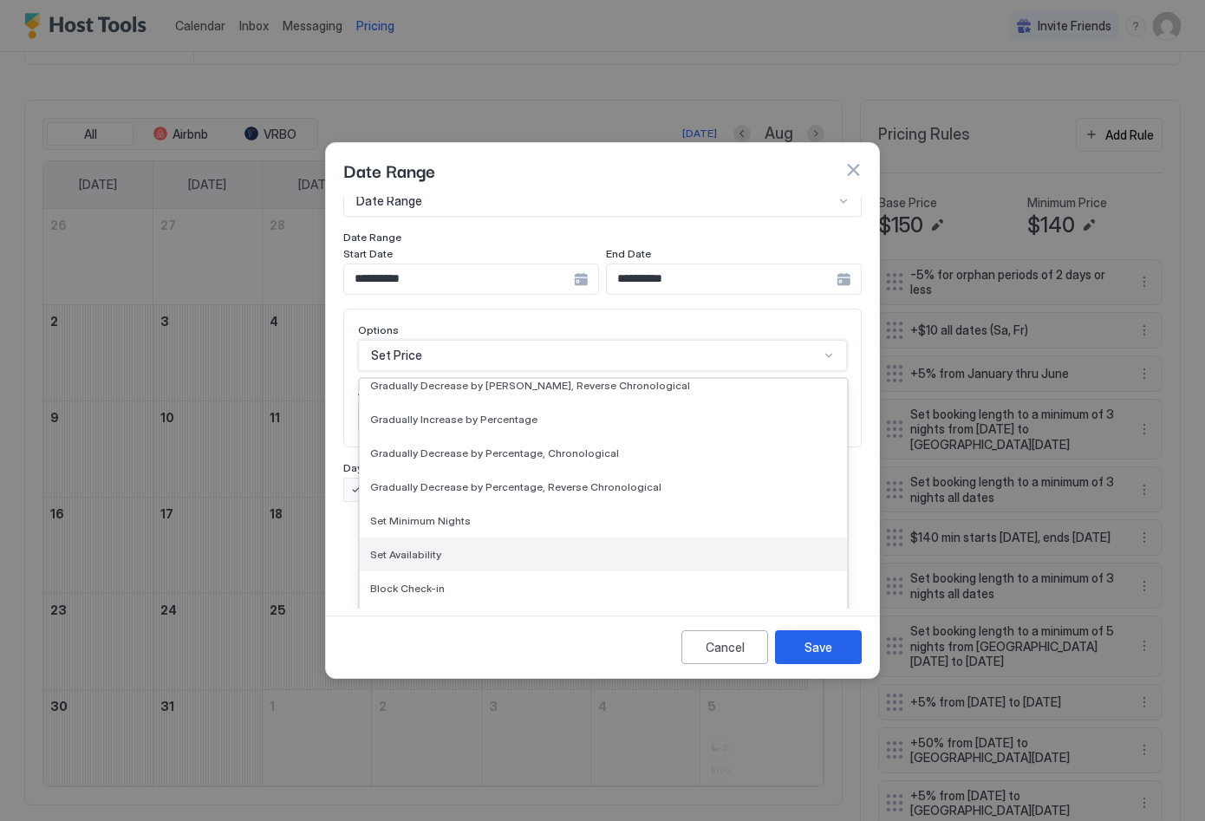
click at [479, 547] on div "Set Availability" at bounding box center [603, 555] width 487 height 34
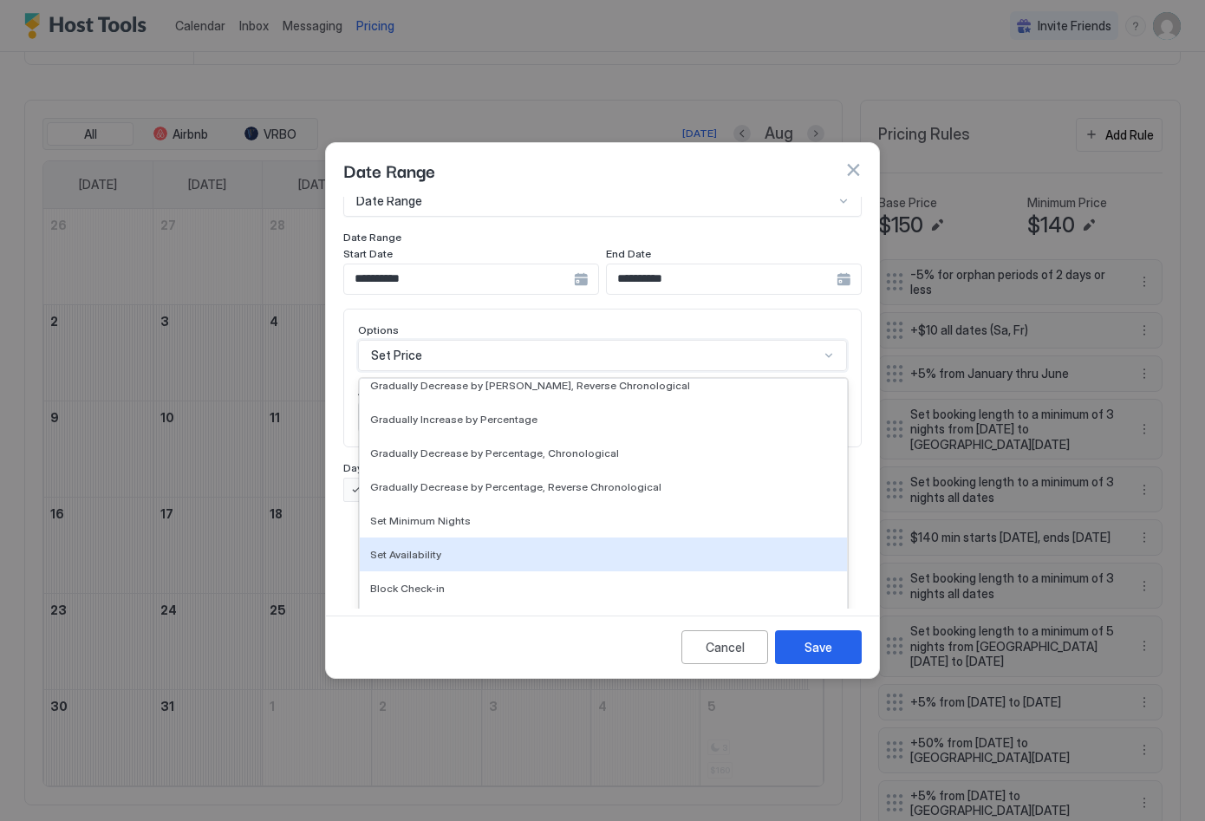
scroll to position [0, 0]
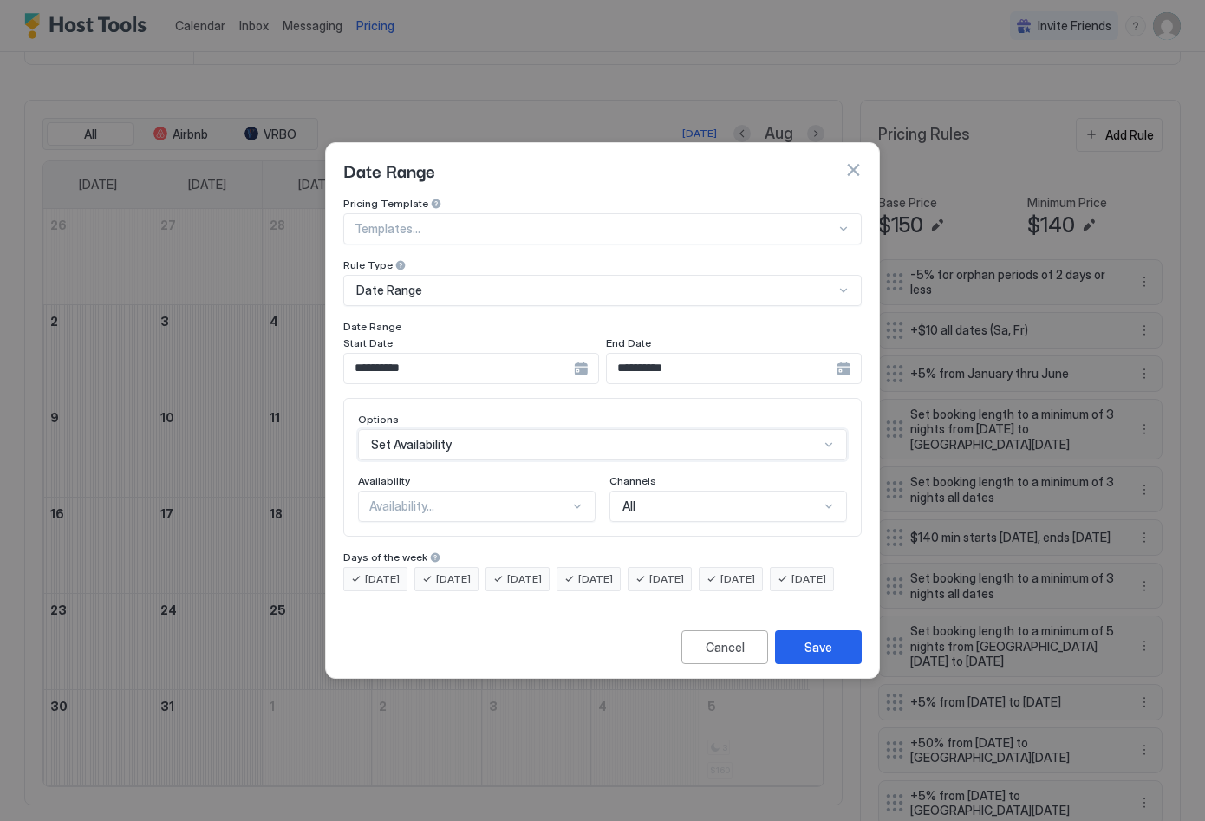
click at [474, 499] on div "Availability..." at bounding box center [469, 507] width 200 height 16
click at [452, 574] on div "Blocked" at bounding box center [477, 580] width 215 height 13
click at [823, 656] on div "Save" at bounding box center [819, 647] width 28 height 18
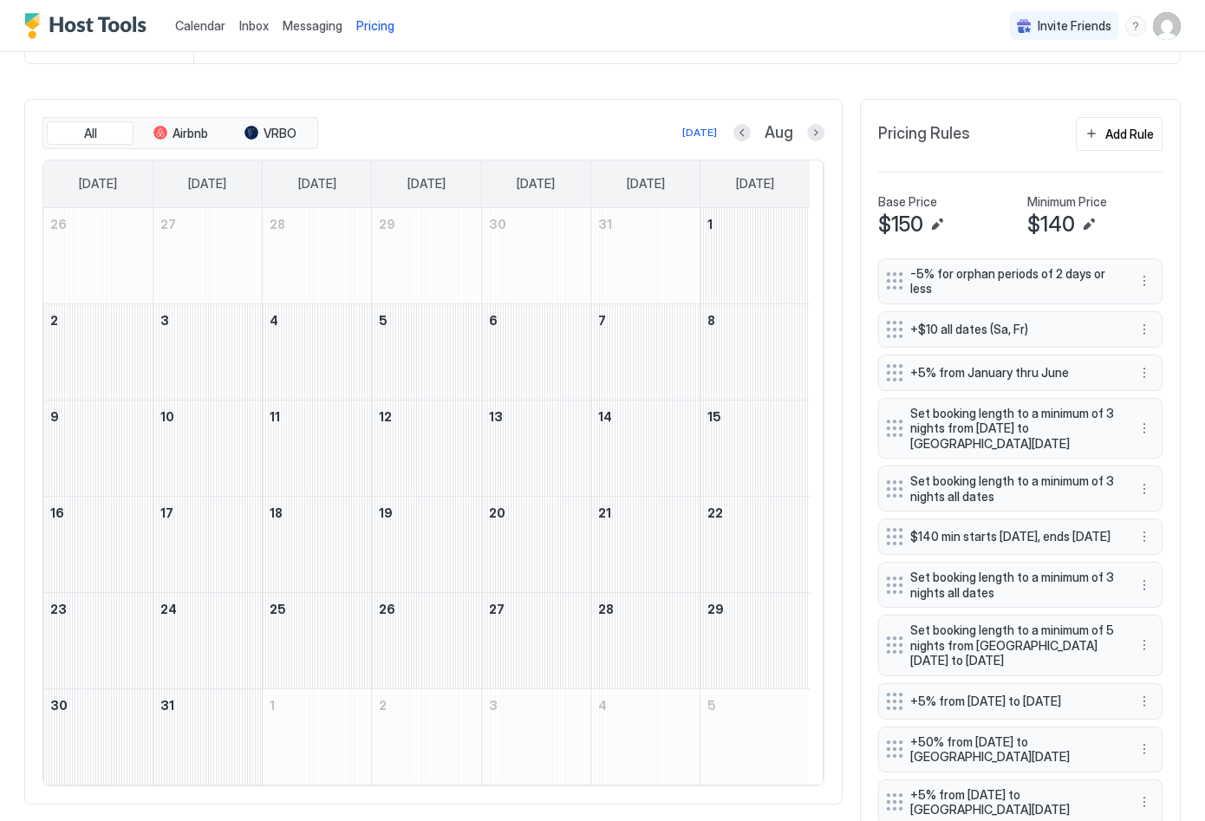
scroll to position [455, 0]
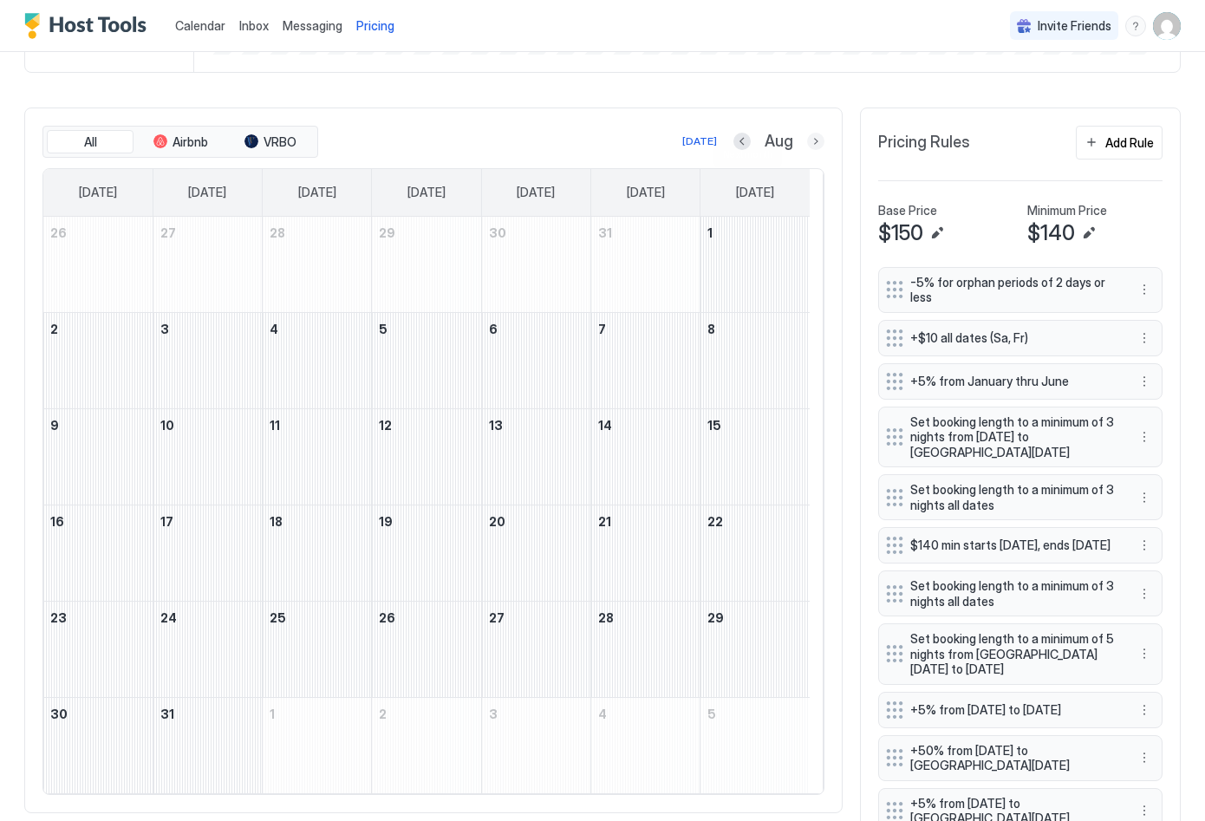
click at [808, 150] on button "Next month" at bounding box center [815, 141] width 17 height 17
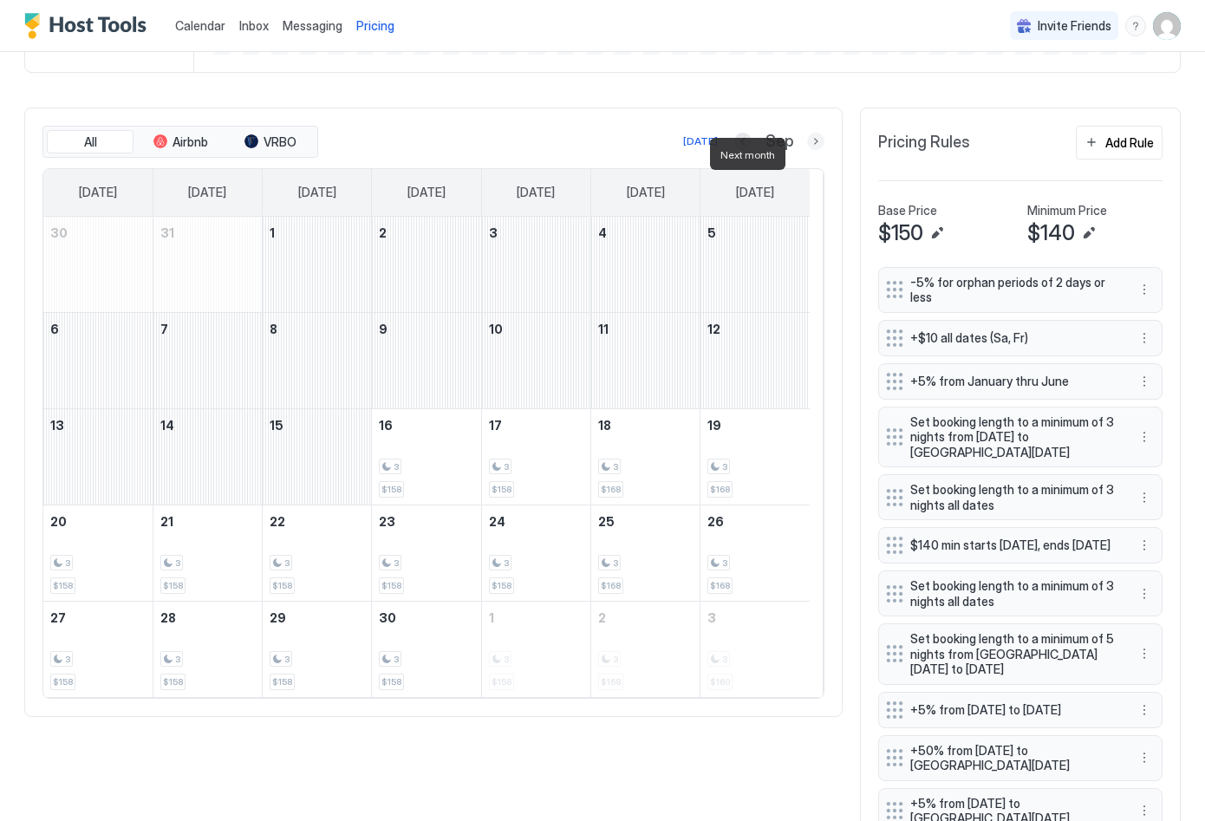
click at [808, 150] on button "Next month" at bounding box center [815, 141] width 17 height 17
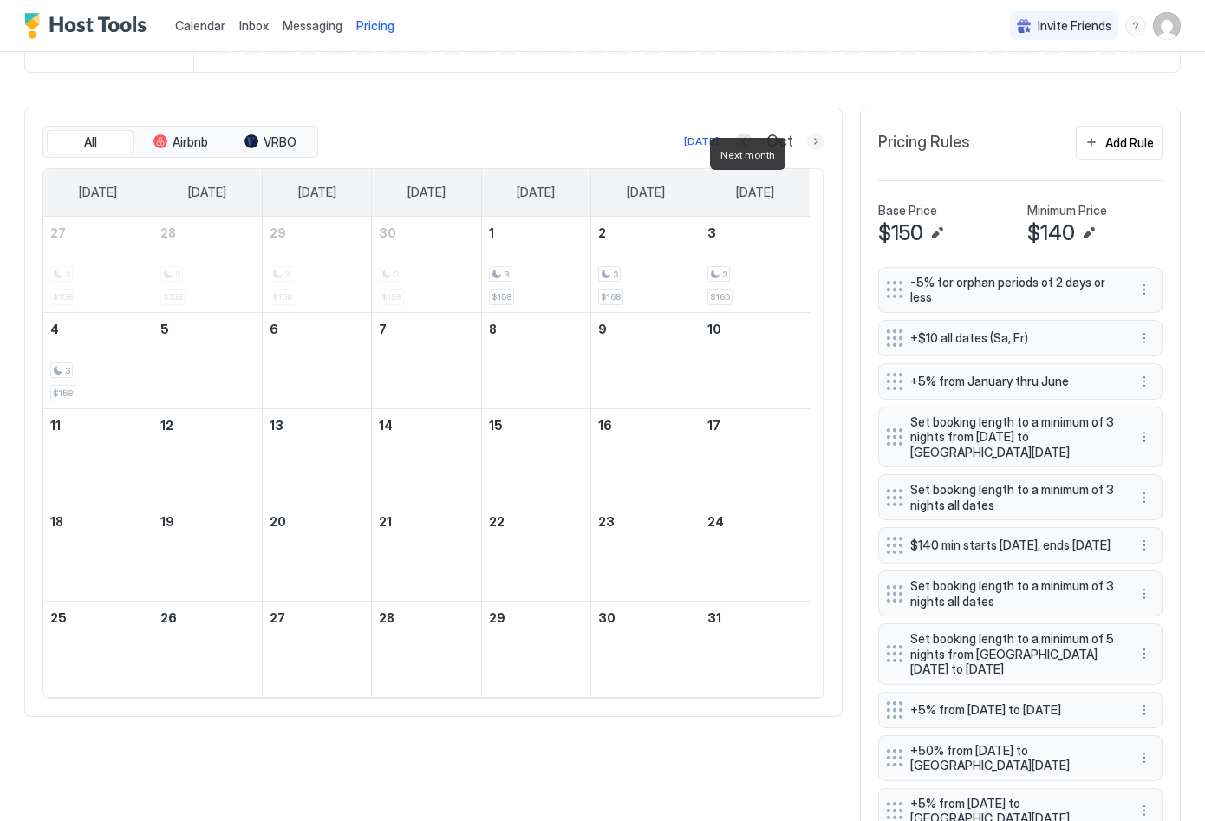
click at [807, 150] on button "Next month" at bounding box center [815, 141] width 17 height 17
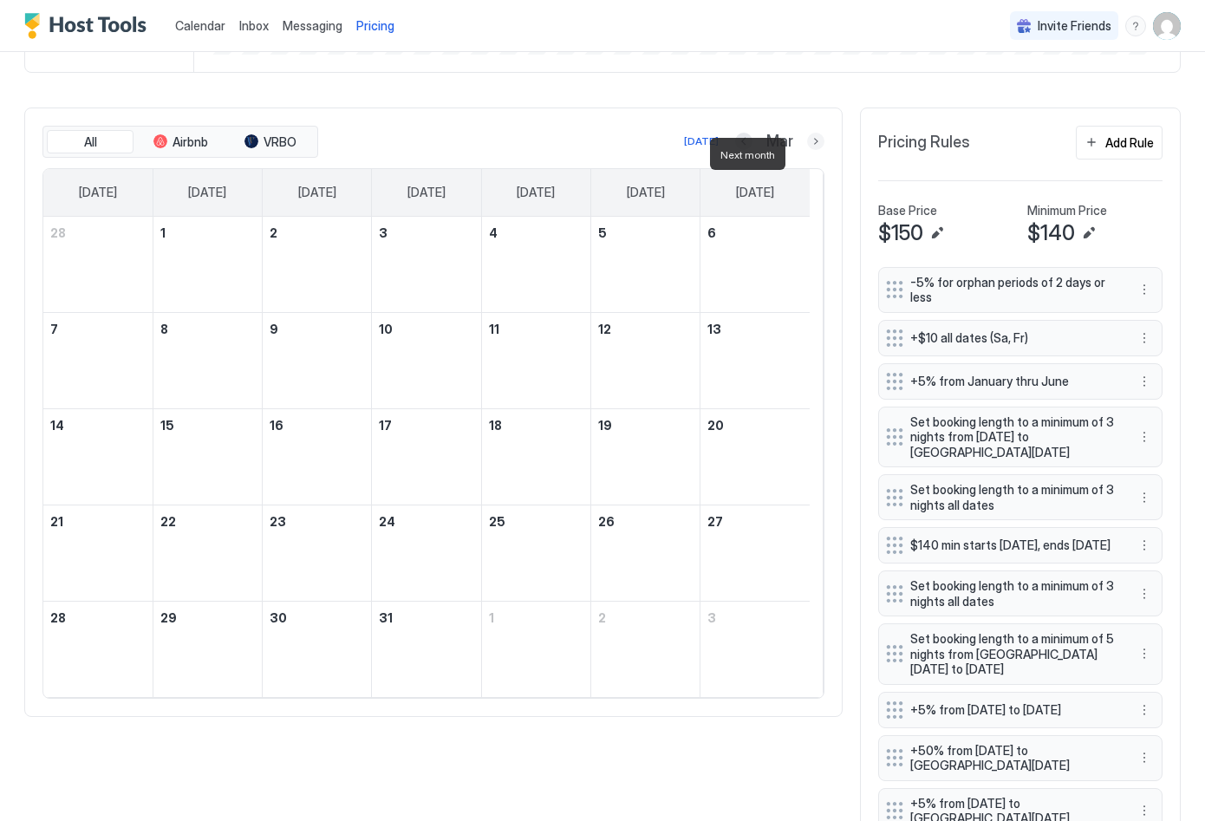
click at [807, 150] on button "Next month" at bounding box center [815, 141] width 17 height 17
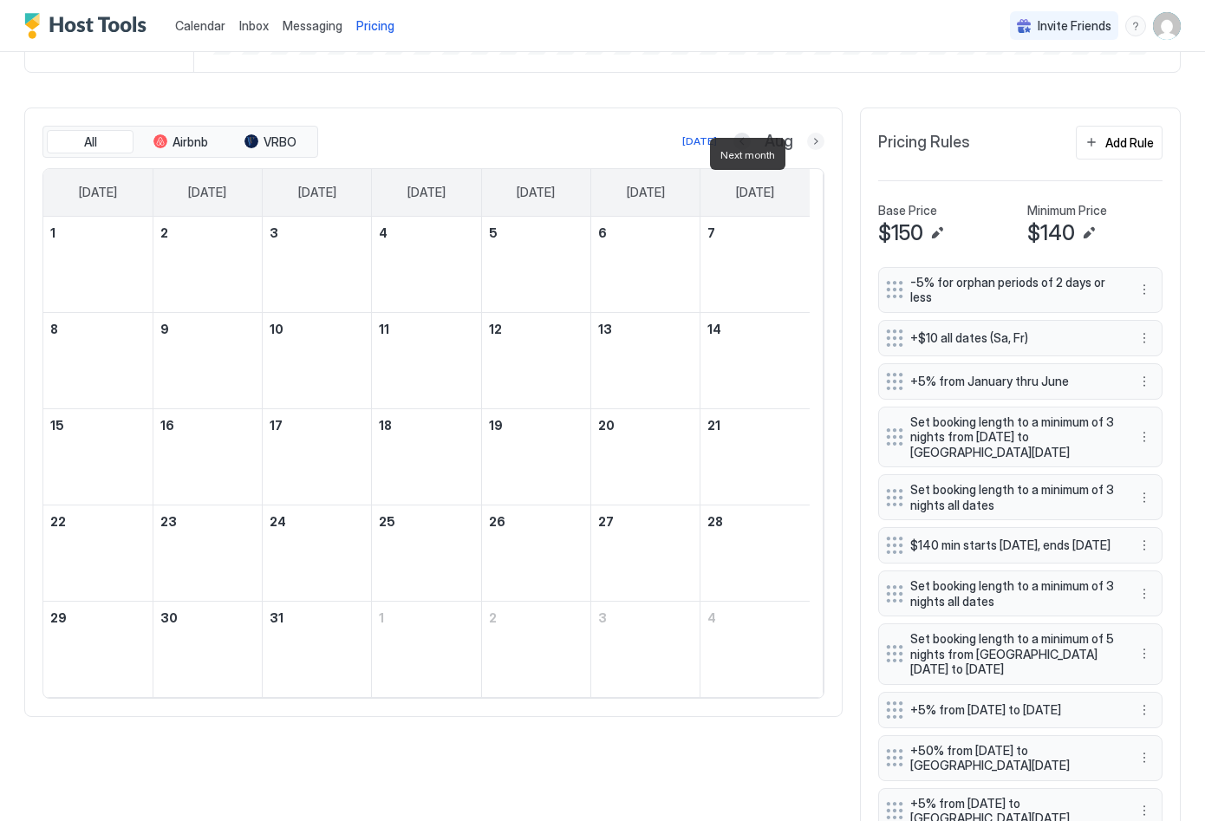
click at [807, 150] on button "Next month" at bounding box center [815, 141] width 17 height 17
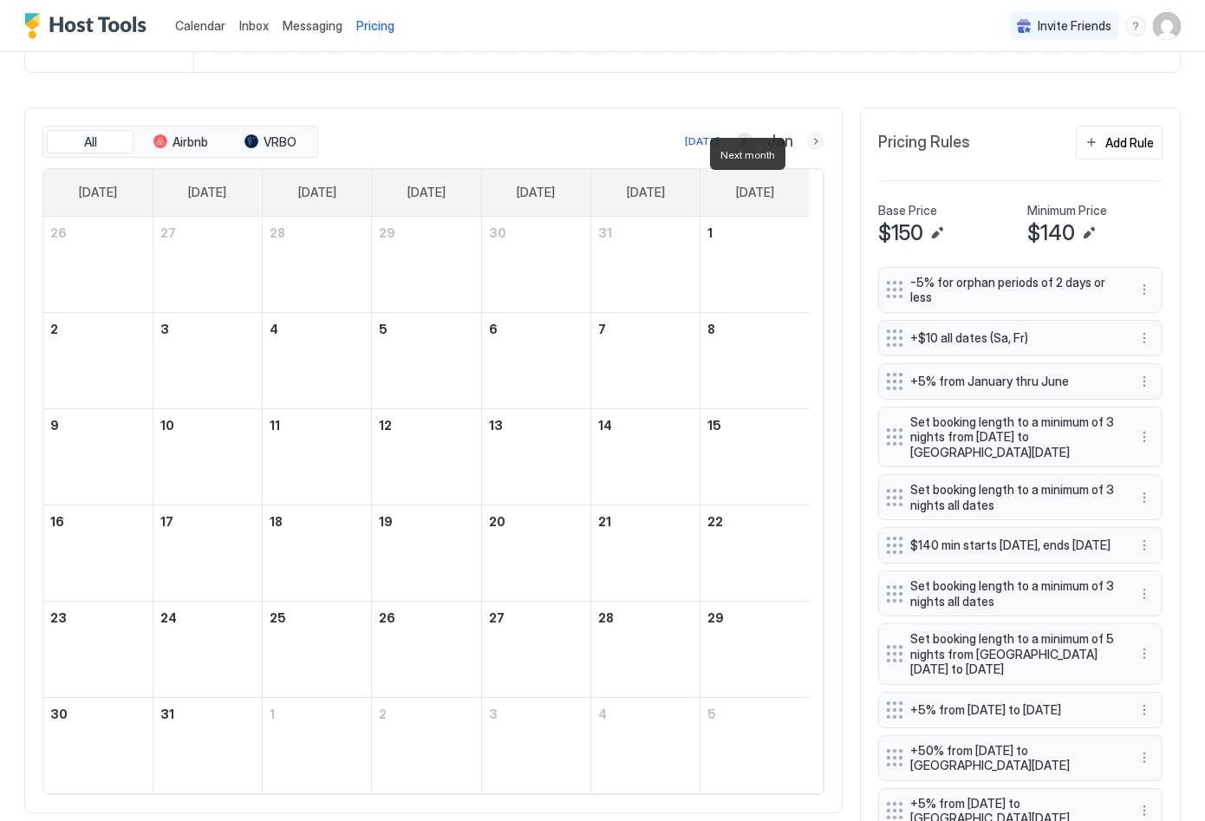
click at [807, 150] on button "Next month" at bounding box center [815, 141] width 17 height 17
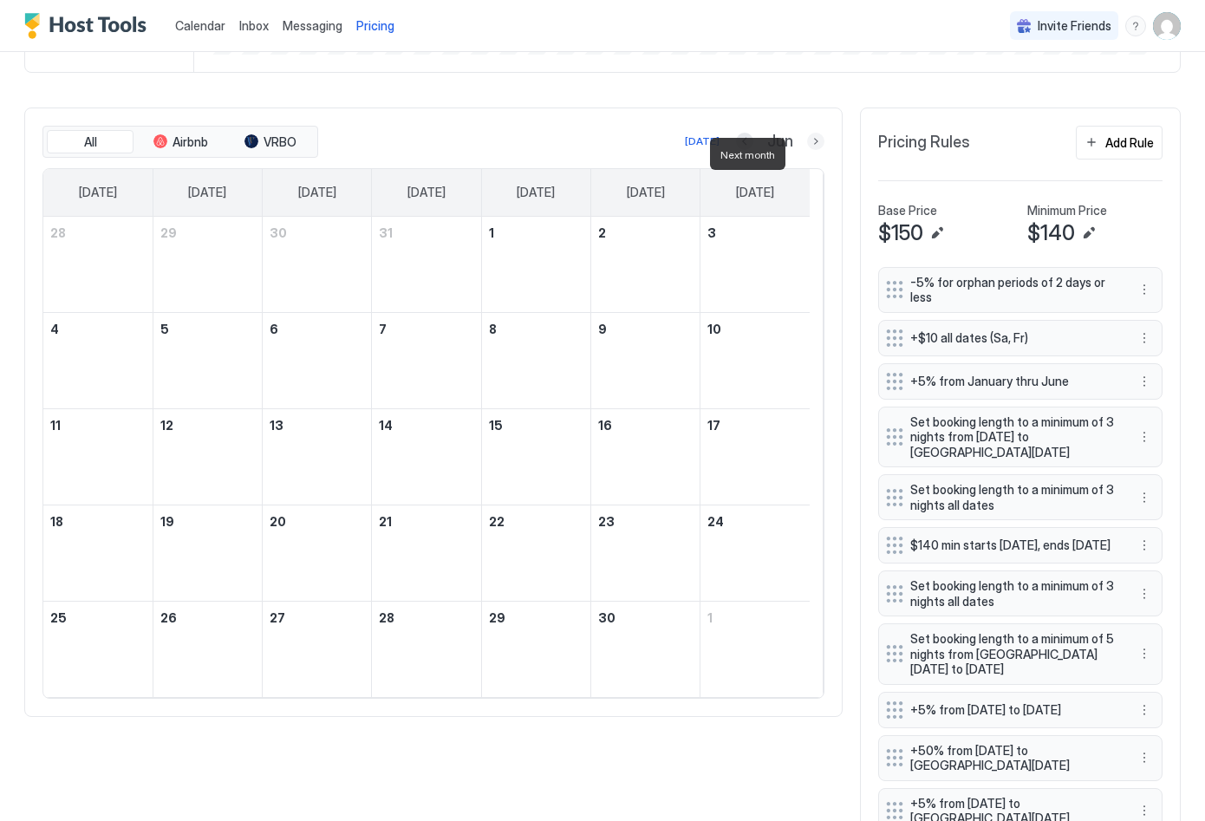
click at [807, 150] on button "Next month" at bounding box center [815, 141] width 17 height 17
click at [737, 150] on button "Previous month" at bounding box center [742, 141] width 17 height 17
click at [732, 150] on button "Previous month" at bounding box center [722, 141] width 17 height 17
click at [737, 150] on button "Previous month" at bounding box center [744, 141] width 17 height 17
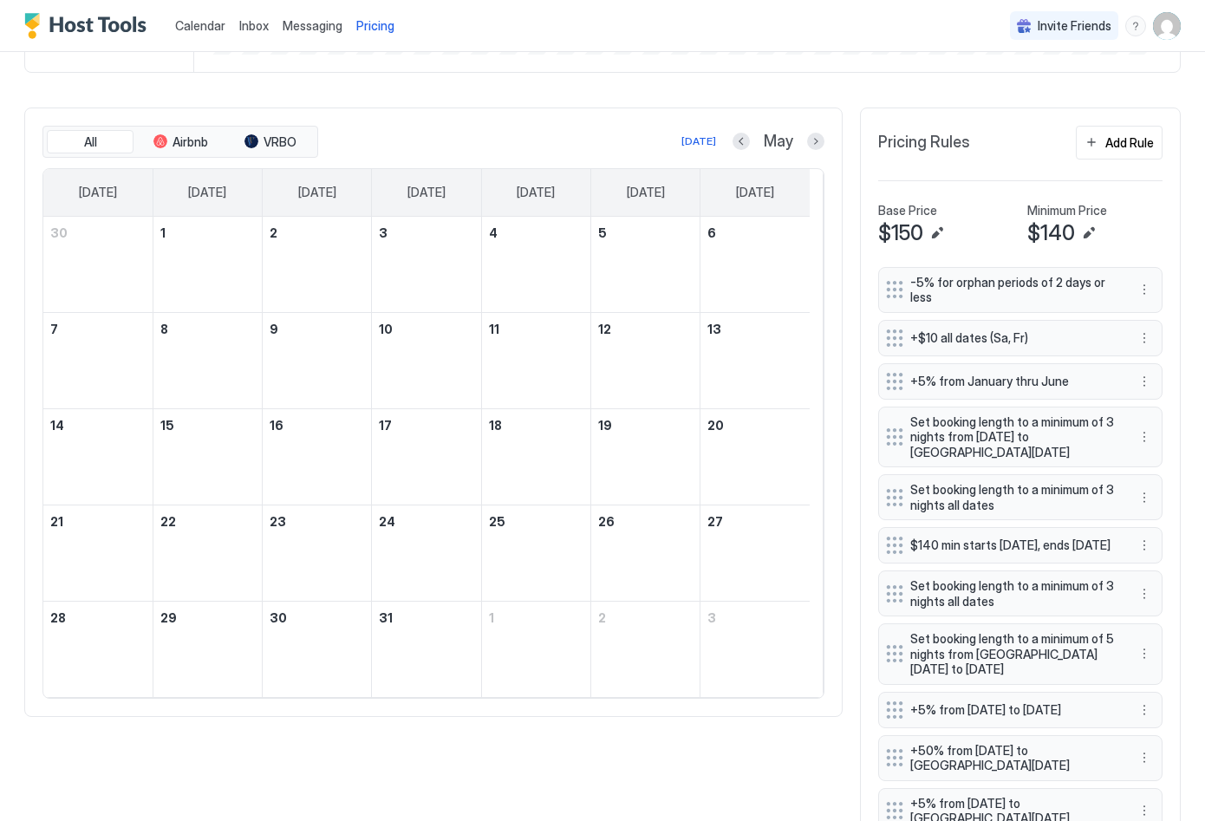
click at [737, 152] on div "May" at bounding box center [779, 142] width 92 height 20
click at [733, 150] on button "Previous month" at bounding box center [741, 141] width 17 height 17
click at [738, 150] on button "Previous month" at bounding box center [746, 141] width 17 height 17
click at [735, 150] on button "Previous month" at bounding box center [743, 141] width 17 height 17
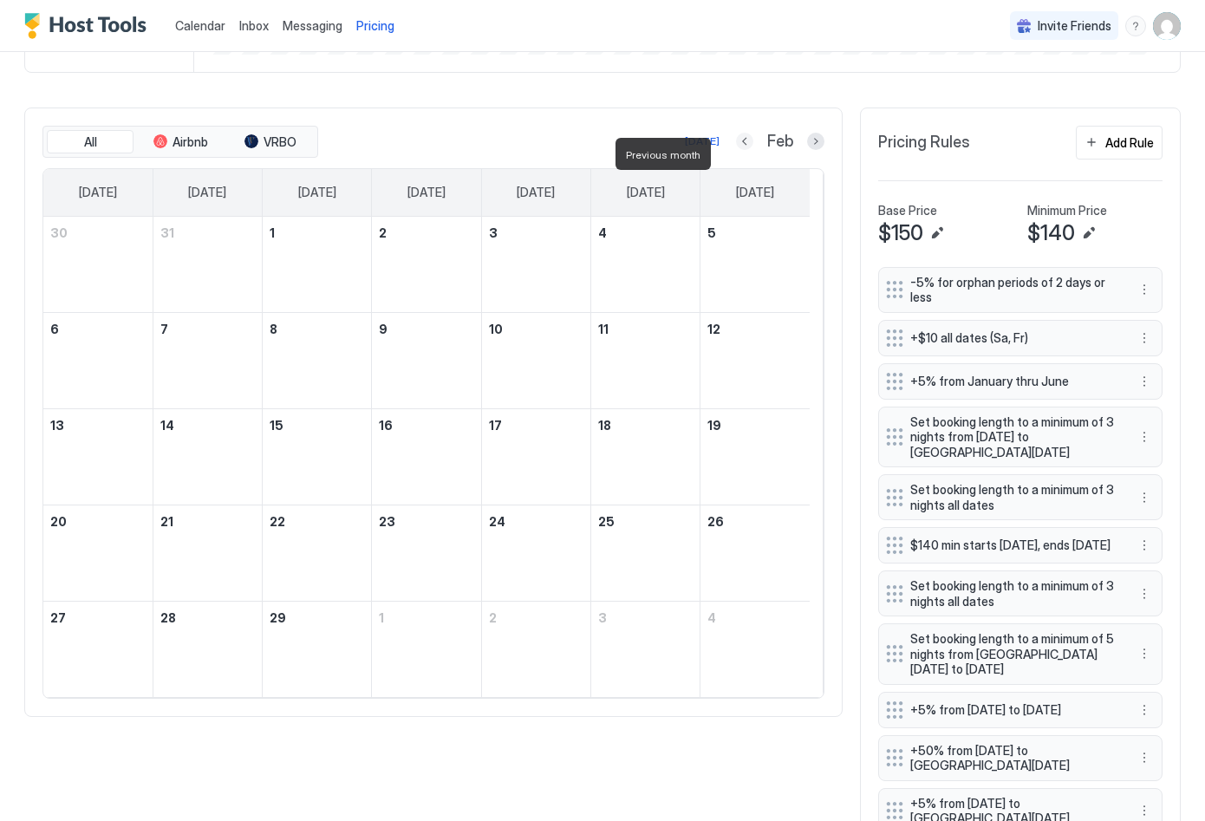
click at [736, 150] on button "Previous month" at bounding box center [744, 141] width 17 height 17
click at [734, 150] on button "Previous month" at bounding box center [742, 141] width 17 height 17
click at [735, 150] on button "Previous month" at bounding box center [743, 141] width 17 height 17
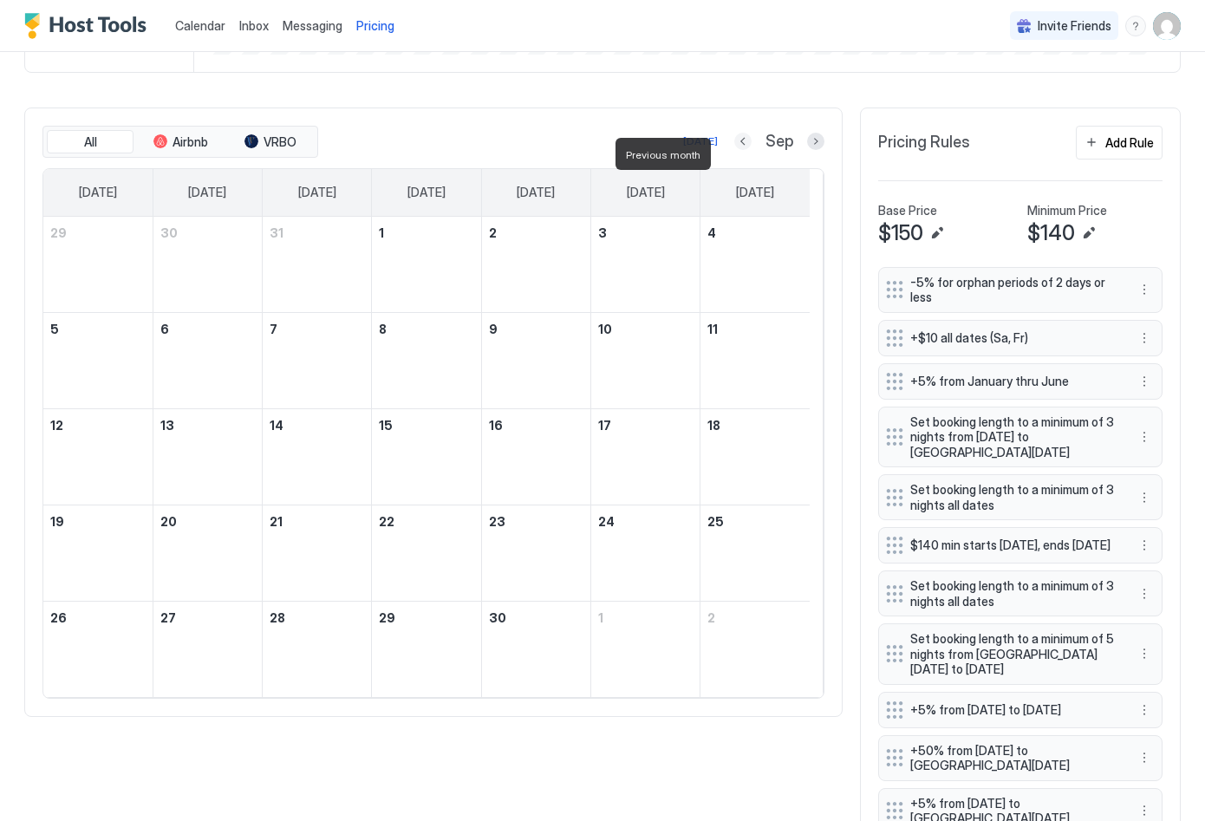
click at [734, 150] on button "Previous month" at bounding box center [742, 141] width 17 height 17
click at [732, 150] on button "Previous month" at bounding box center [722, 141] width 17 height 17
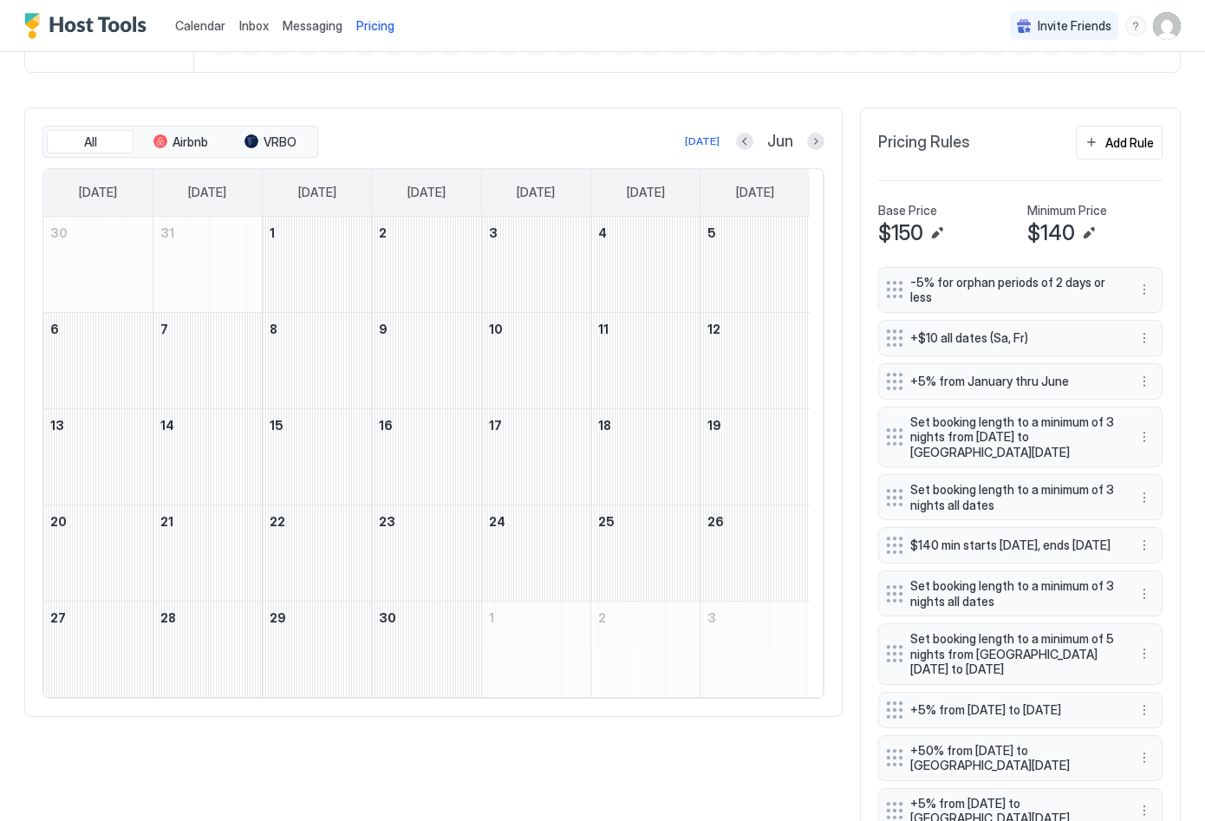
click at [590, 134] on div "All Airbnb VRBO [DATE] Jun [DATE] [DATE] [DATE] [DATE] [DATE] [DATE] [DATE] 30 …" at bounding box center [433, 413] width 818 height 610
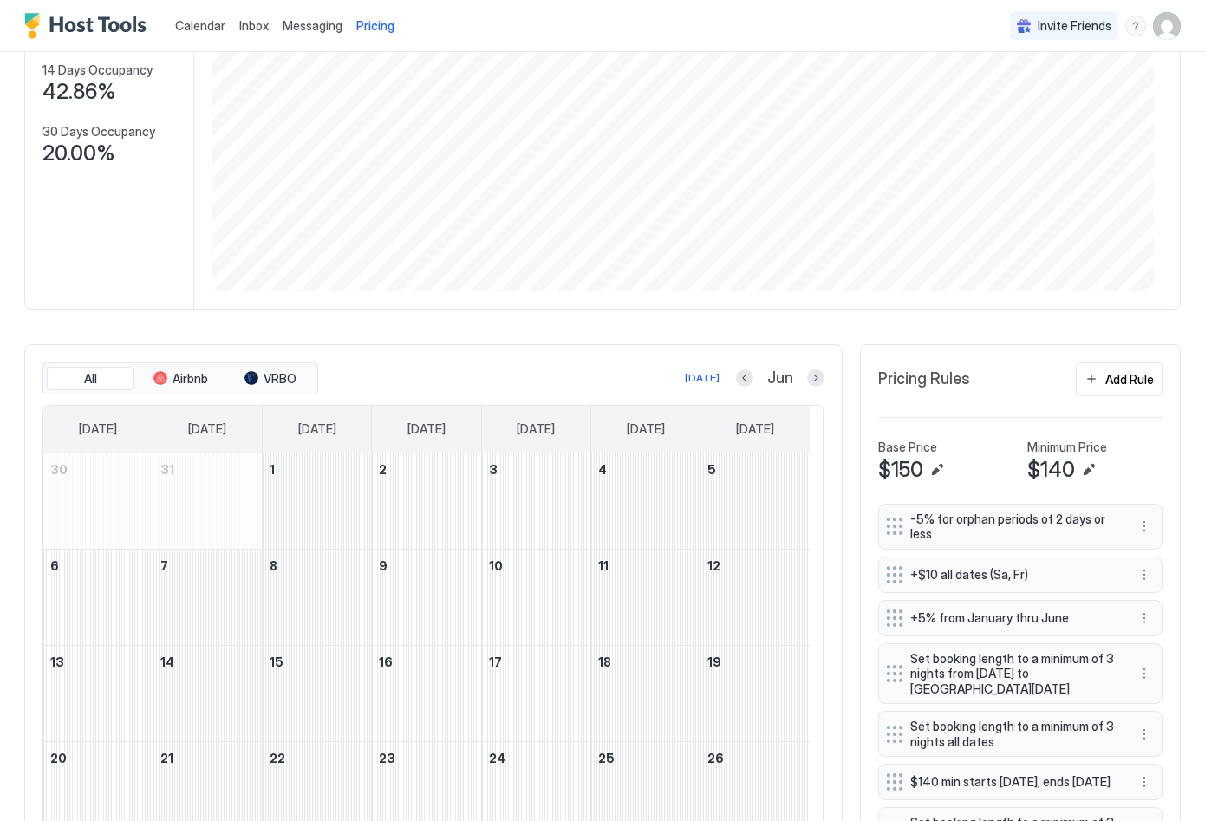
scroll to position [200, 0]
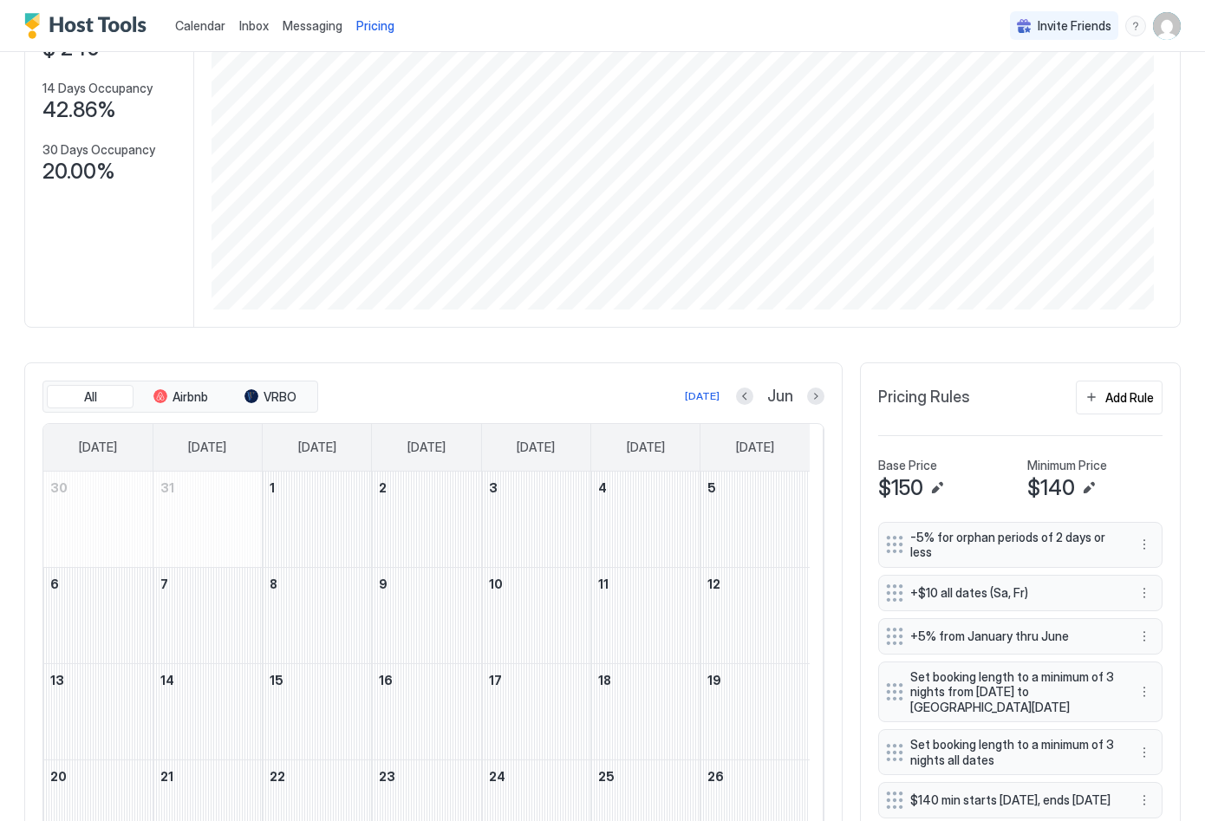
click at [114, 317] on div "Min Price $ 142 Max Price $ 240 14 Days Occupancy 42.86% 30 Days Occupancy 20.0…" at bounding box center [109, 132] width 169 height 388
click at [484, 377] on div "All Airbnb VRBO [DATE] Jun [DATE] [DATE] [DATE] [DATE] [DATE] [DATE] [DATE] 30 …" at bounding box center [433, 667] width 818 height 610
click at [258, 23] on span "Inbox" at bounding box center [253, 25] width 29 height 15
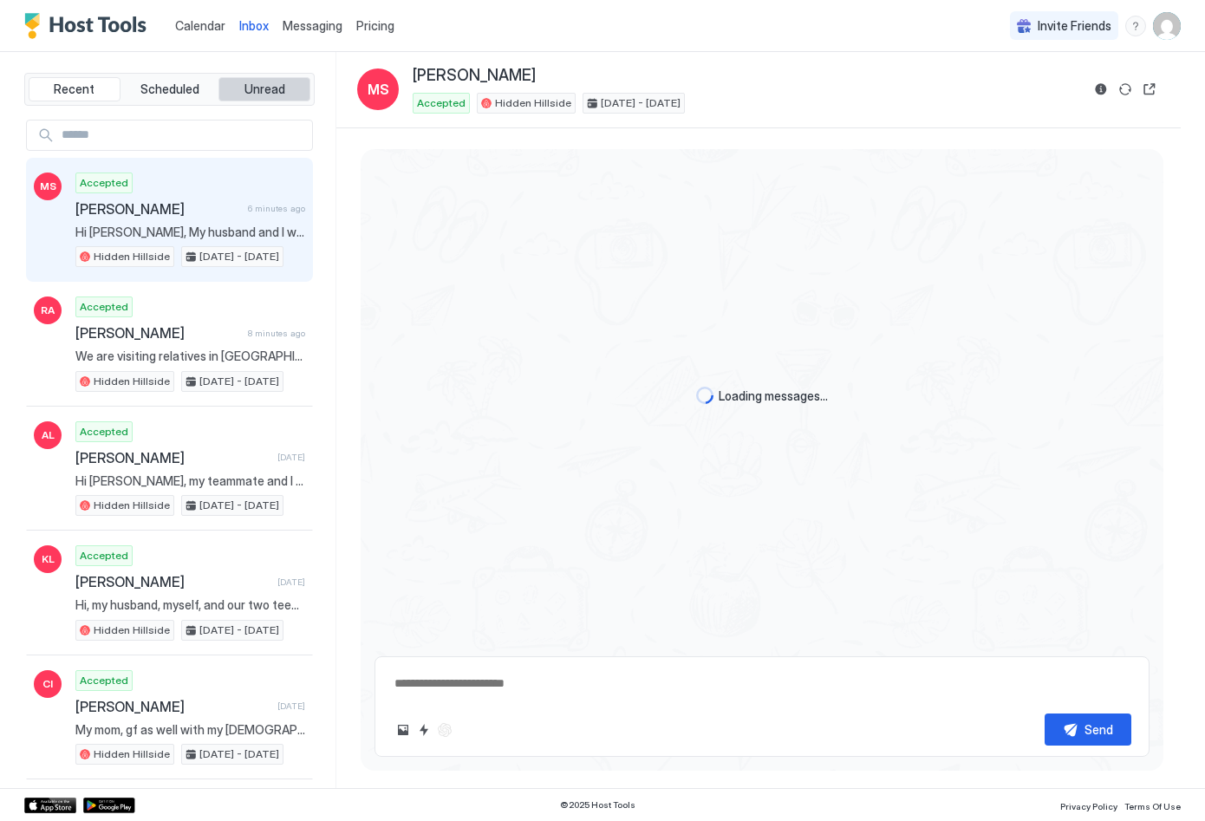
type textarea "*"
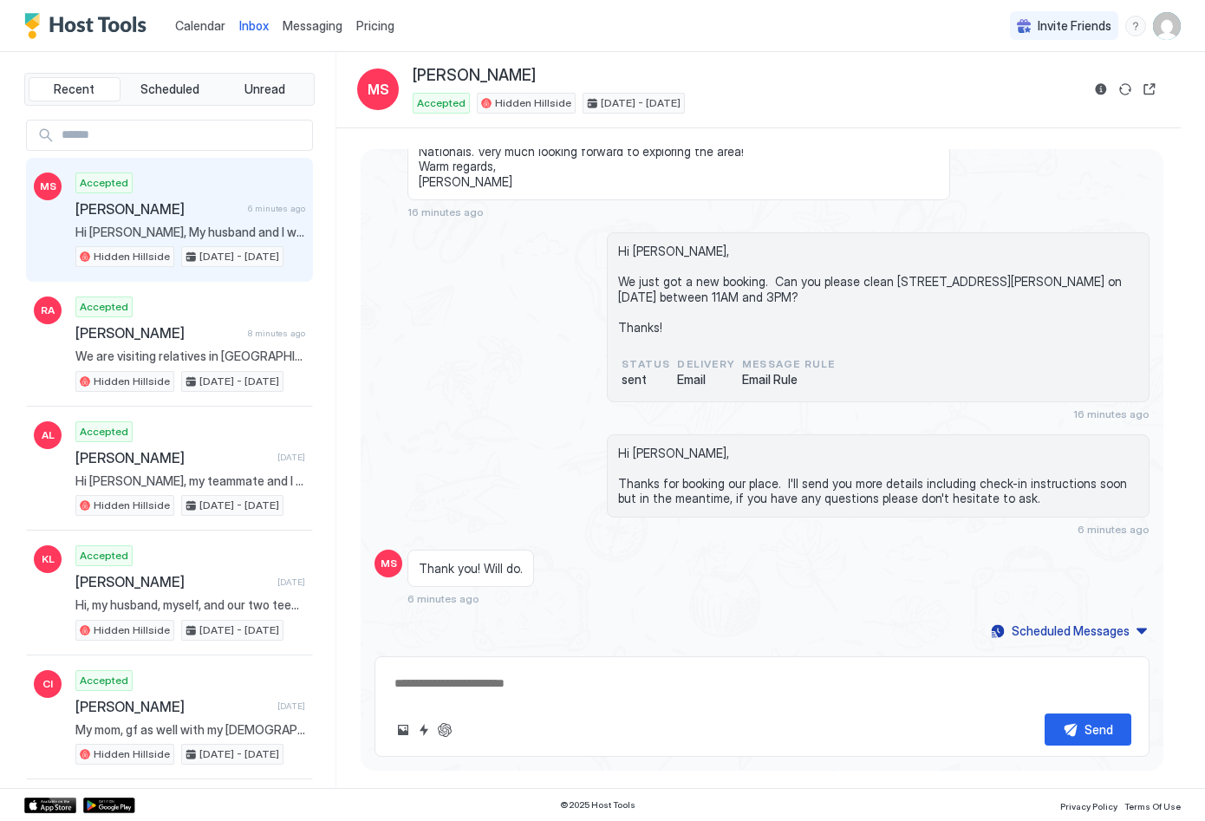
click at [205, 25] on span "Calendar" at bounding box center [200, 25] width 50 height 15
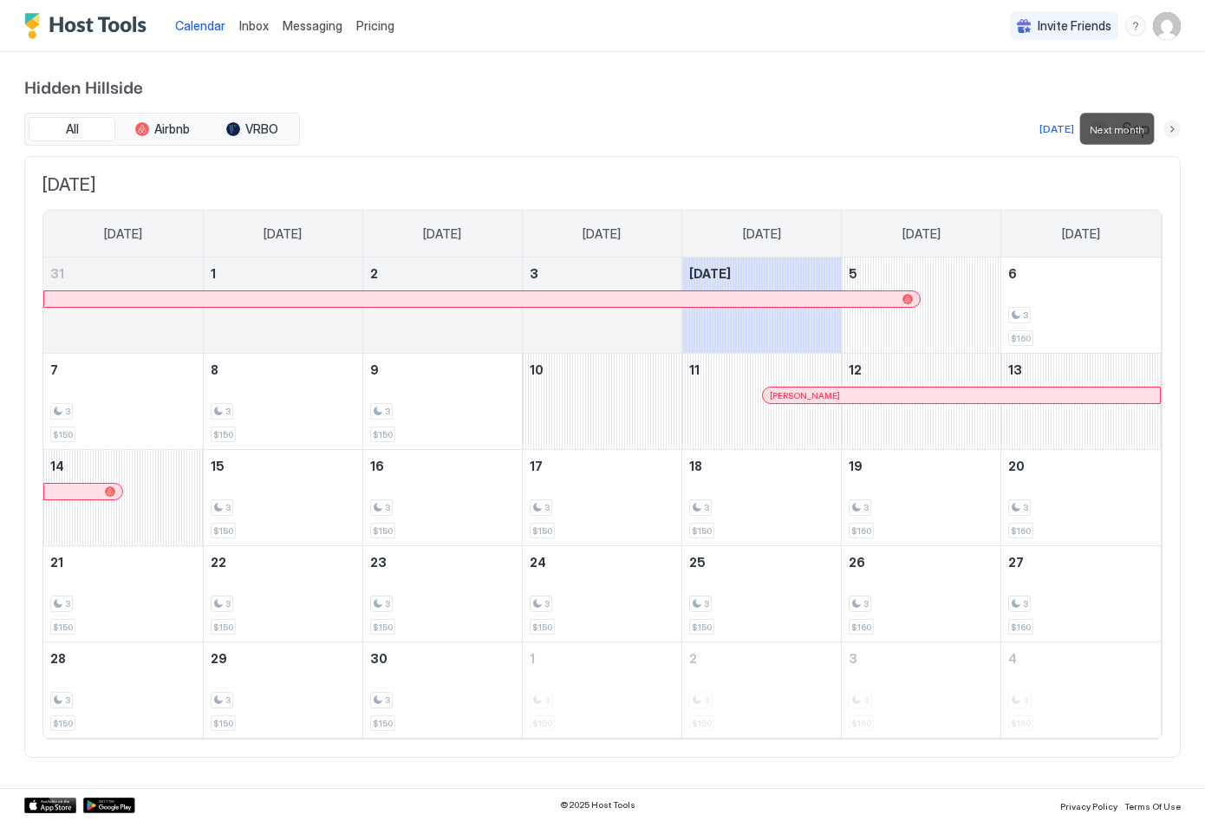
click at [1169, 133] on button "Next month" at bounding box center [1172, 129] width 17 height 17
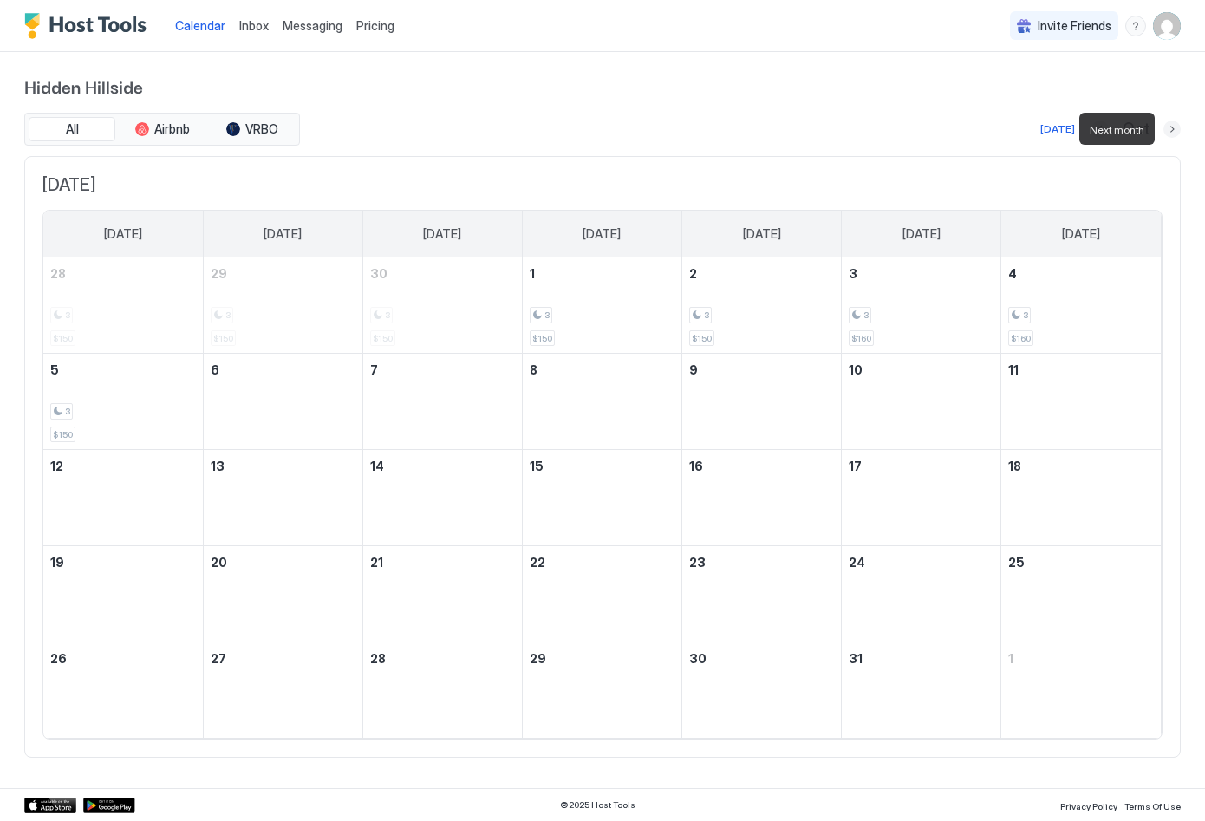
click at [1169, 131] on button "Next month" at bounding box center [1172, 129] width 17 height 17
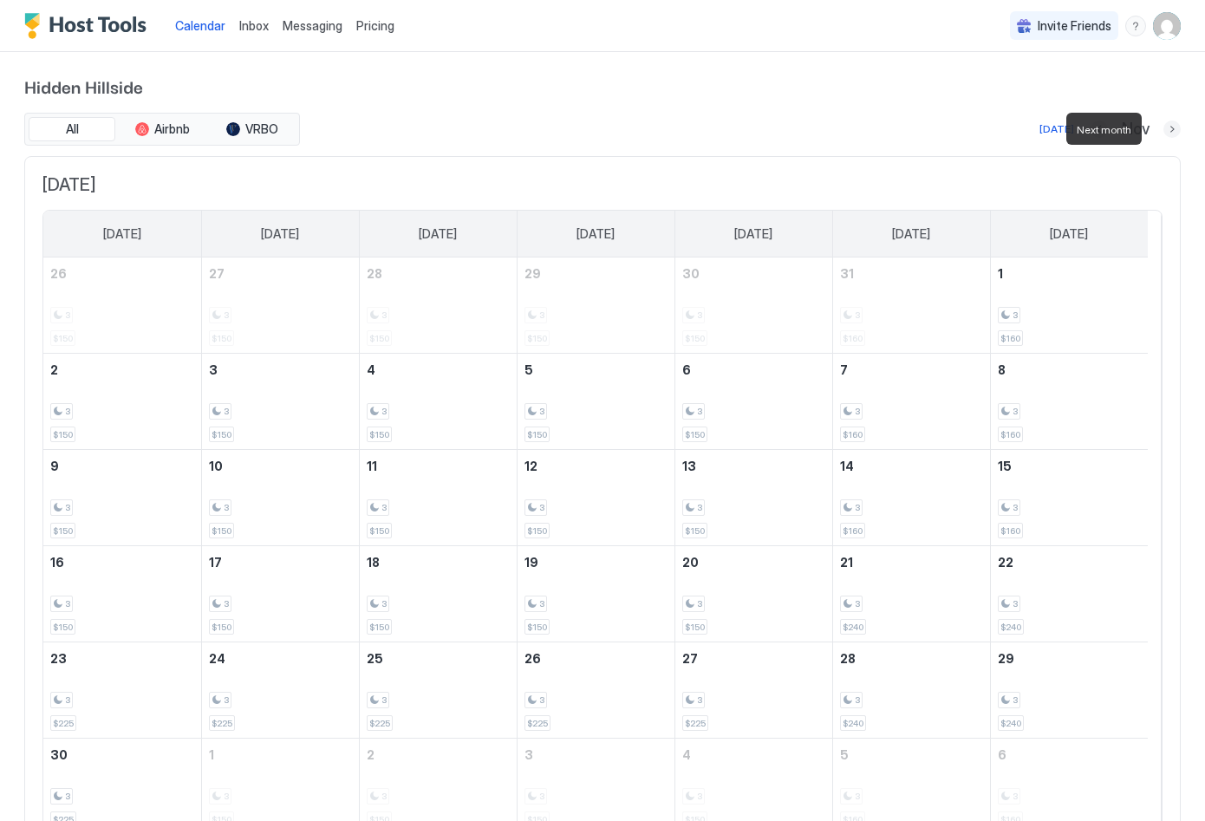
click at [1165, 131] on button "Next month" at bounding box center [1172, 129] width 17 height 17
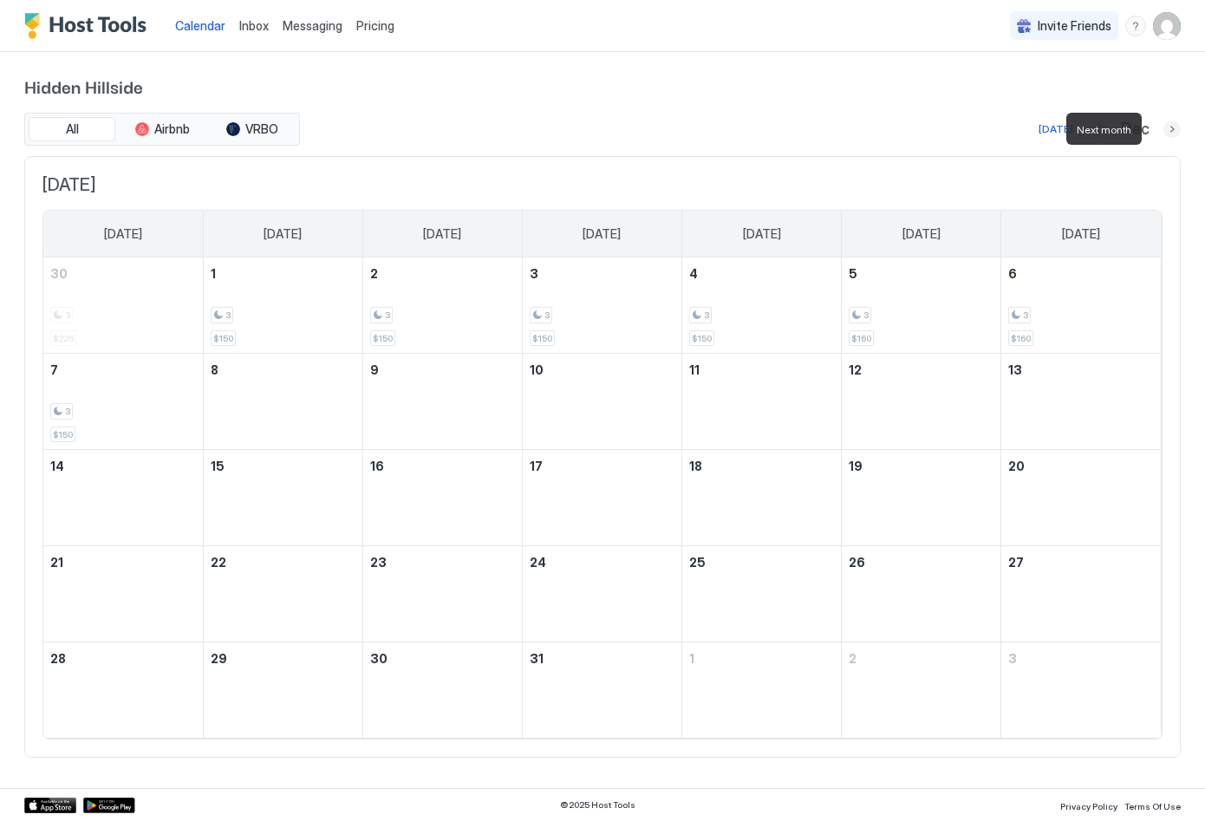
click at [1164, 130] on button "Next month" at bounding box center [1172, 129] width 17 height 17
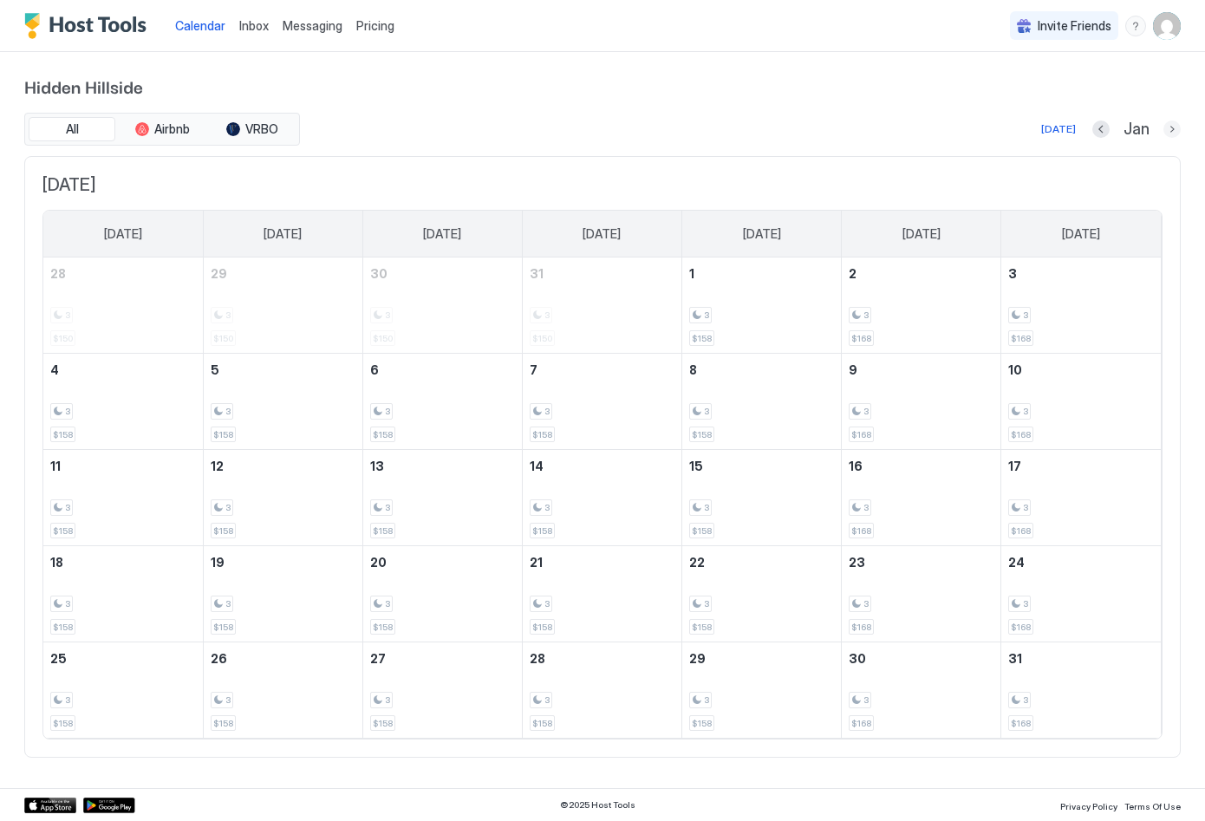
click at [1167, 131] on button "Next month" at bounding box center [1172, 129] width 17 height 17
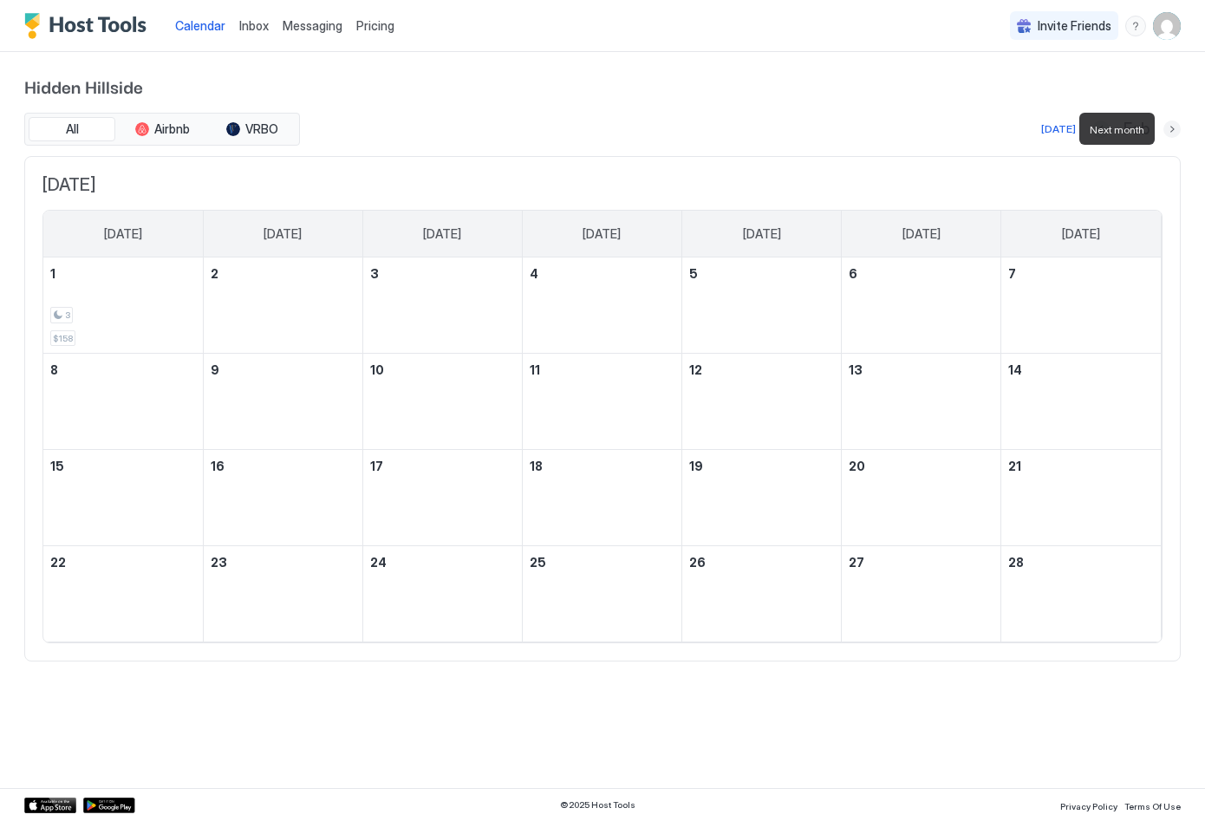
click at [1168, 131] on button "Next month" at bounding box center [1172, 129] width 17 height 17
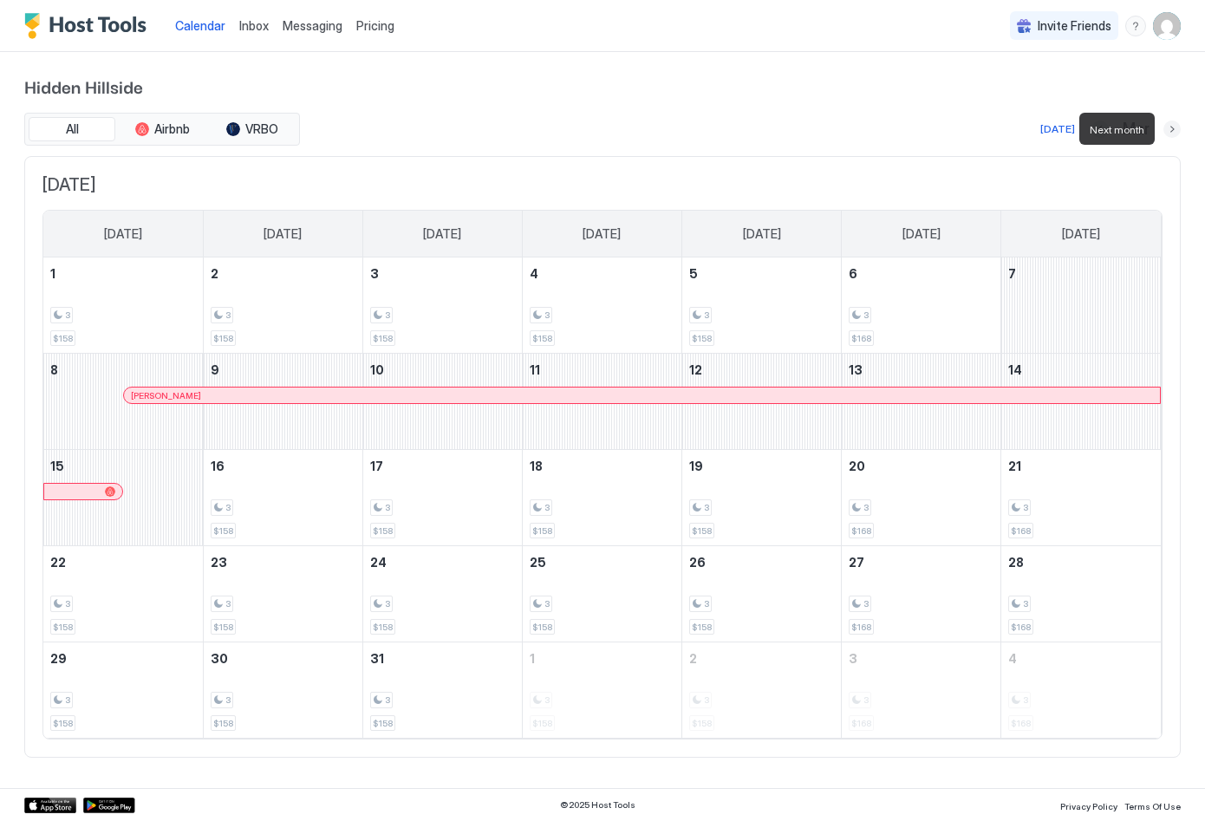
click at [1164, 132] on button "Next month" at bounding box center [1172, 129] width 17 height 17
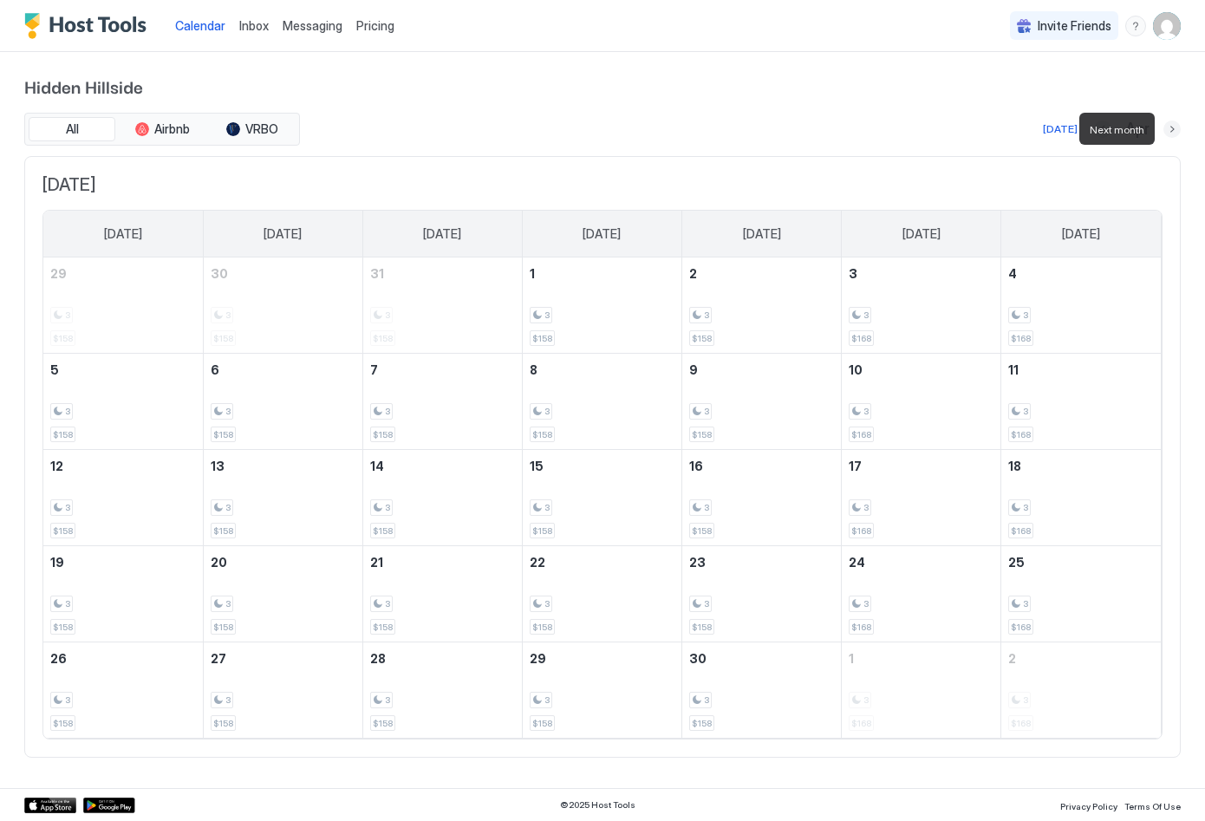
click at [1170, 128] on button "Next month" at bounding box center [1172, 129] width 17 height 17
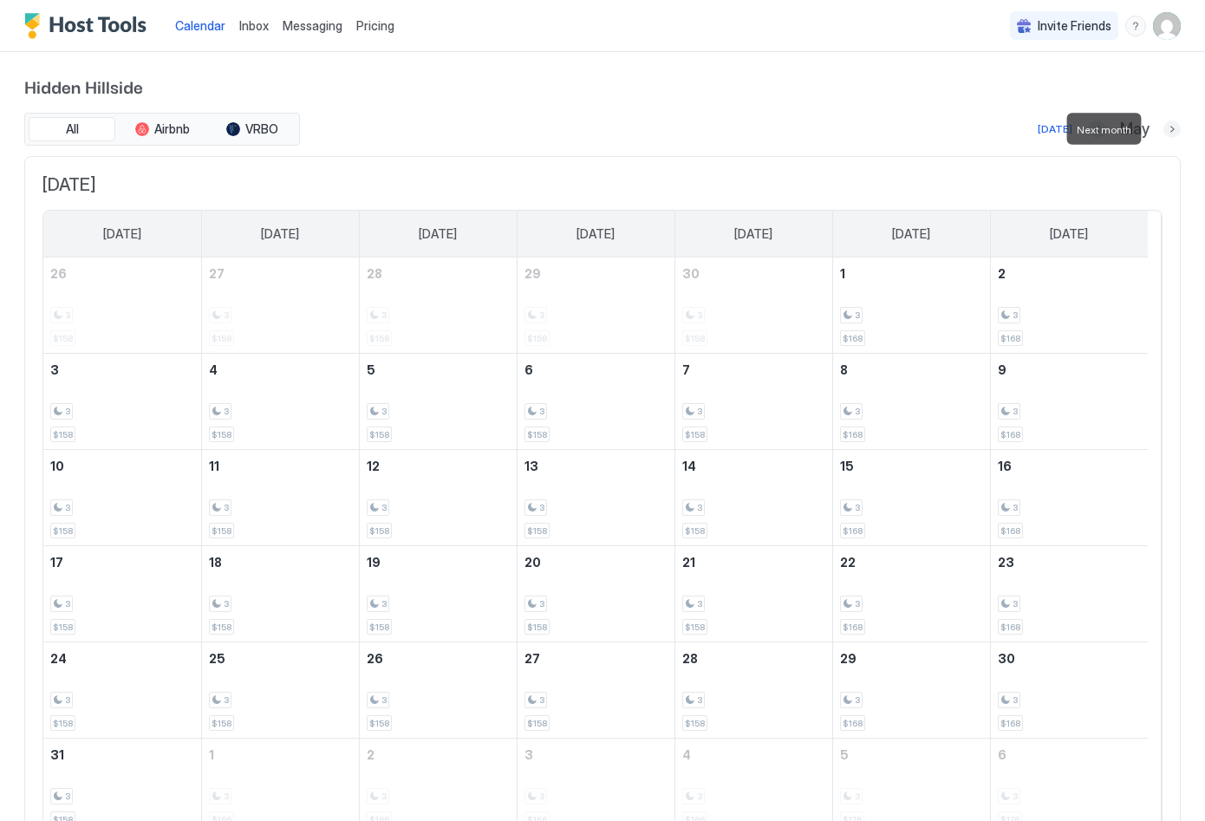
click at [1164, 131] on button "Next month" at bounding box center [1172, 129] width 17 height 17
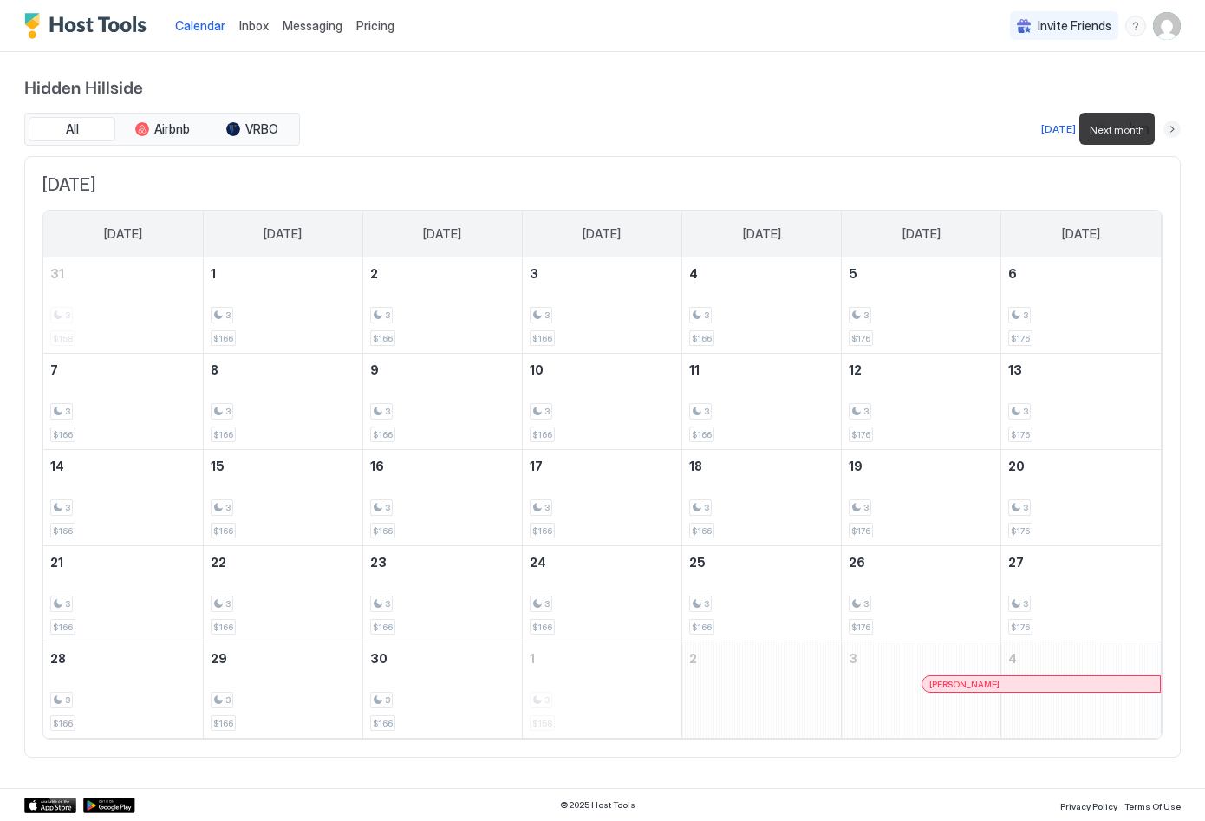
click at [1171, 127] on button "Next month" at bounding box center [1172, 129] width 17 height 17
